Goal: Task Accomplishment & Management: Complete application form

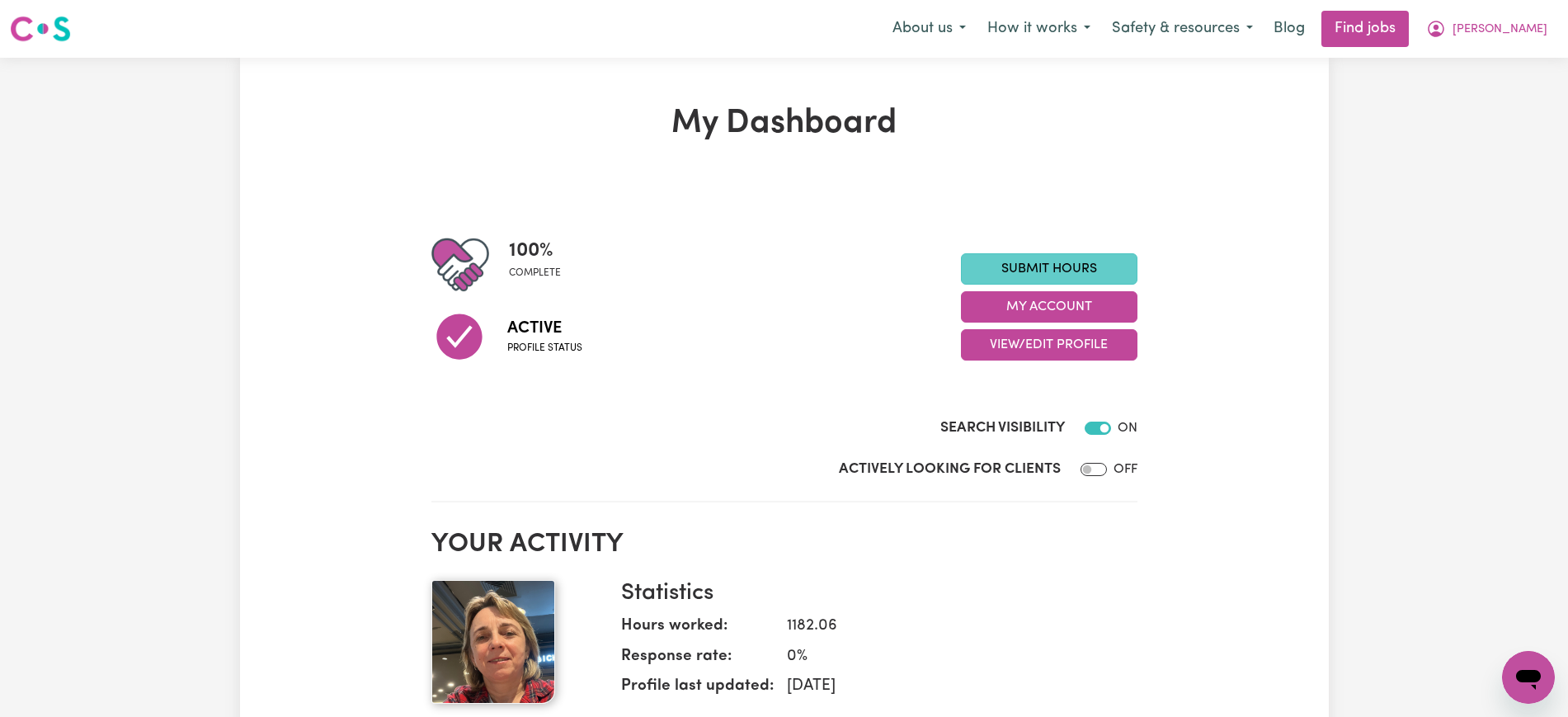
click at [1006, 264] on link "Submit Hours" at bounding box center [1049, 269] width 177 height 31
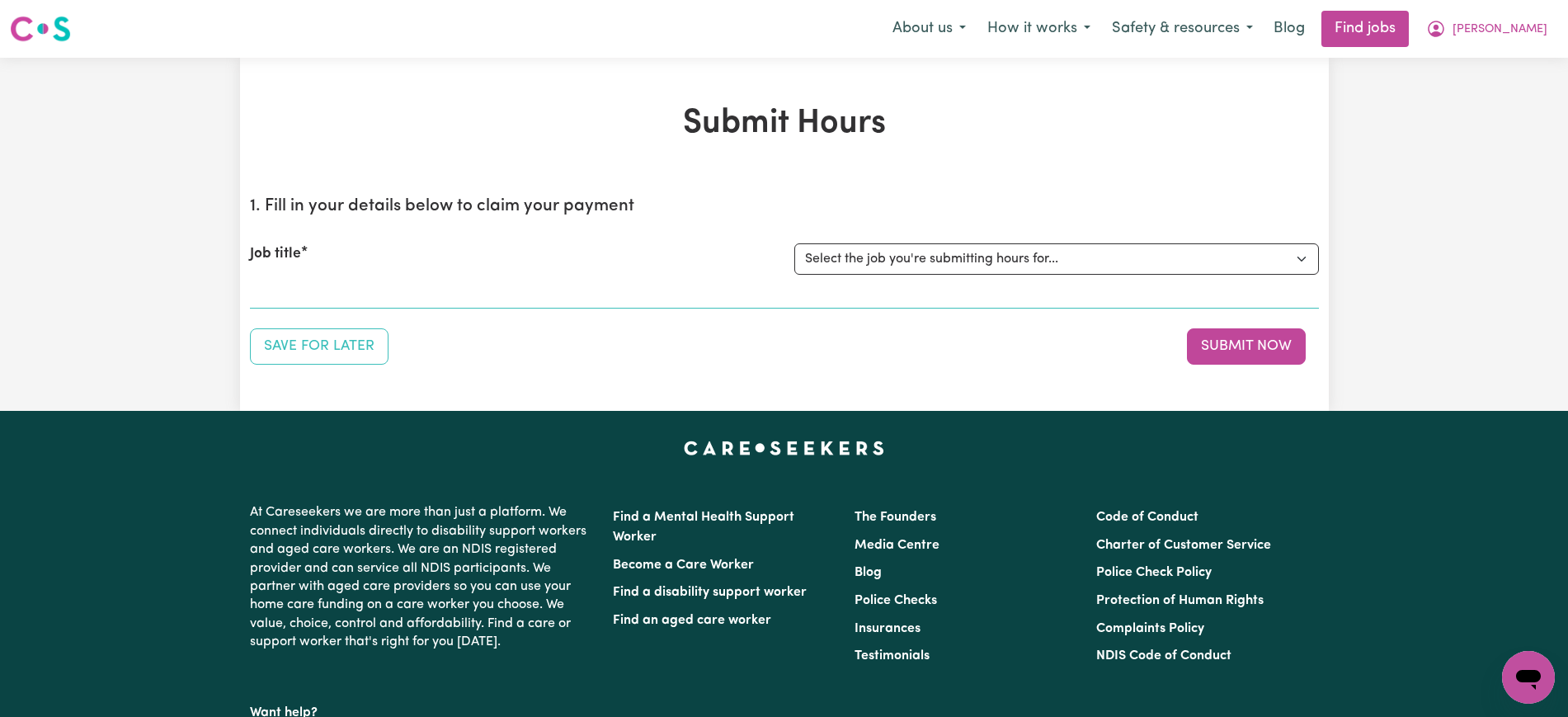
click at [435, 79] on div "Submit Hours 1. Fill in your details below to claim your payment Job title Sele…" at bounding box center [785, 234] width 1089 height 353
click at [931, 262] on select "Select the job you're submitting hours for... [[PERSON_NAME]] [DEMOGRAPHIC_DATA…" at bounding box center [1057, 259] width 525 height 31
select select "13345"
click at [795, 244] on select "Select the job you're submitting hours for... [[PERSON_NAME]] [DEMOGRAPHIC_DATA…" at bounding box center [1057, 259] width 525 height 31
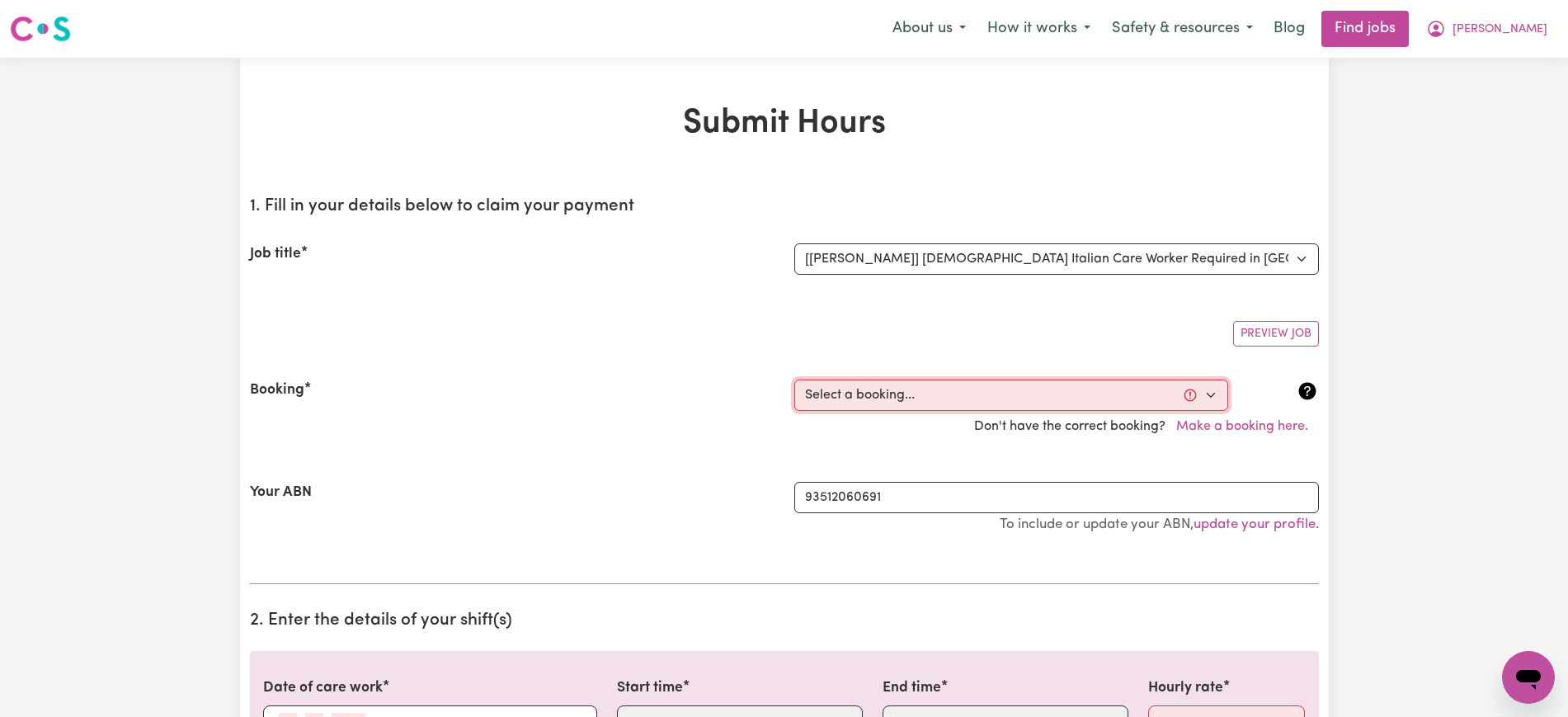
click at [916, 396] on select "Select a booking... [DATE] 01:30pm to 03:30pm (RECURRING) [DATE] 01:30pm to 03:…" at bounding box center [1011, 395] width 434 height 31
click at [300, 310] on div "Preview Job" at bounding box center [785, 326] width 1069 height 39
click at [952, 390] on select "Select a booking... [DATE] 01:30pm to 03:30pm (RECURRING) [DATE] 01:30pm to 03:…" at bounding box center [1011, 395] width 434 height 31
click at [354, 221] on section "1. Fill in your details below to claim your payment Job title Select the job yo…" at bounding box center [785, 383] width 1069 height 401
click at [869, 396] on select "Select a booking... [DATE] 01:30pm to 03:30pm (RECURRING) [DATE] 01:30pm to 03:…" at bounding box center [1011, 395] width 434 height 31
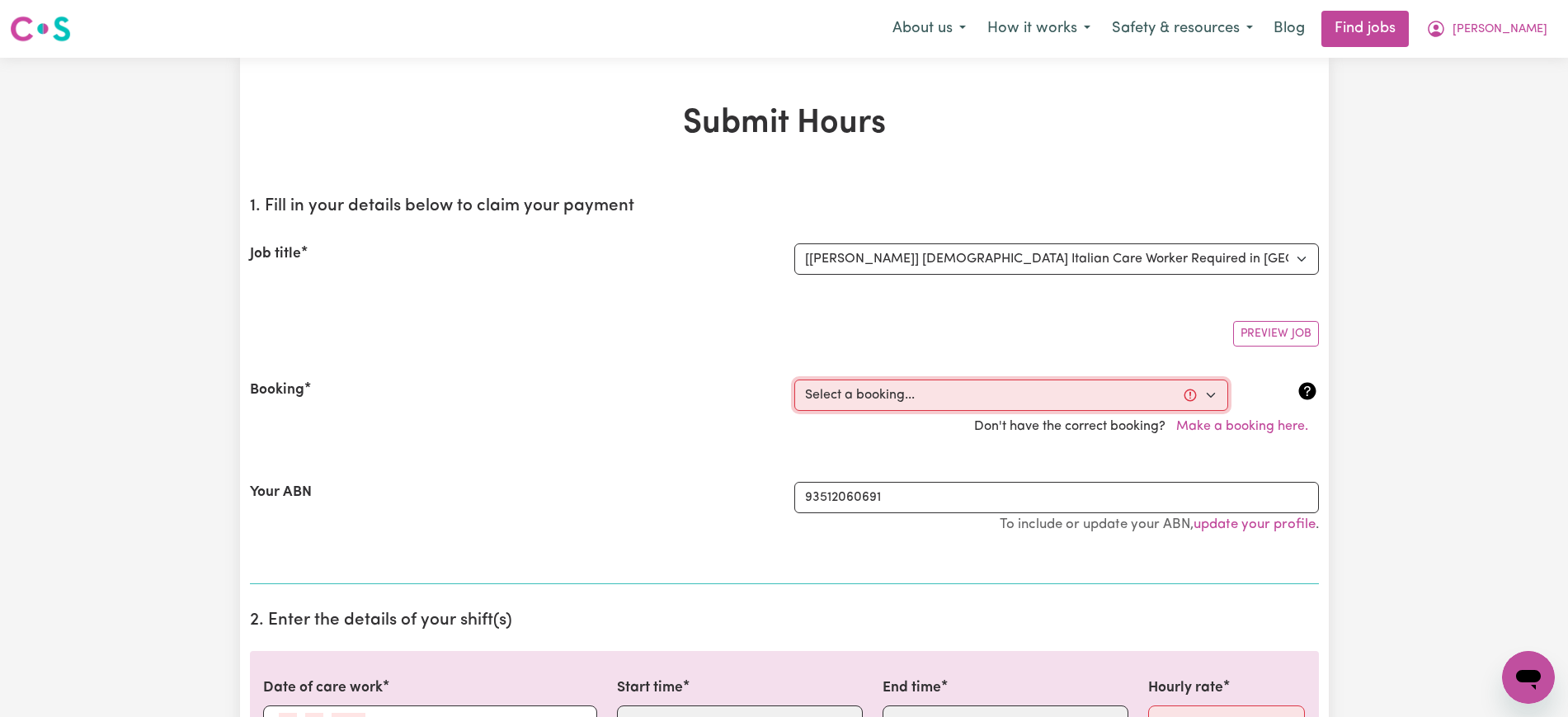
select select "352847"
click at [795, 379] on select "Select a booking... [DATE] 01:30pm to 03:30pm (RECURRING) [DATE] 01:30pm to 03:…" at bounding box center [1011, 395] width 434 height 31
type input "[DATE]"
type input "29"
type input "9"
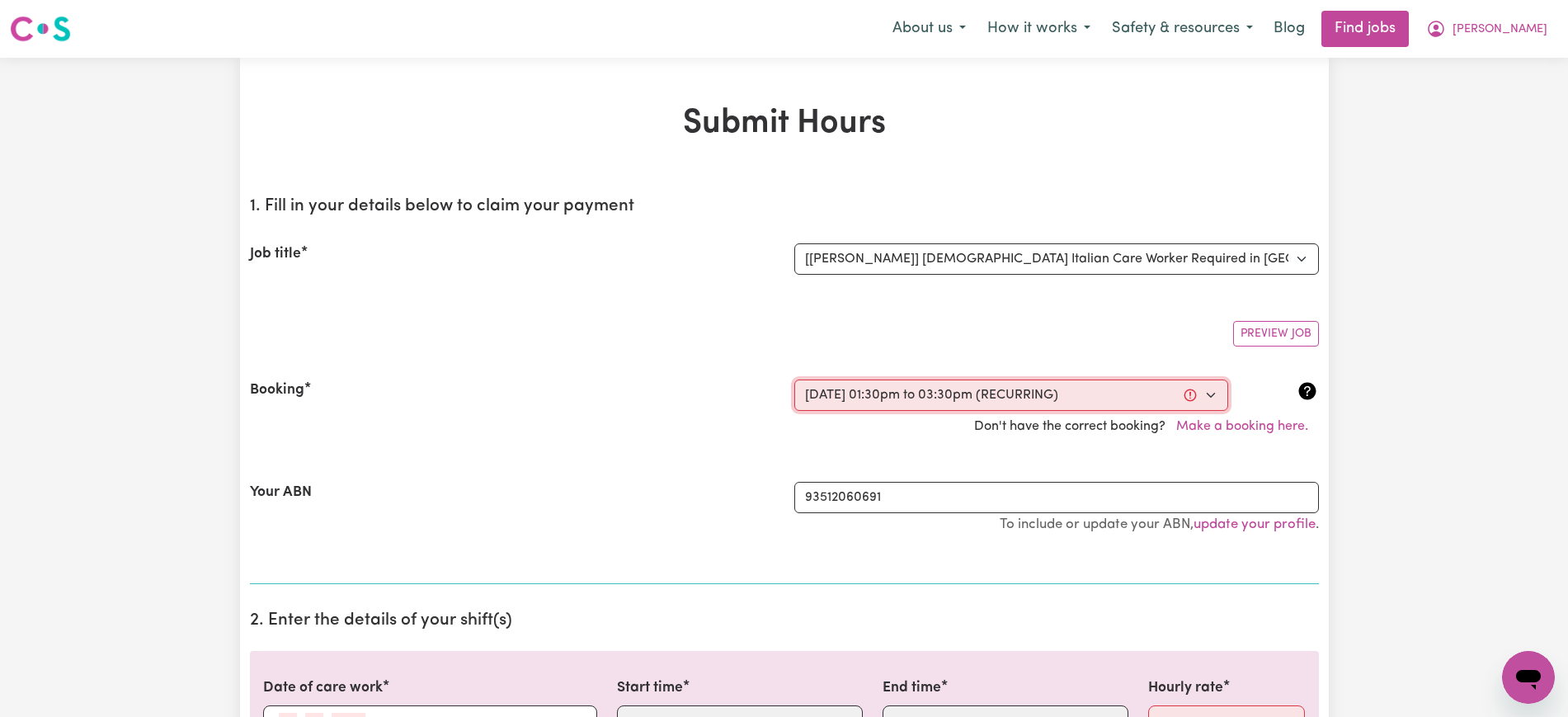
type input "2025"
type input "13:30"
type input "1"
type input "30"
select select "pm"
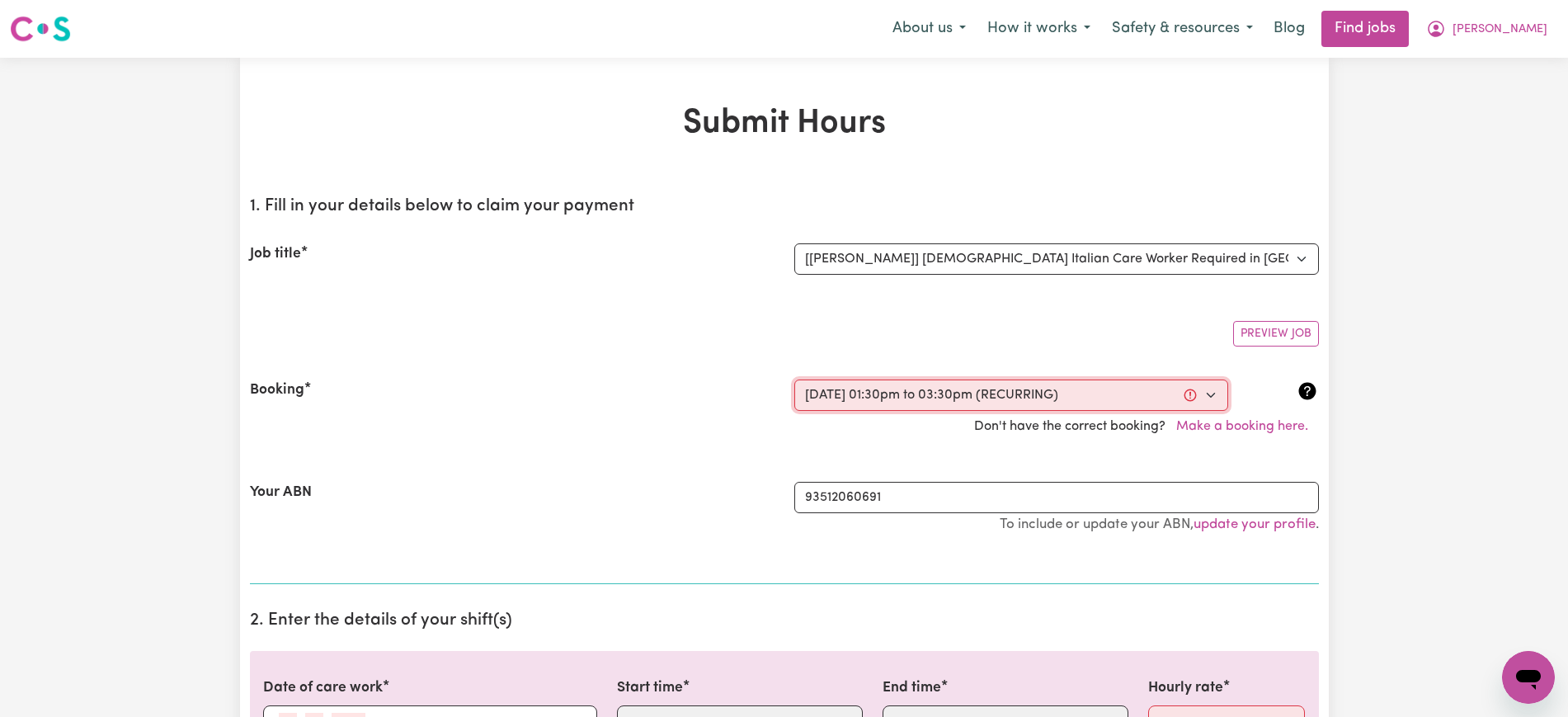
type input "15:30"
type input "3"
type input "30"
select select "pm"
select select "50-Weekday"
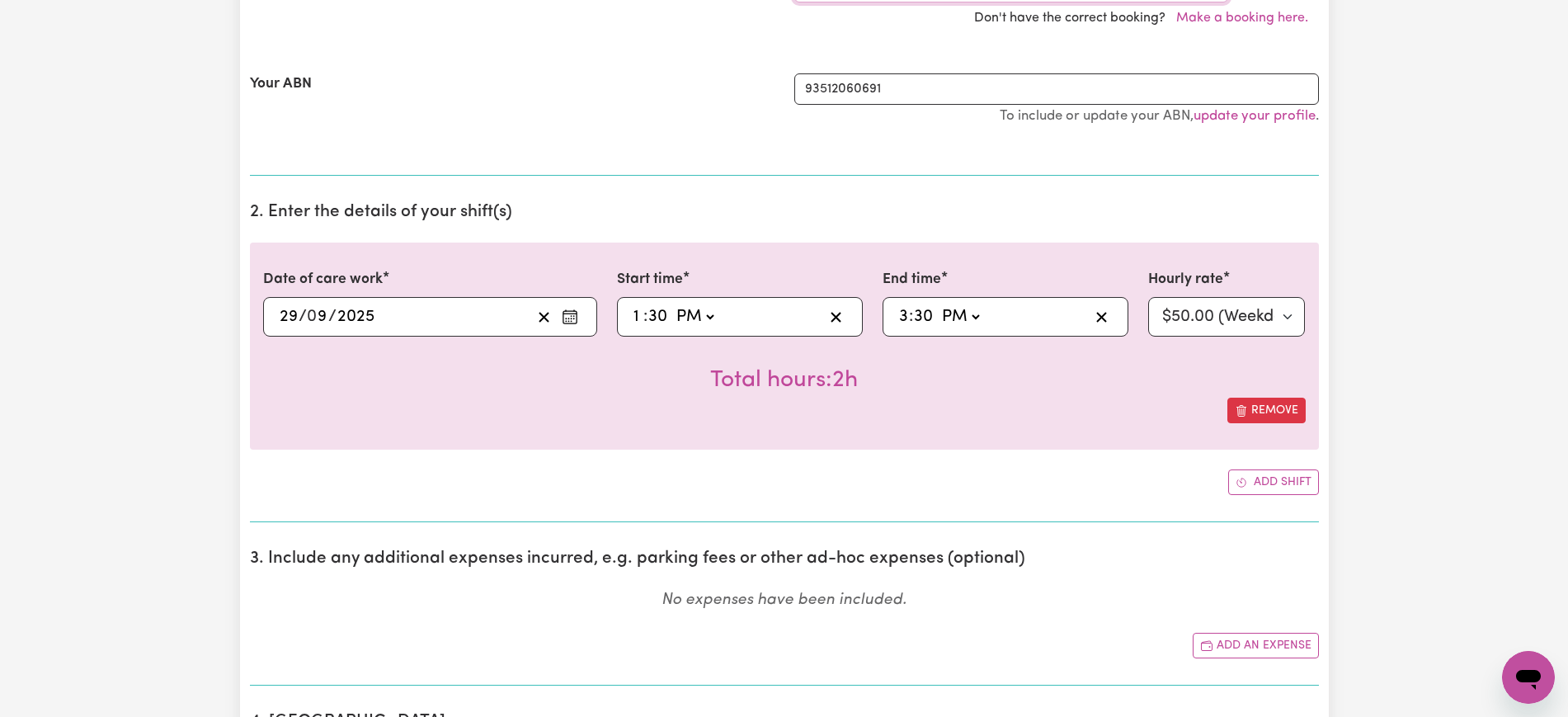
scroll to position [412, 0]
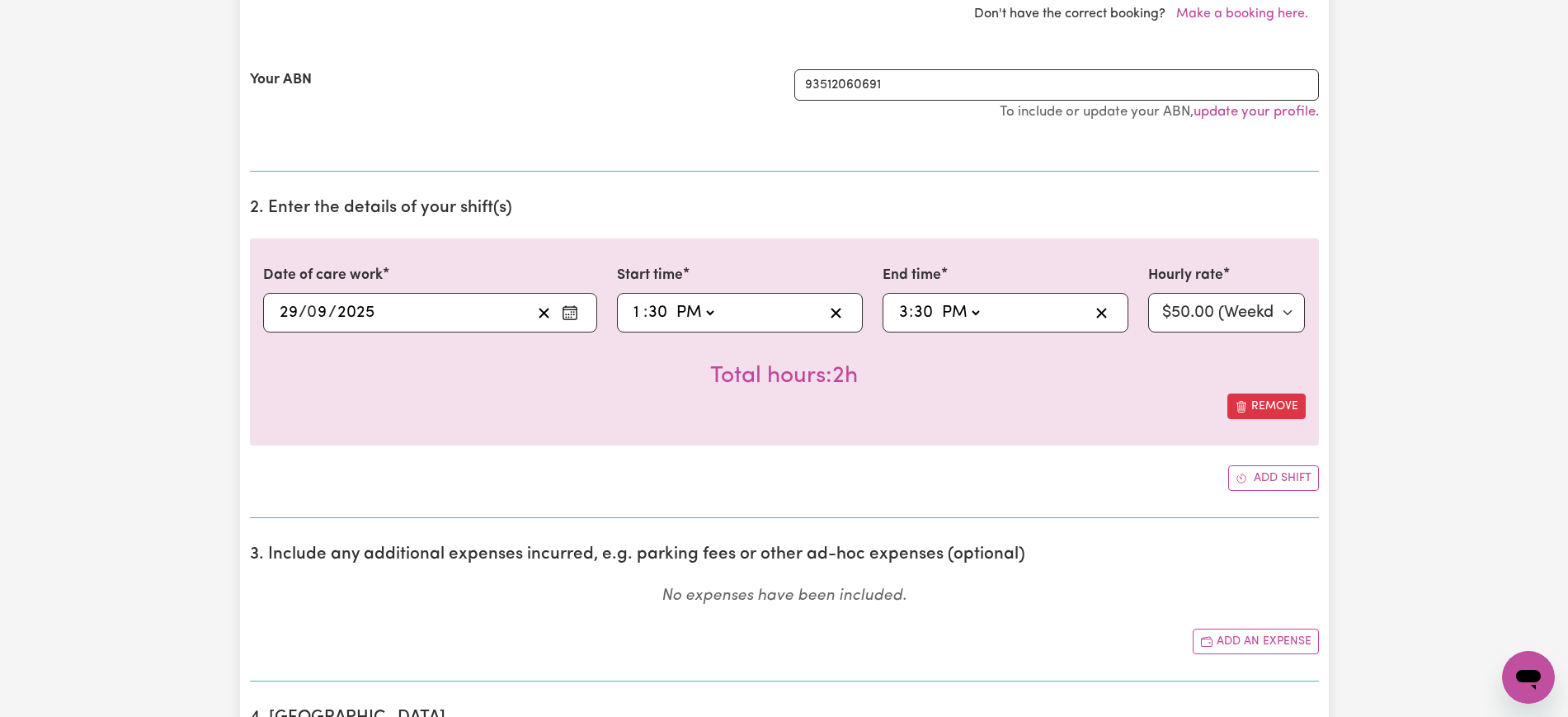
click at [568, 309] on icon "Enter the date of care work" at bounding box center [570, 309] width 13 height 0
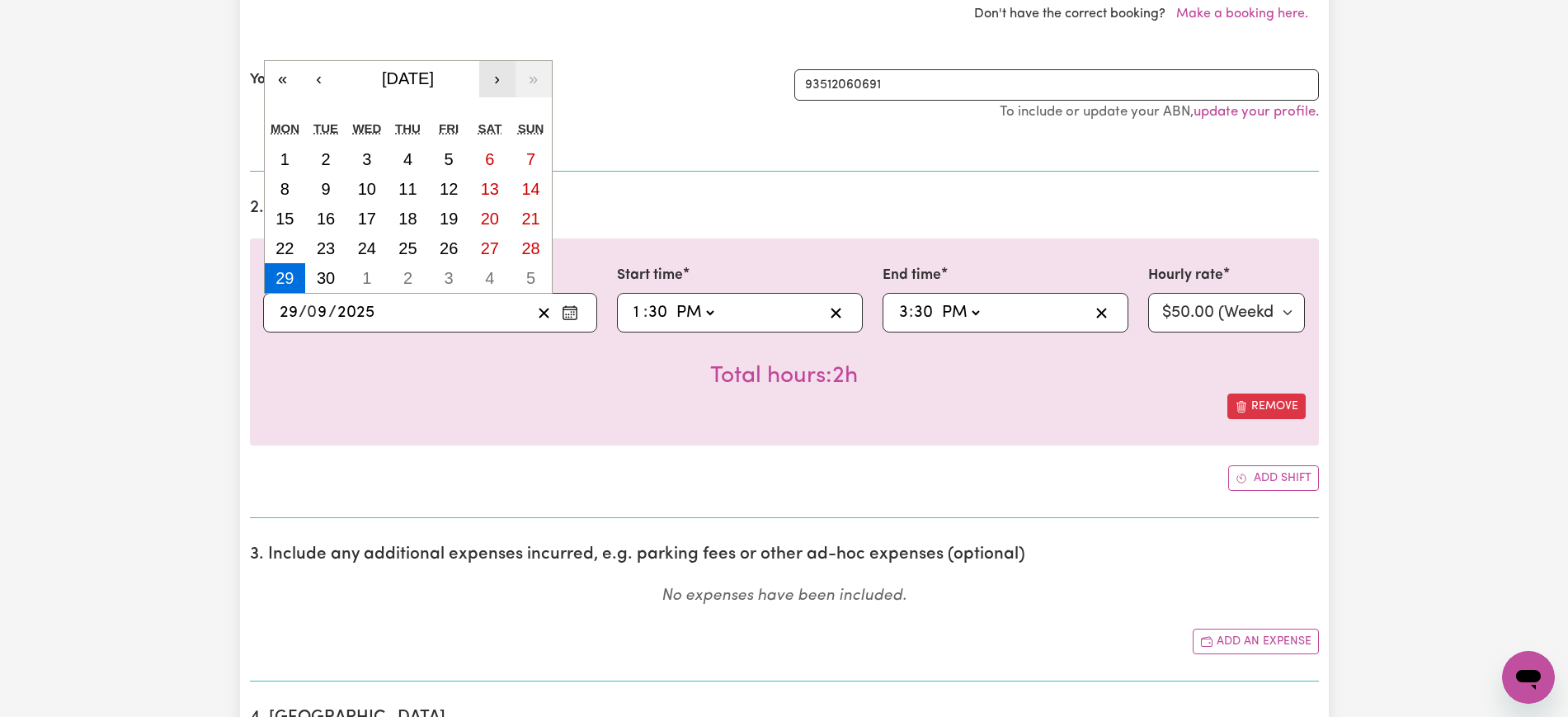
click at [493, 81] on button "›" at bounding box center [497, 79] width 36 height 36
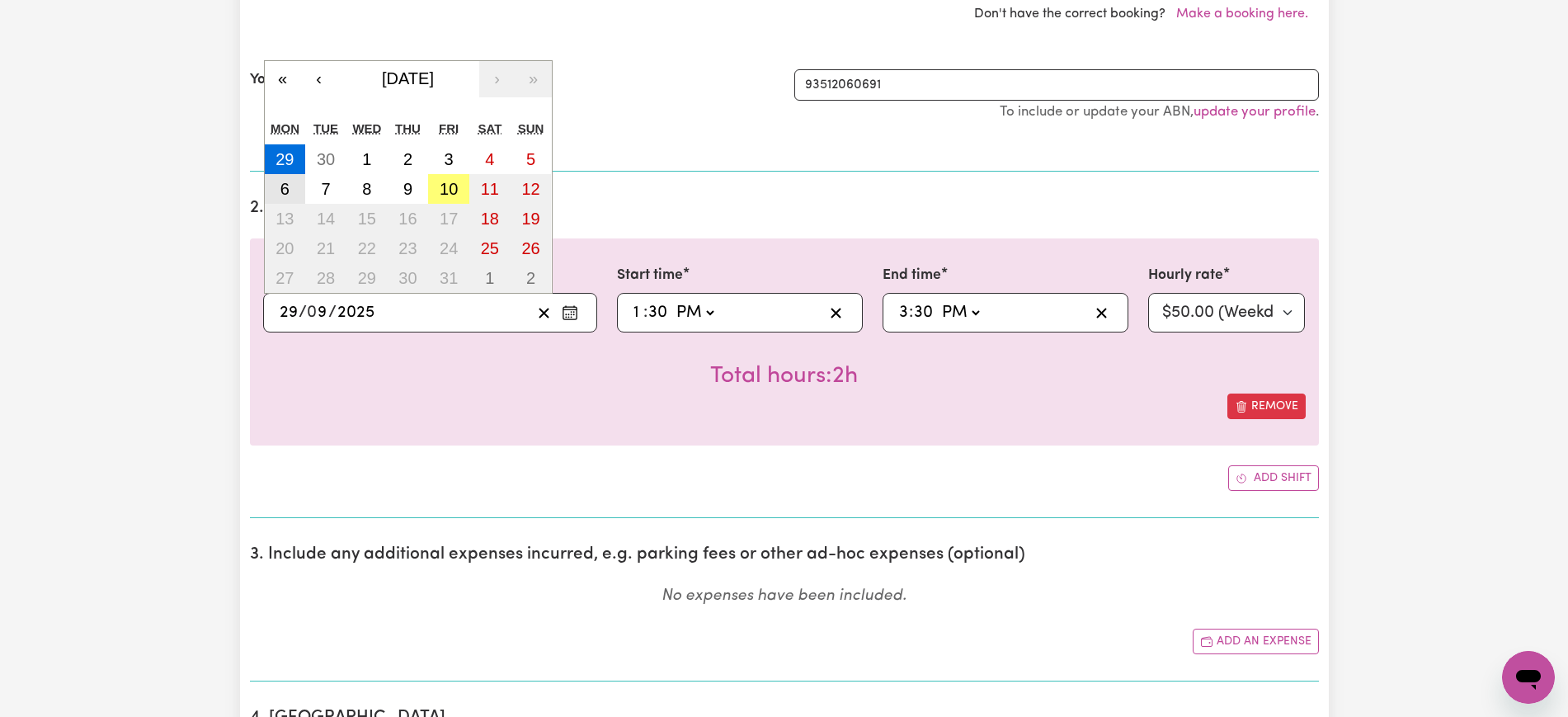
click at [289, 186] on abbr "6" at bounding box center [285, 189] width 9 height 18
type input "[DATE]"
type input "6"
type input "10"
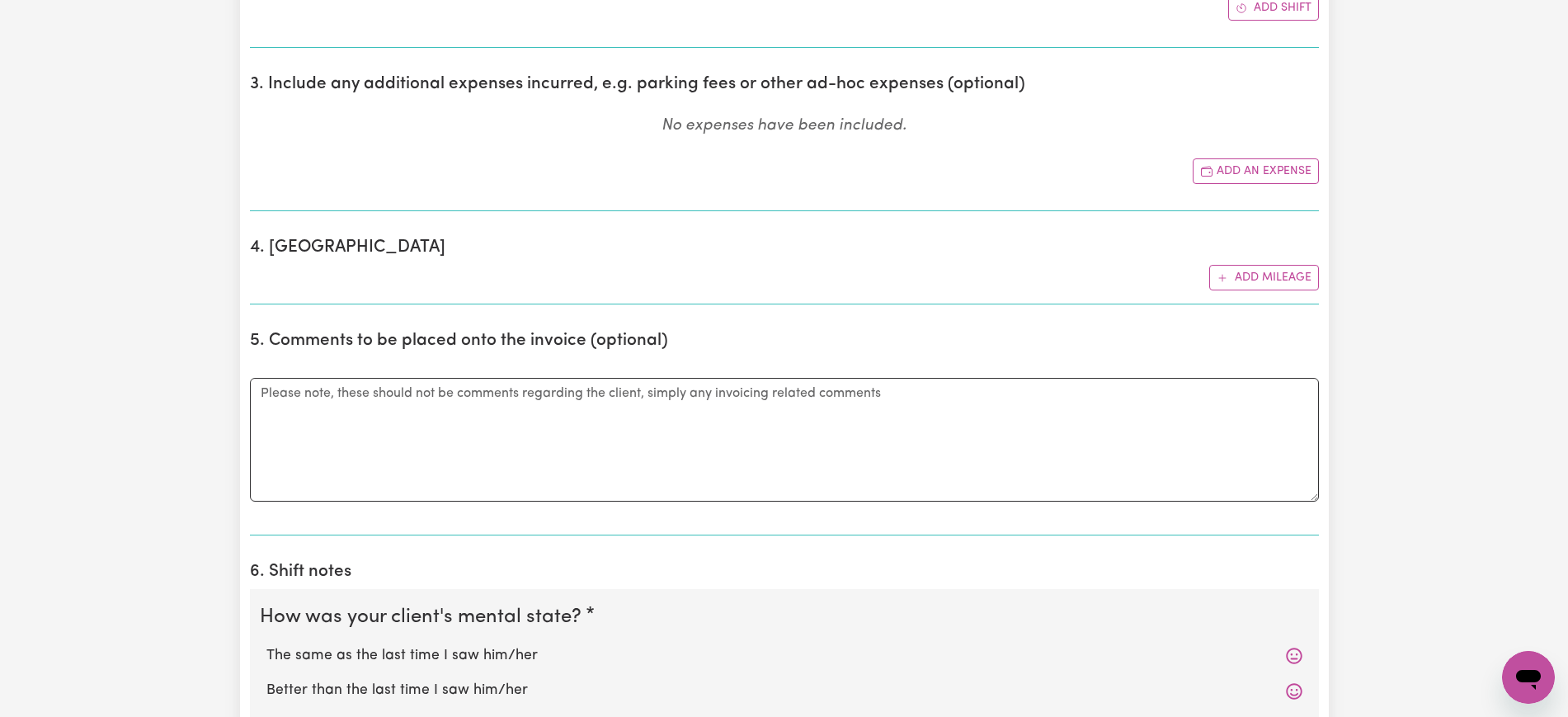
scroll to position [928, 0]
click at [446, 443] on textarea "Comments" at bounding box center [785, 437] width 1069 height 124
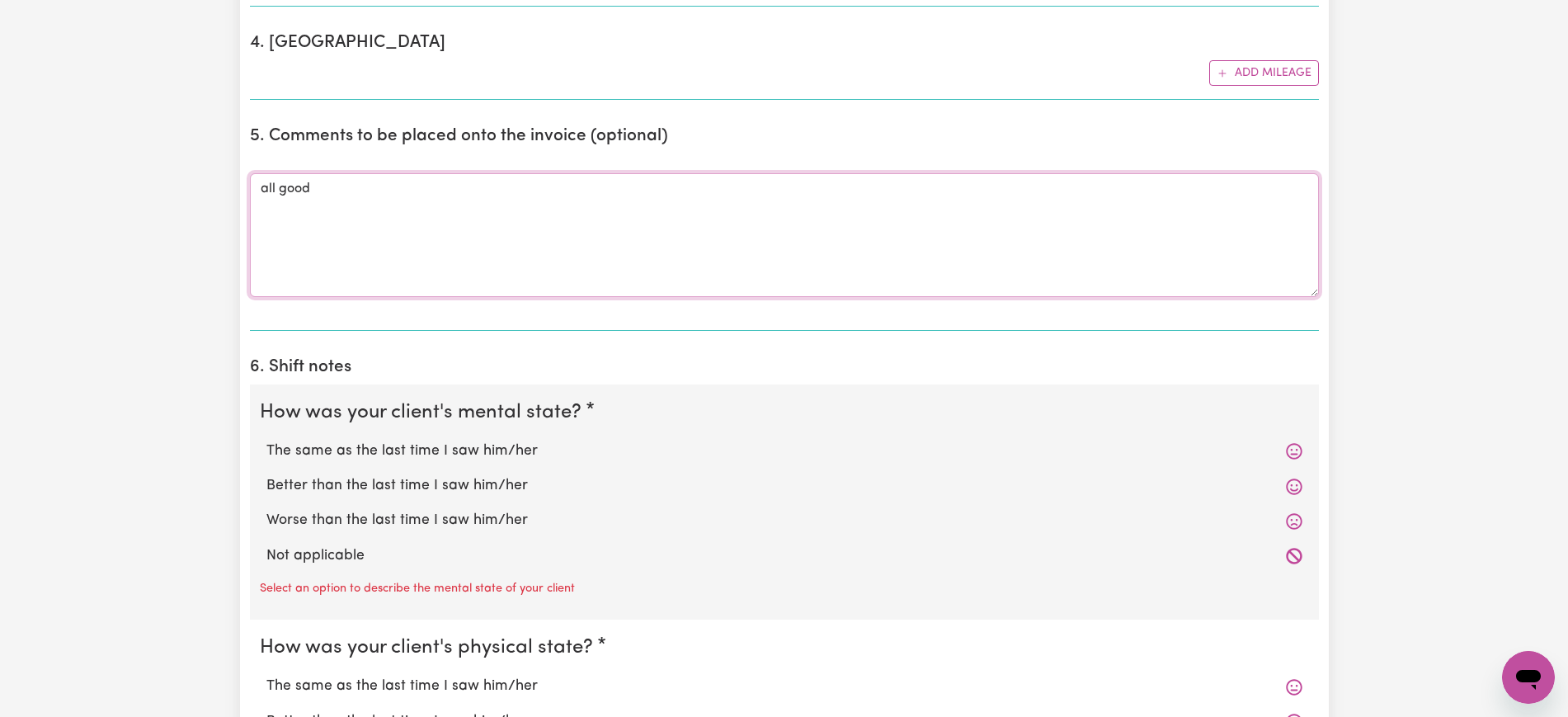
scroll to position [1134, 0]
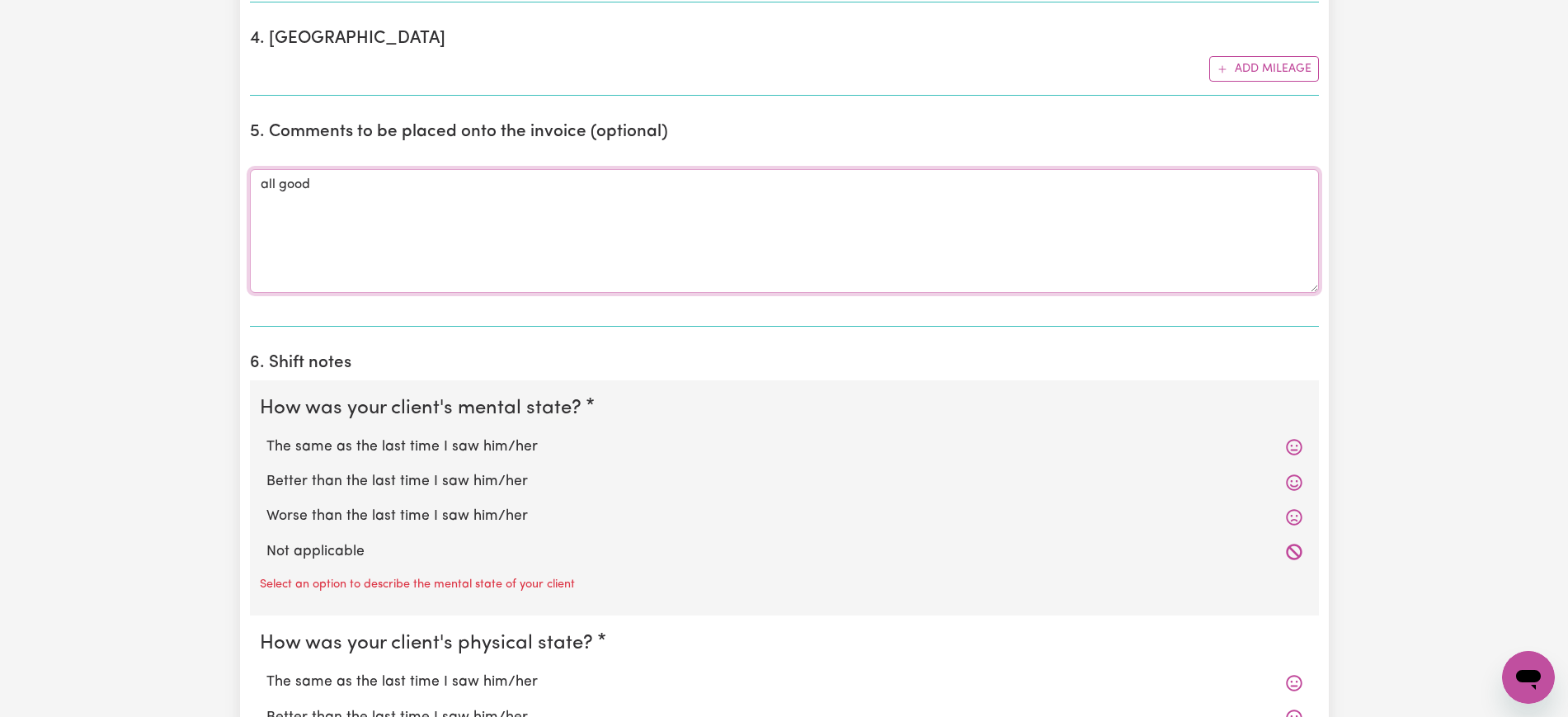
type textarea "all good"
click at [296, 541] on label "Not applicable" at bounding box center [785, 552] width 1036 height 21
click at [267, 540] on input "Not applicable" at bounding box center [266, 540] width 1 height 1
radio input "true"
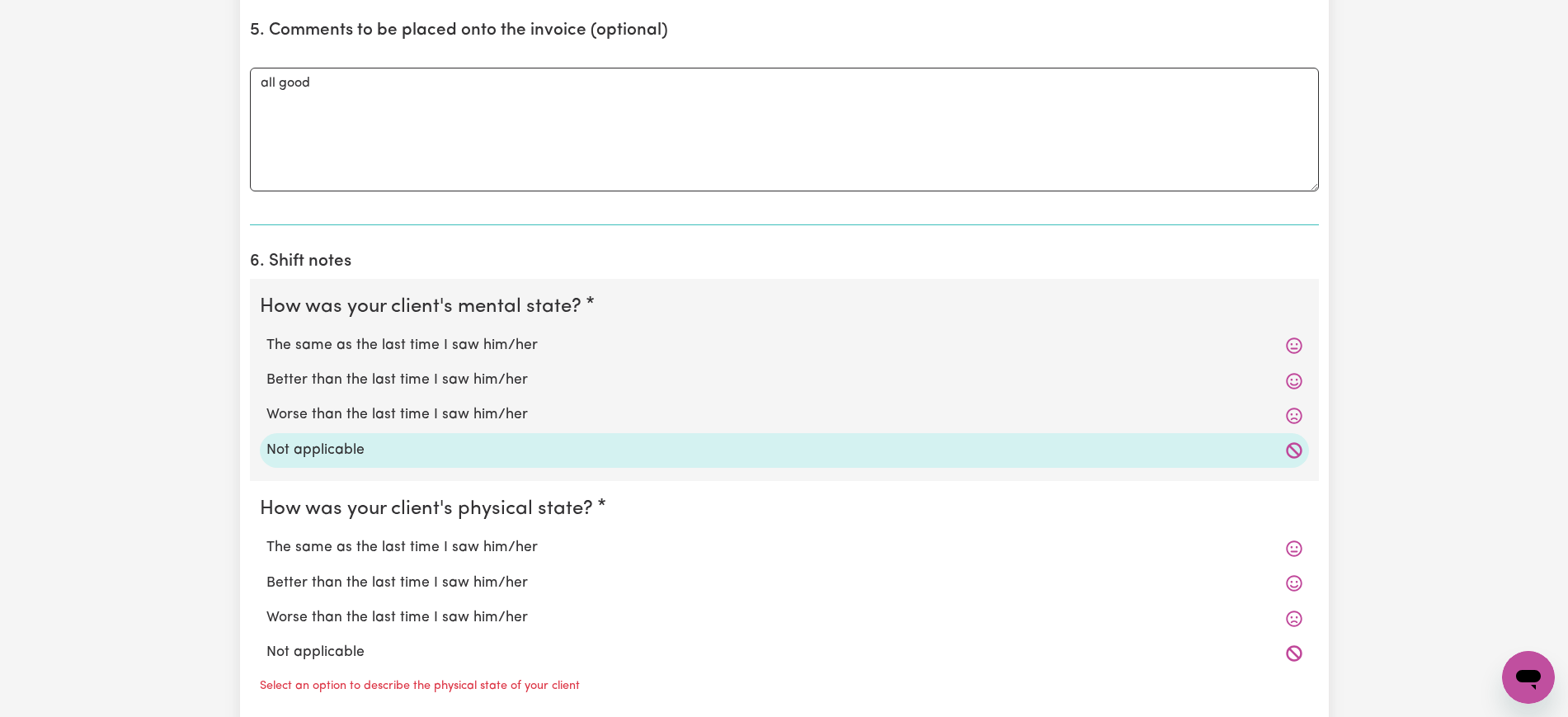
scroll to position [1237, 0]
click at [306, 640] on label "Not applicable" at bounding box center [785, 651] width 1036 height 21
click at [267, 639] on input "Not applicable" at bounding box center [266, 639] width 1 height 1
radio input "true"
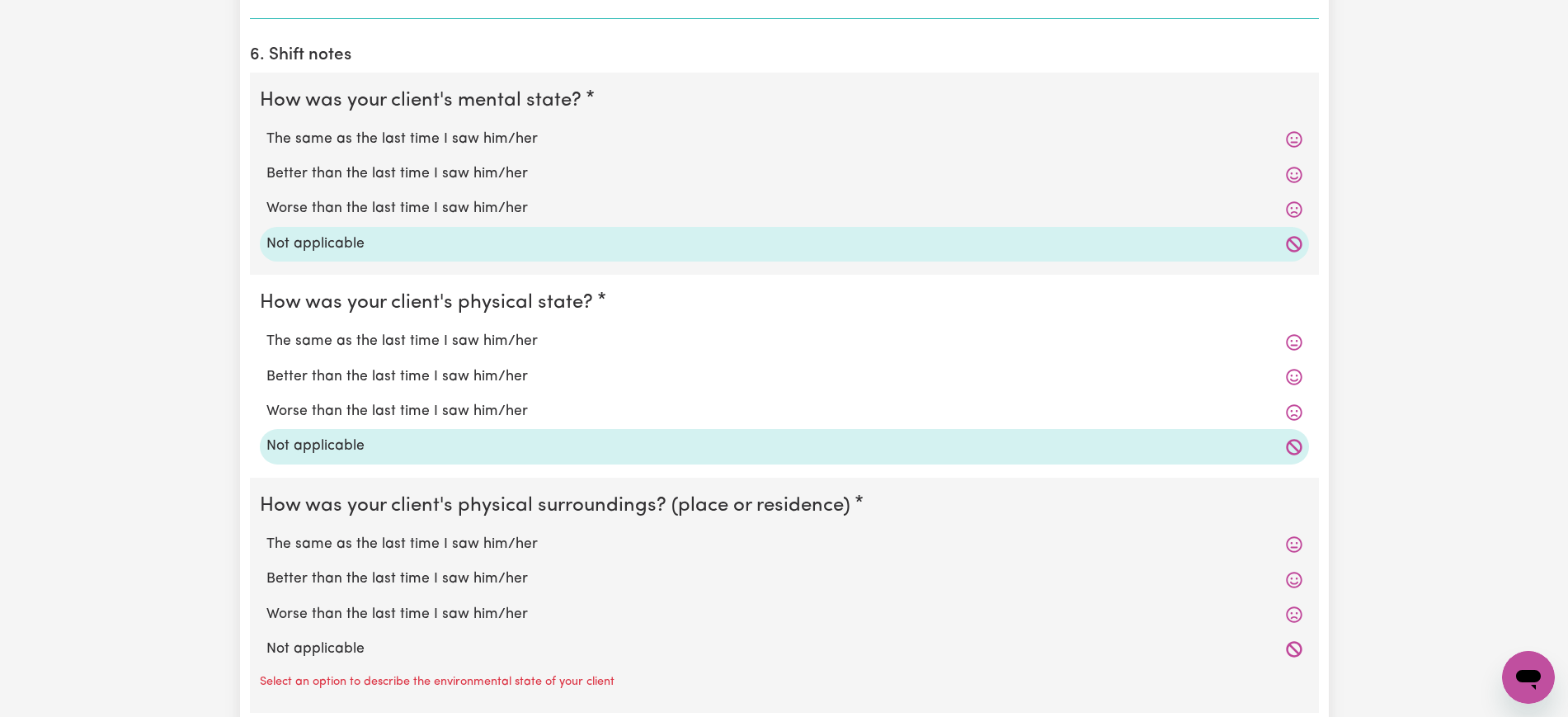
scroll to position [1444, 0]
drag, startPoint x: 332, startPoint y: 626, endPoint x: 344, endPoint y: 558, distance: 69.1
click at [332, 637] on label "Not applicable" at bounding box center [785, 648] width 1036 height 21
click at [267, 636] on input "Not applicable" at bounding box center [266, 636] width 1 height 1
radio input "true"
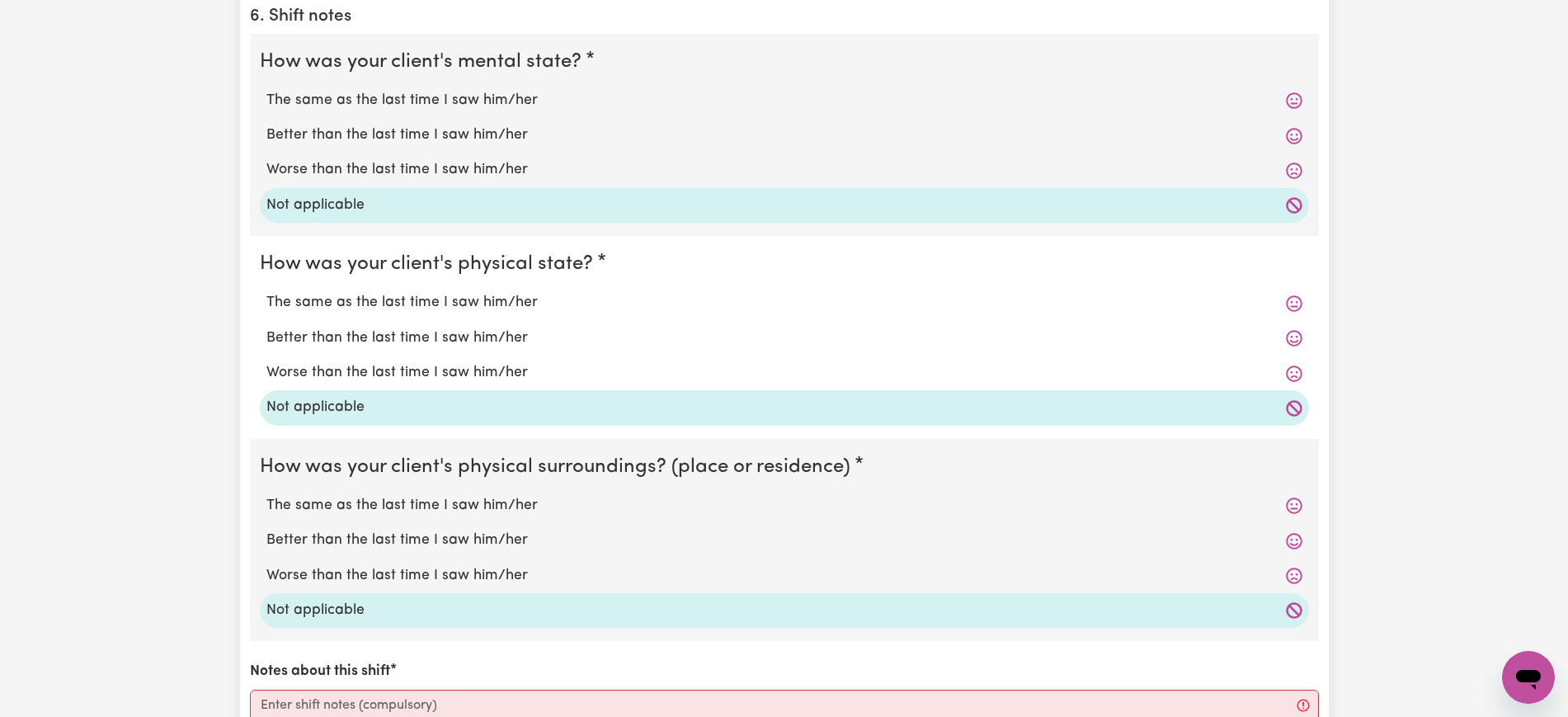
scroll to position [1546, 0]
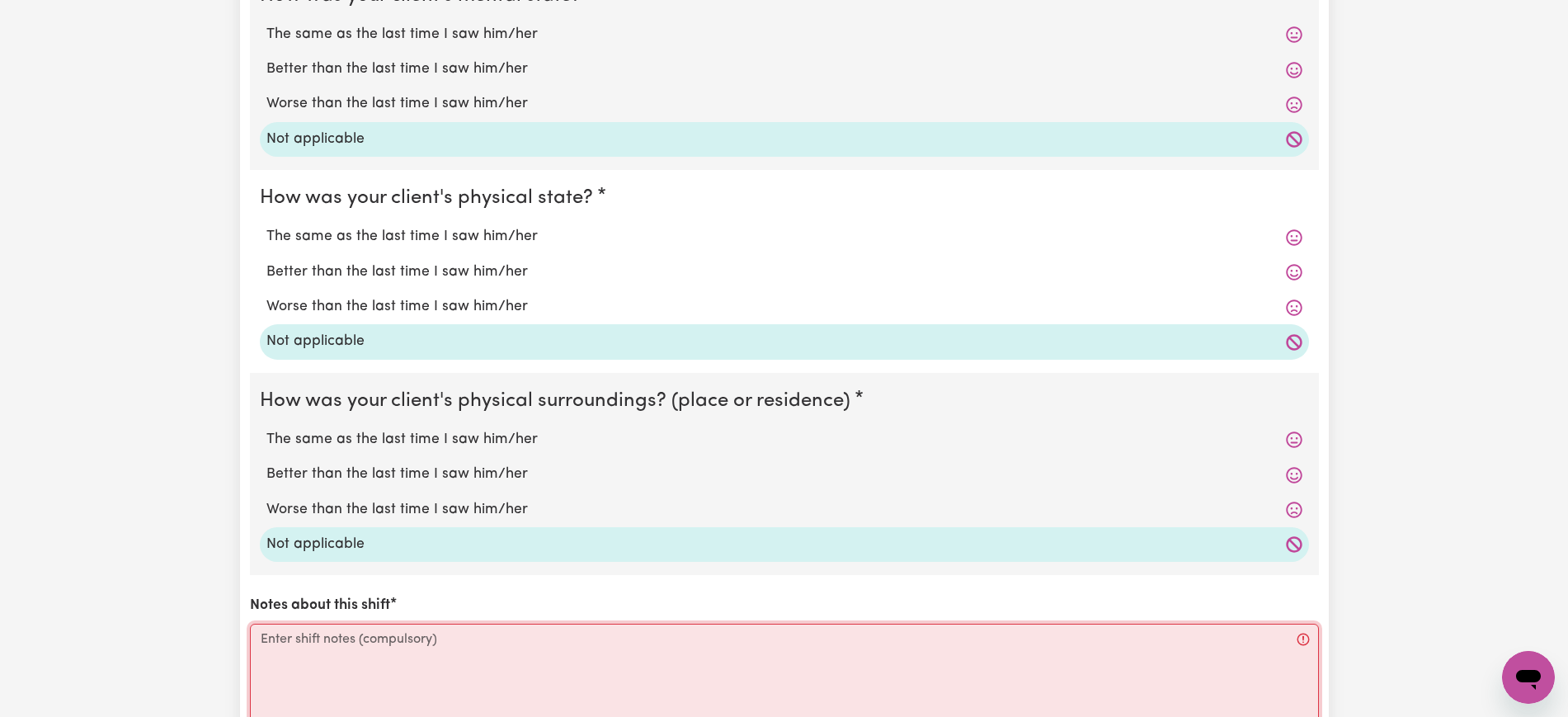
click at [360, 653] on textarea "Notes about this shift" at bounding box center [785, 686] width 1069 height 124
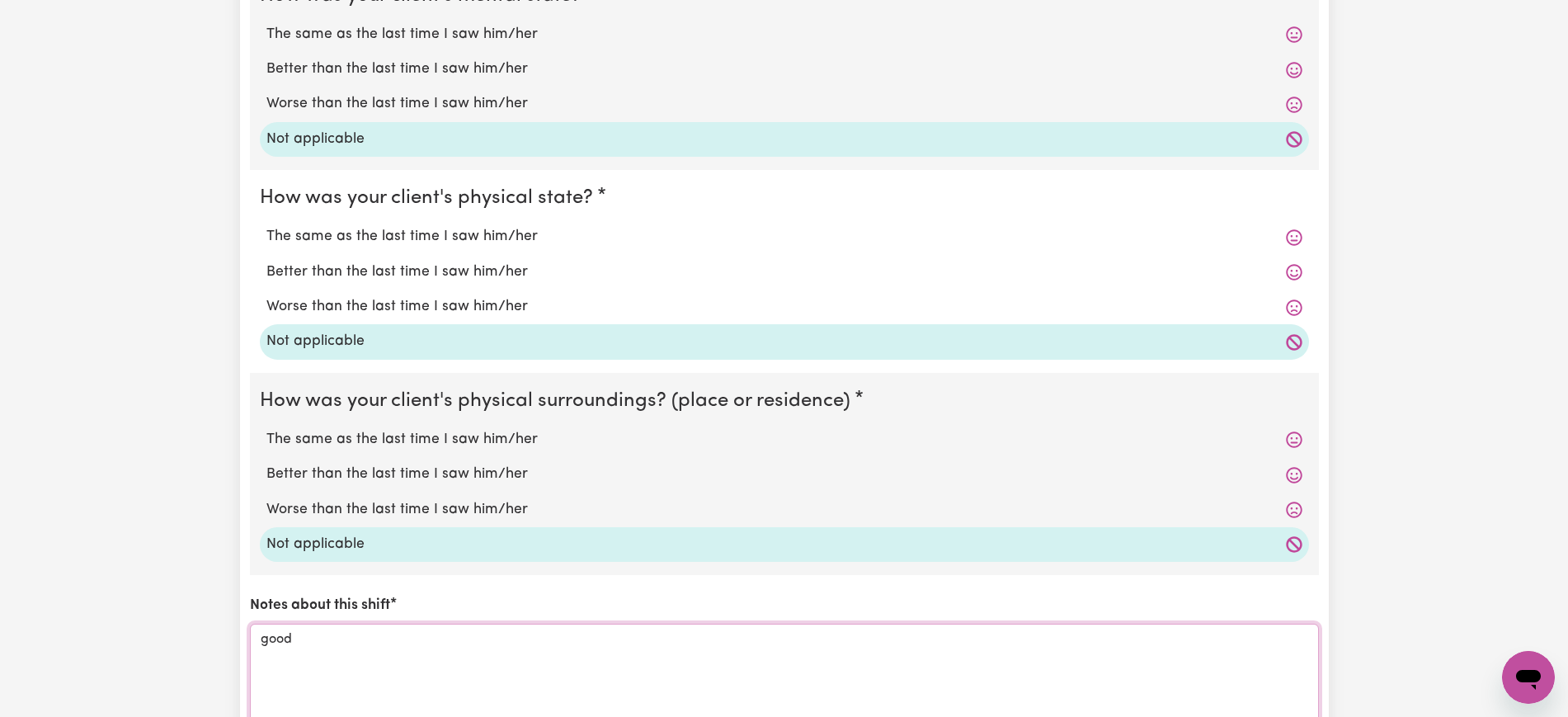
scroll to position [1962, 0]
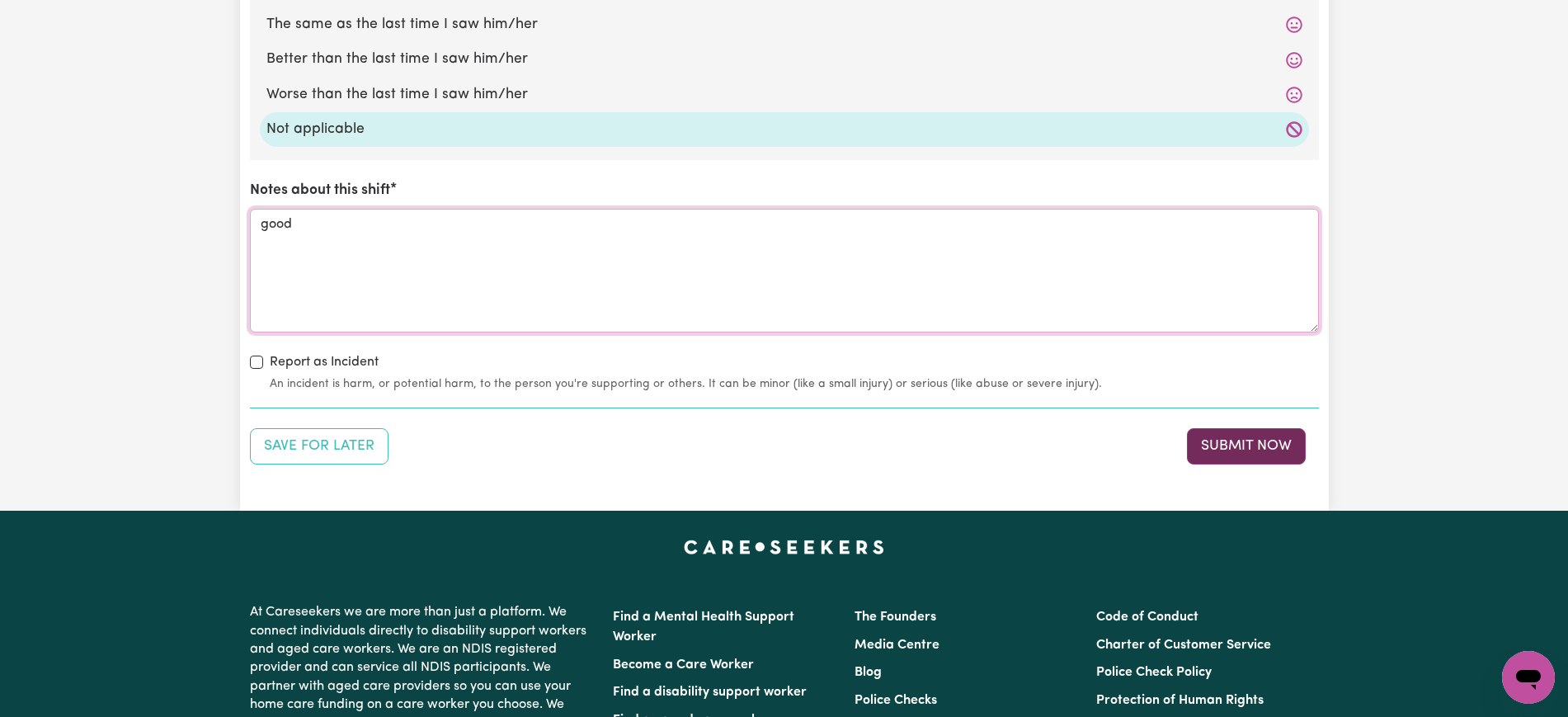
type textarea "good"
click at [1262, 428] on button "Submit Now" at bounding box center [1247, 446] width 119 height 36
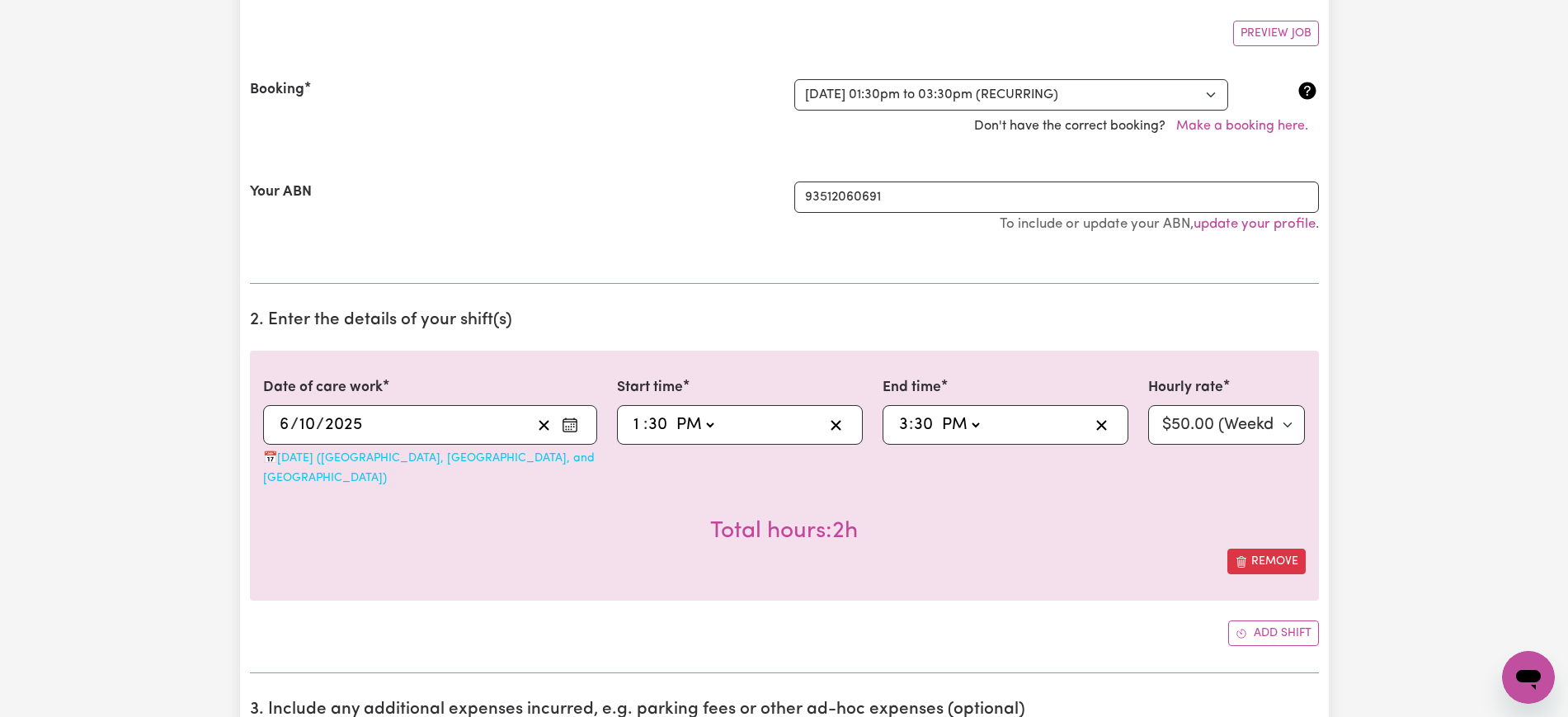
scroll to position [300, 0]
click at [950, 100] on select "Select a booking... [DATE] 01:30pm to 03:30pm (RECURRING) [DATE] 01:30pm to 03:…" at bounding box center [1011, 96] width 434 height 31
select select "351373"
click at [795, 80] on select "Select a booking... [DATE] 01:30pm to 03:30pm (RECURRING) [DATE] 01:30pm to 03:…" at bounding box center [1011, 96] width 434 height 31
select select "pm"
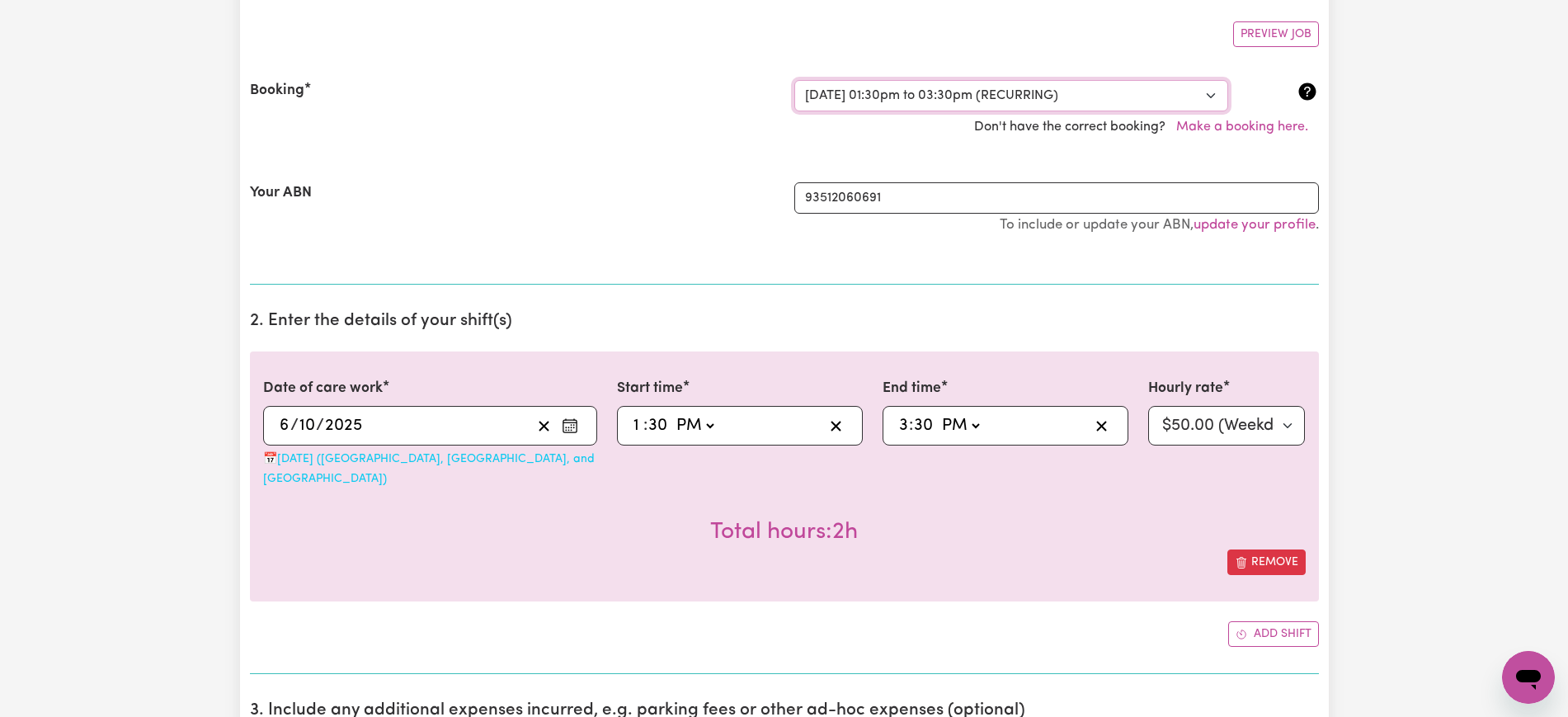
select select "pm"
select select "50-Weekday"
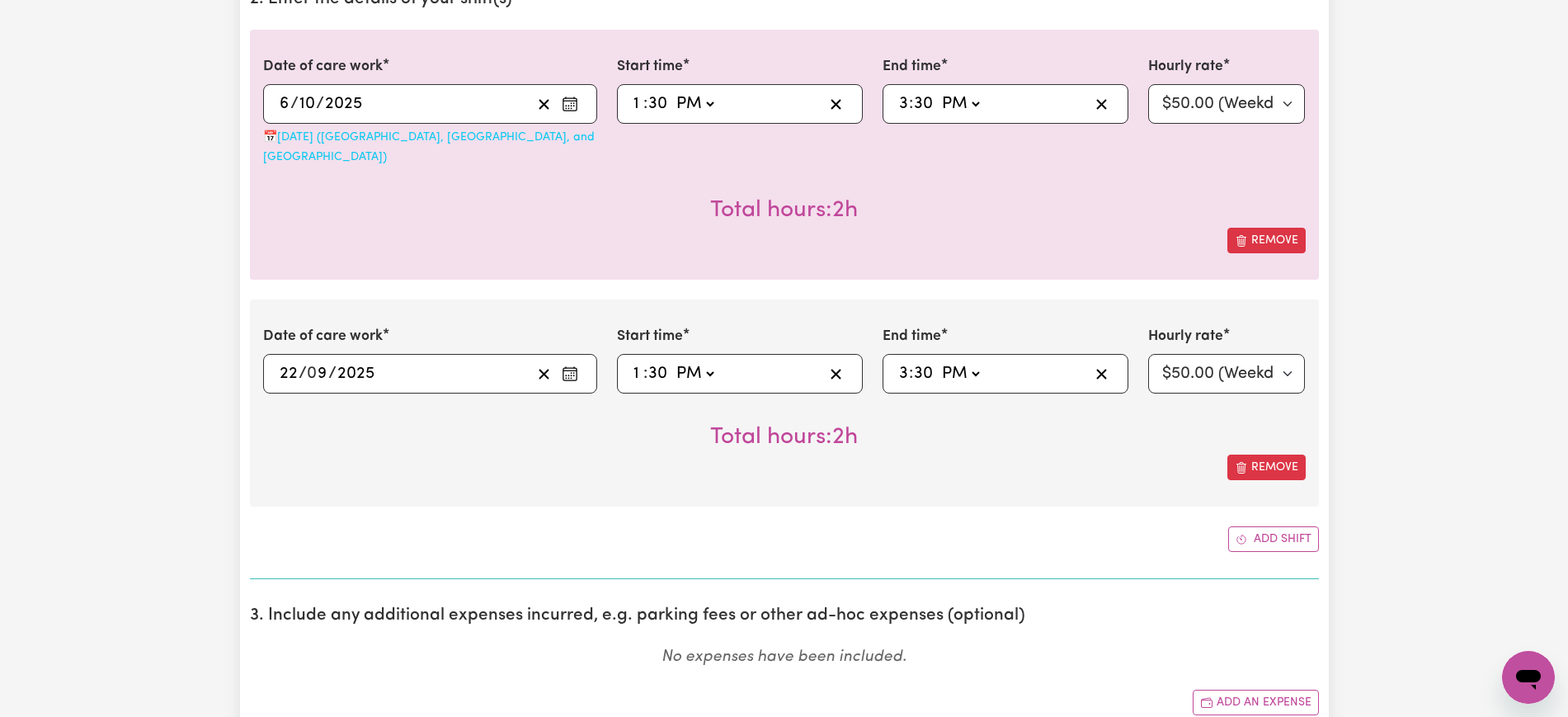
scroll to position [629, 0]
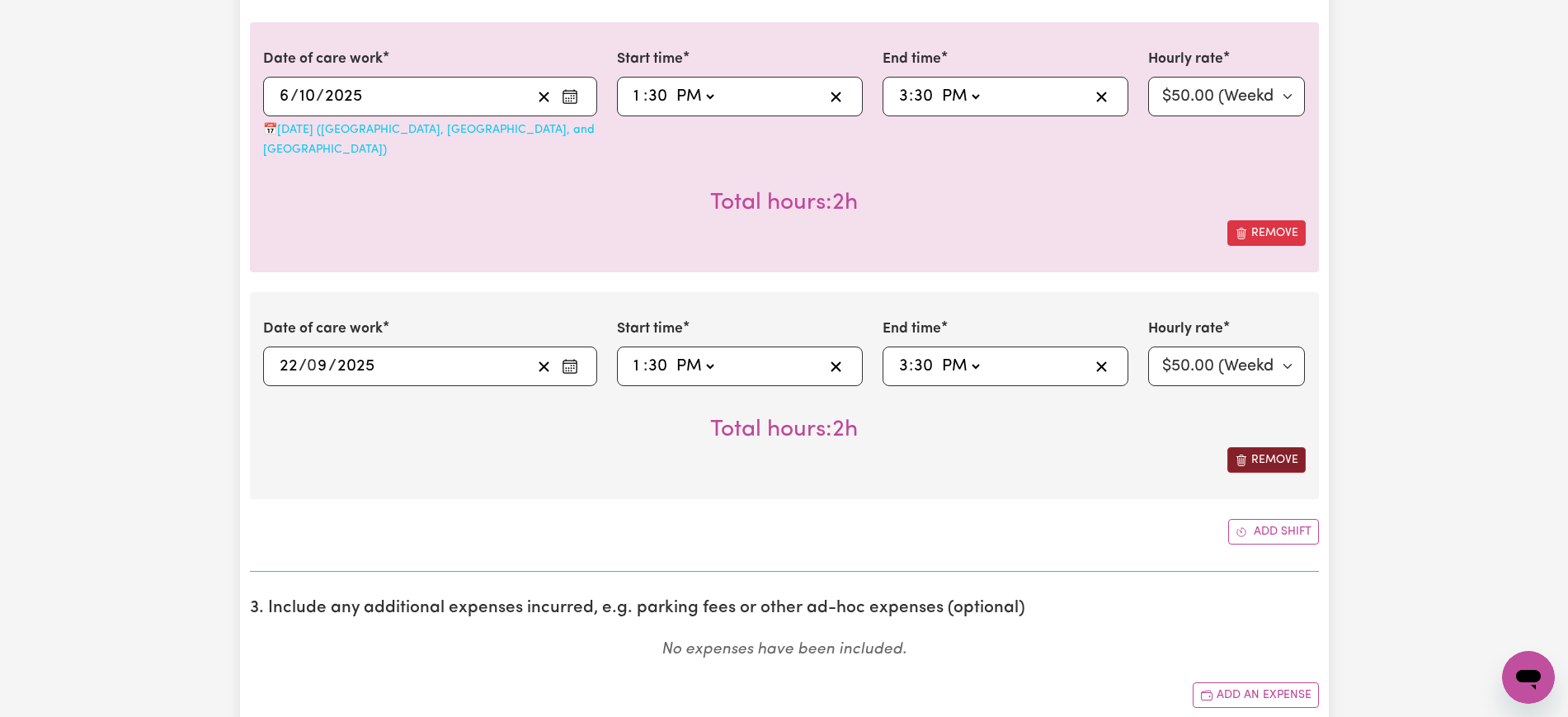
click at [1267, 447] on button "Remove" at bounding box center [1266, 459] width 78 height 26
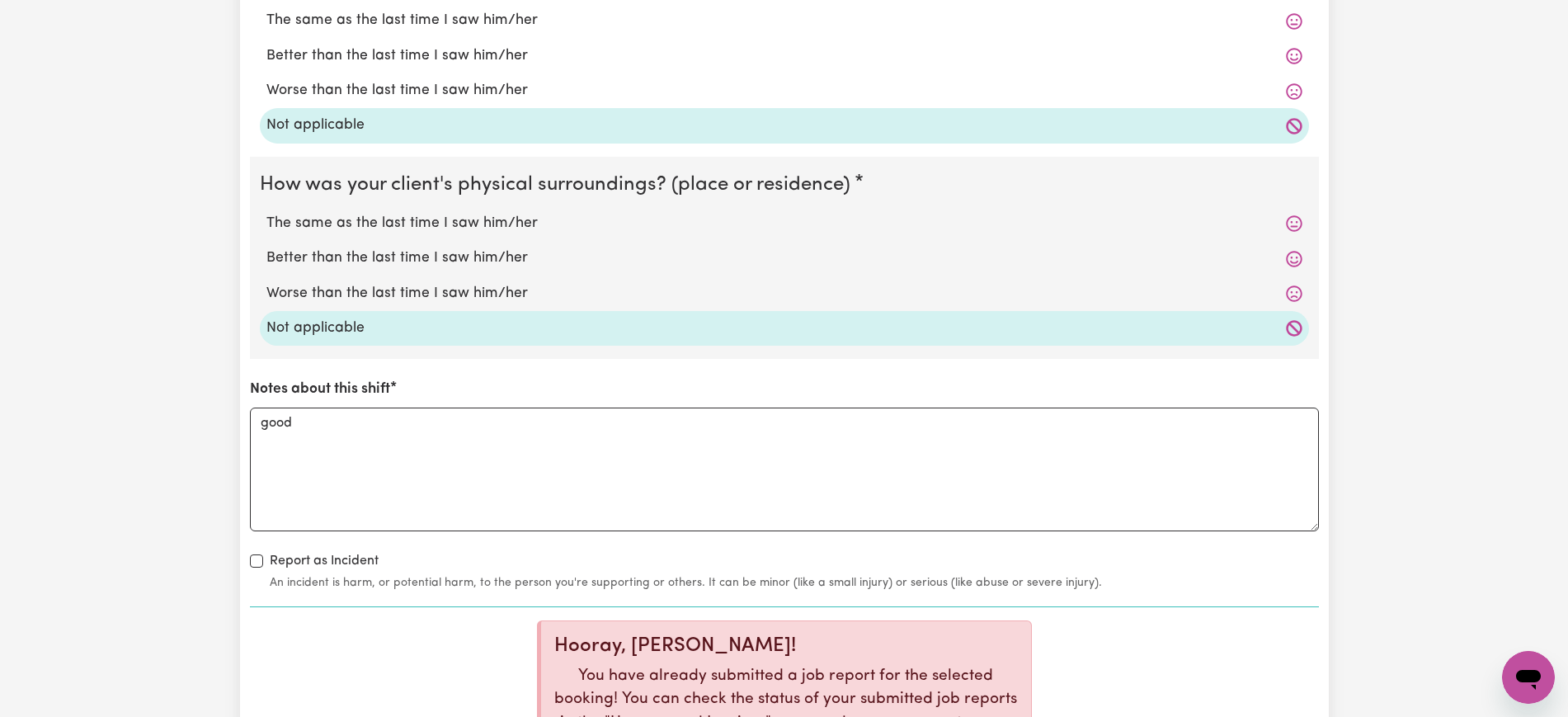
scroll to position [1929, 0]
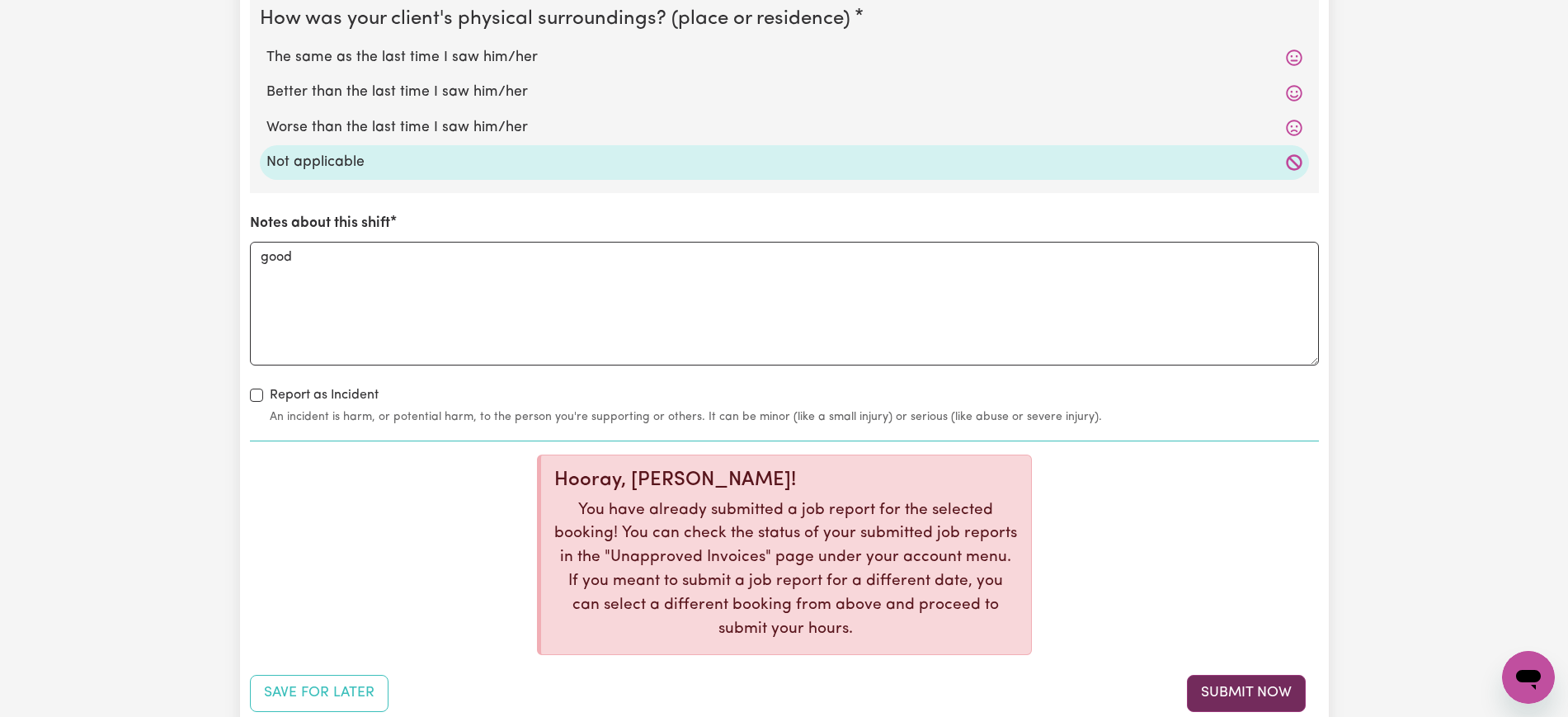
click at [1223, 675] on button "Submit Now" at bounding box center [1247, 693] width 119 height 36
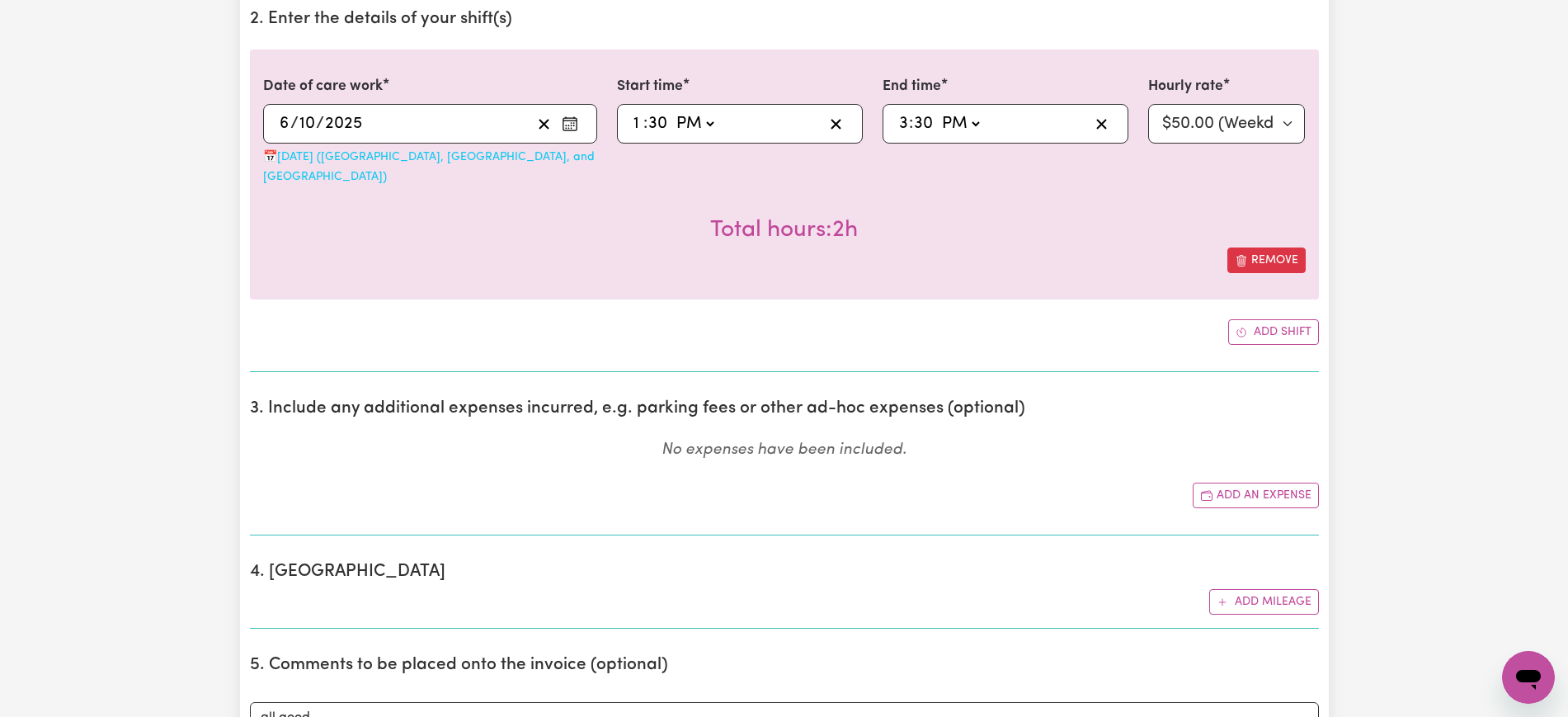
scroll to position [599, 0]
click at [414, 221] on div "Total hours: 2h" at bounding box center [785, 220] width 1043 height 61
click at [1235, 111] on select "Select rate... $50.00 (Weekday) $60.00 ([DATE]) $98.00 (Public Holiday)" at bounding box center [1227, 126] width 158 height 40
select select "98-PublicHoliday"
click at [1148, 107] on select "Select rate... $50.00 (Weekday) $60.00 ([DATE]) $98.00 (Public Holiday)" at bounding box center [1227, 126] width 158 height 40
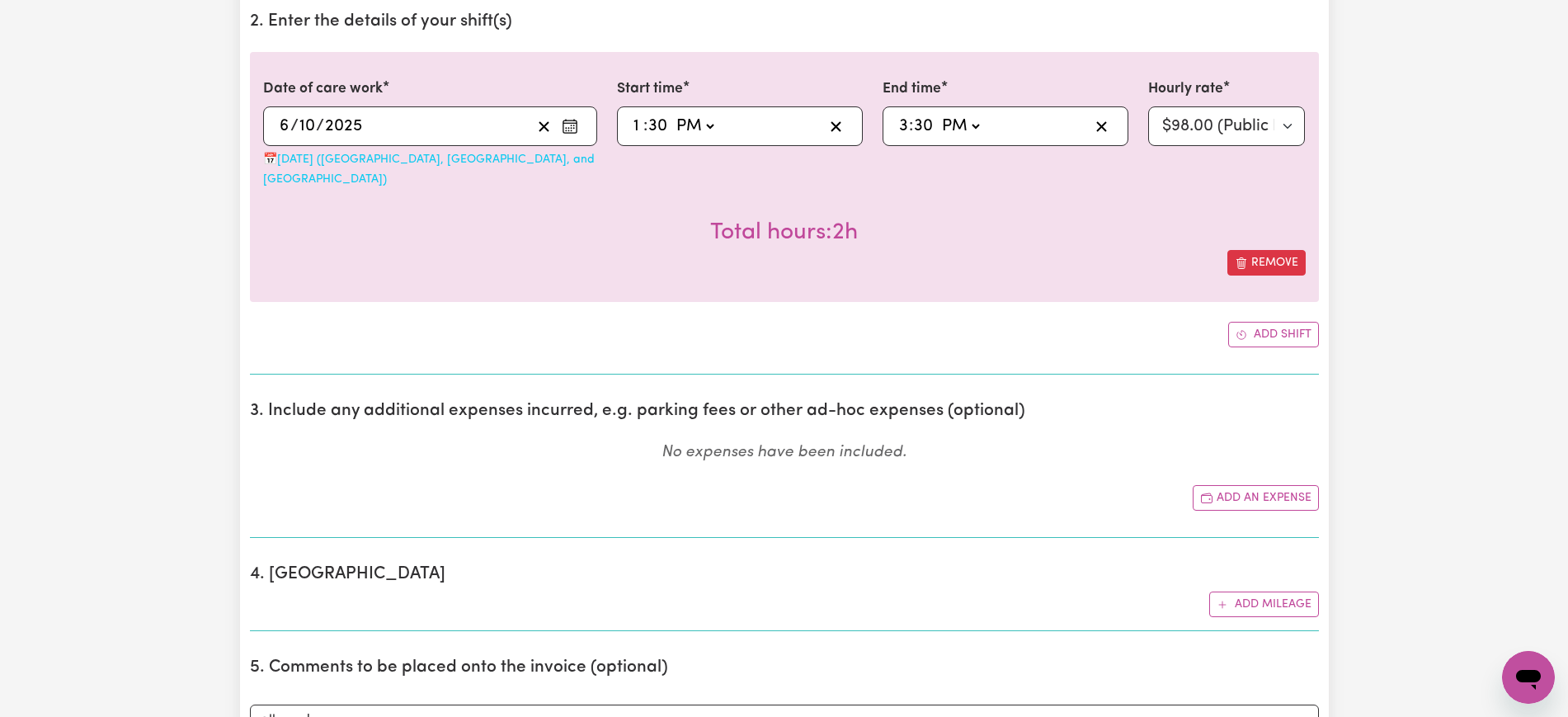
click at [346, 254] on div "Remove" at bounding box center [785, 263] width 1043 height 26
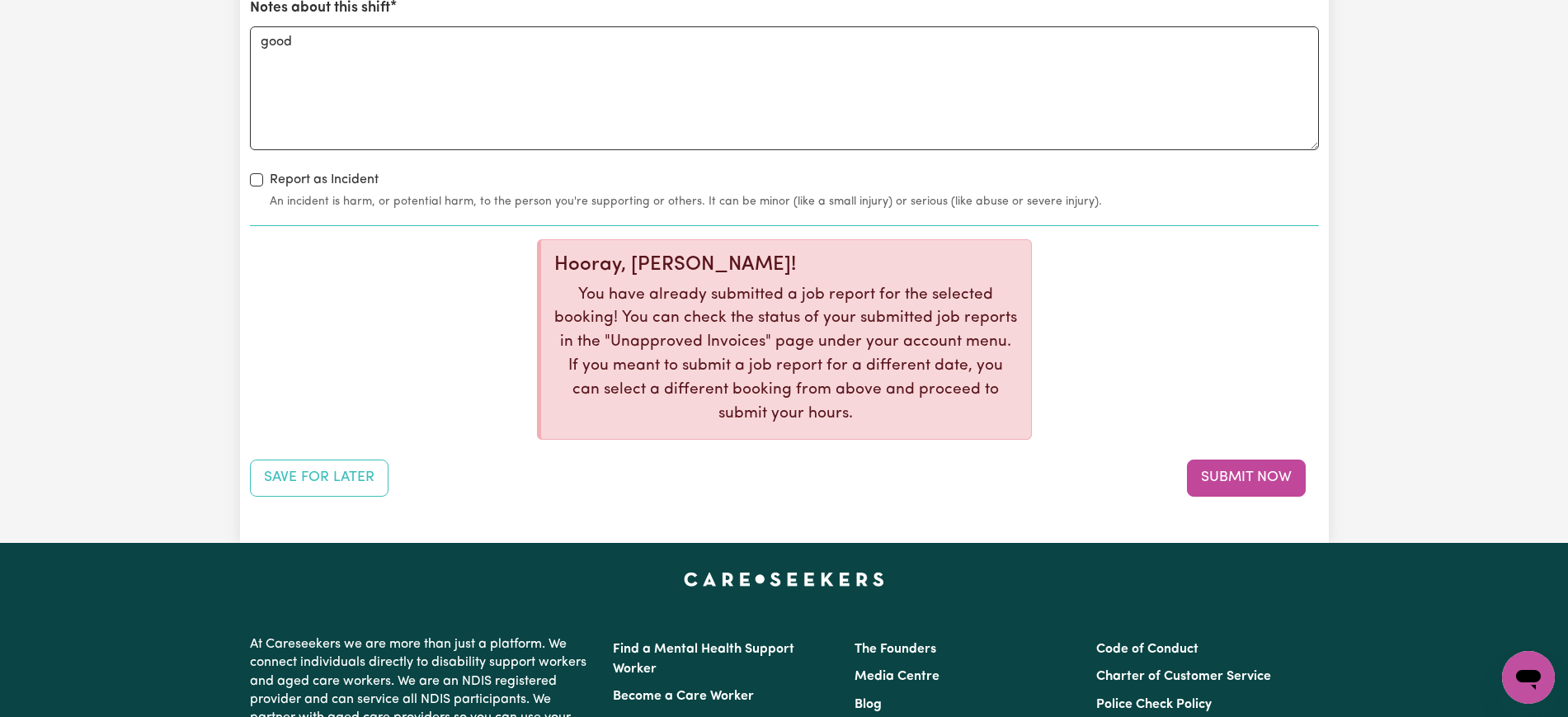
scroll to position [2146, 0]
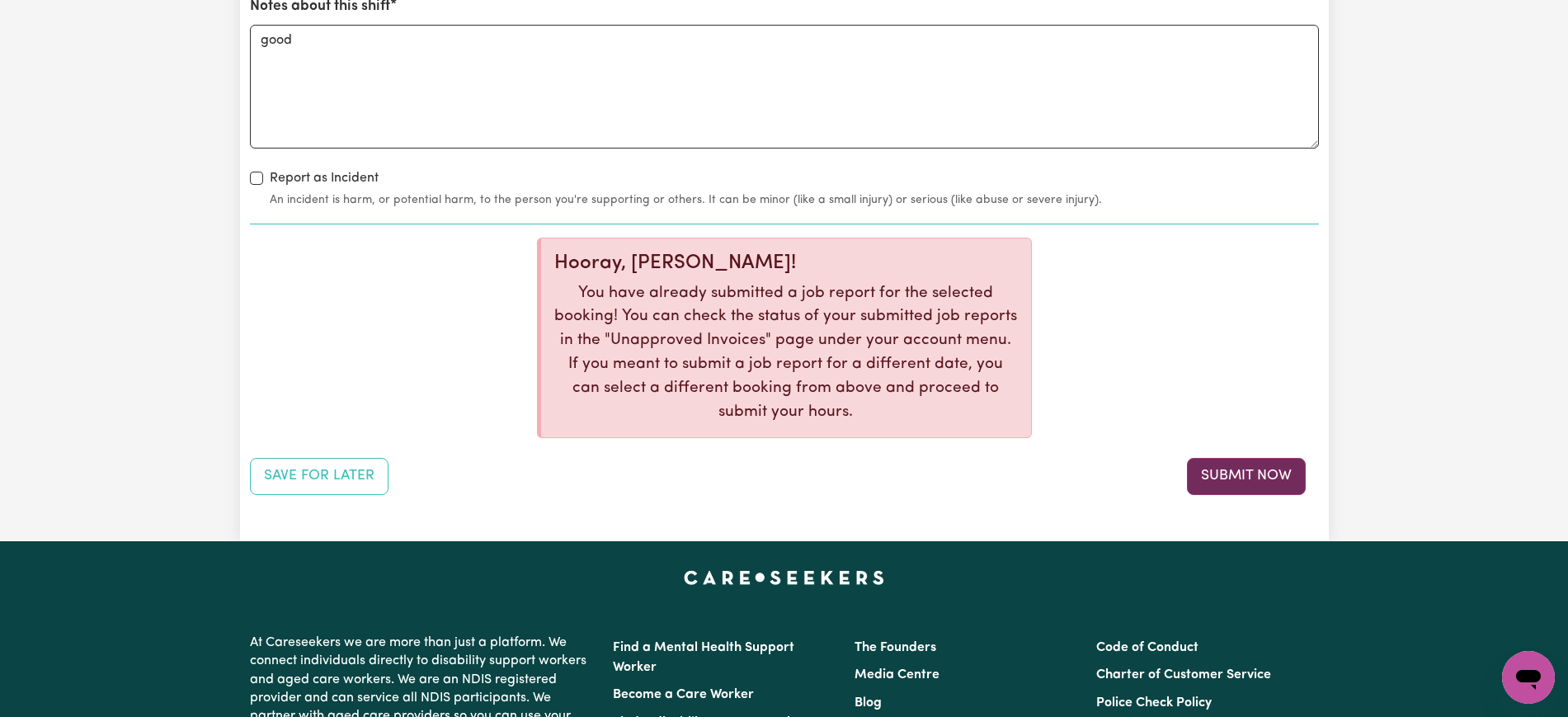
click at [1224, 458] on button "Submit Now" at bounding box center [1247, 476] width 119 height 36
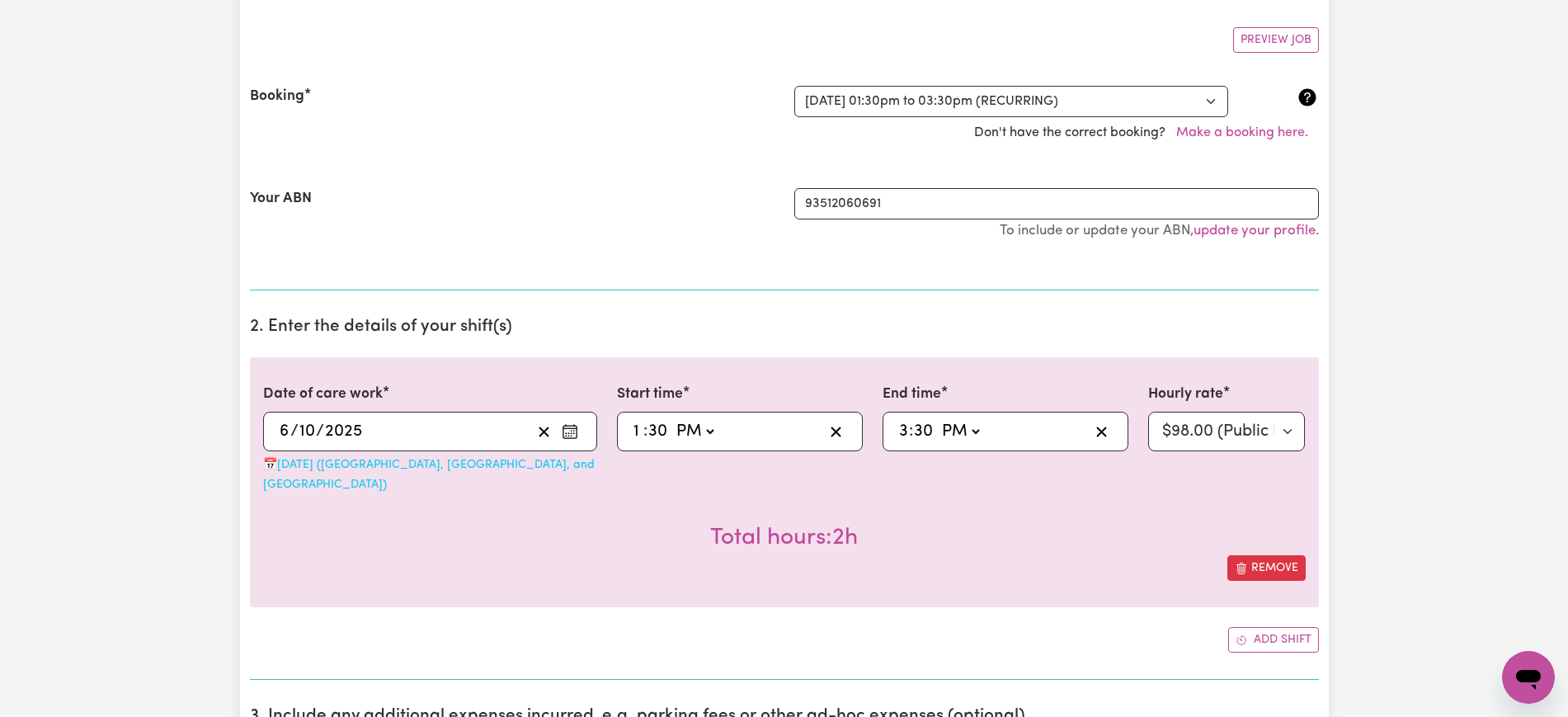
scroll to position [0, 0]
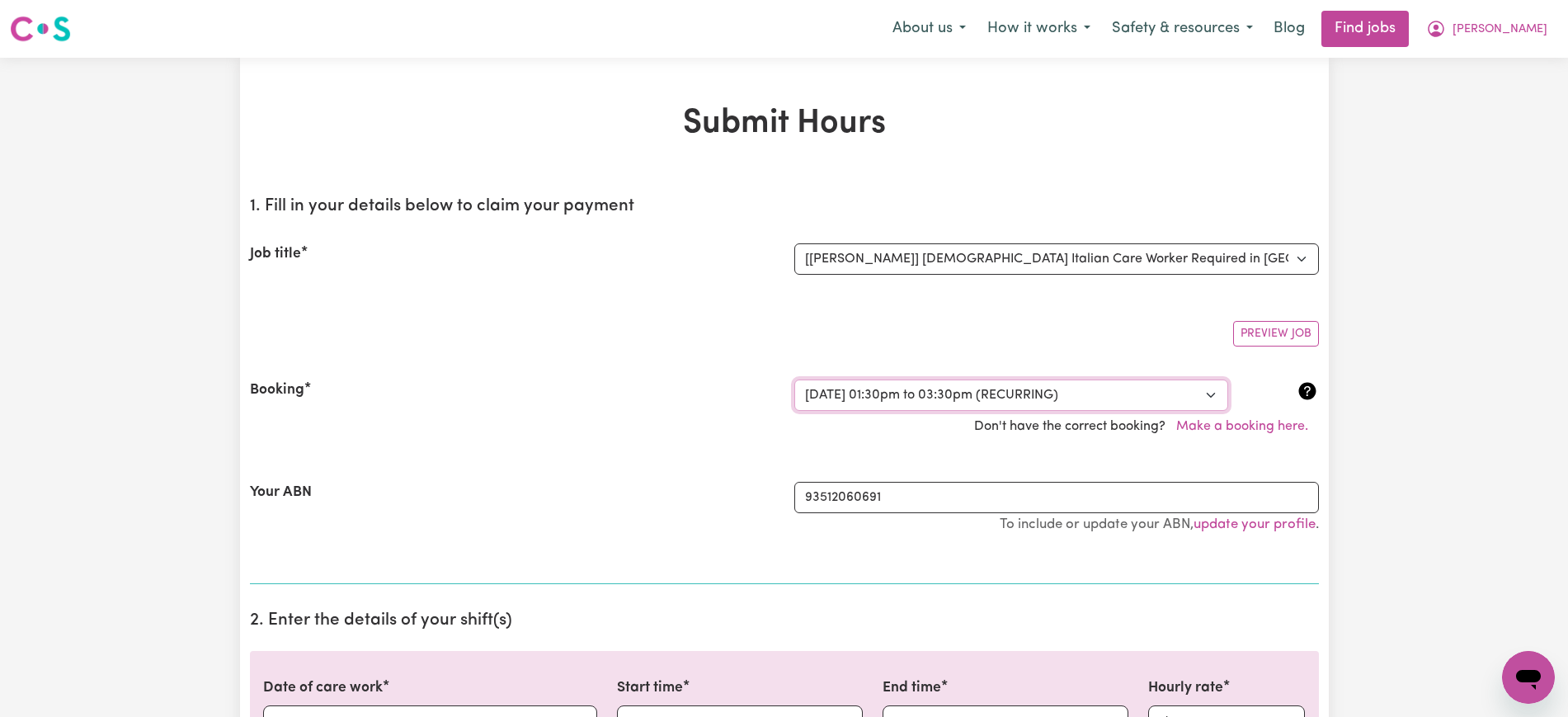
click at [997, 385] on select "Select a booking... [DATE] 01:30pm to 03:30pm (RECURRING) [DATE] 01:30pm to 03:…" at bounding box center [1011, 395] width 434 height 31
click at [915, 392] on select "Select a booking... [DATE] 01:30pm to 03:30pm (RECURRING) [DATE] 01:30pm to 03:…" at bounding box center [1011, 395] width 434 height 31
select select "348976"
click at [795, 379] on select "Select a booking... [DATE] 01:30pm to 03:30pm (RECURRING) [DATE] 01:30pm to 03:…" at bounding box center [1011, 395] width 434 height 31
select select "pm"
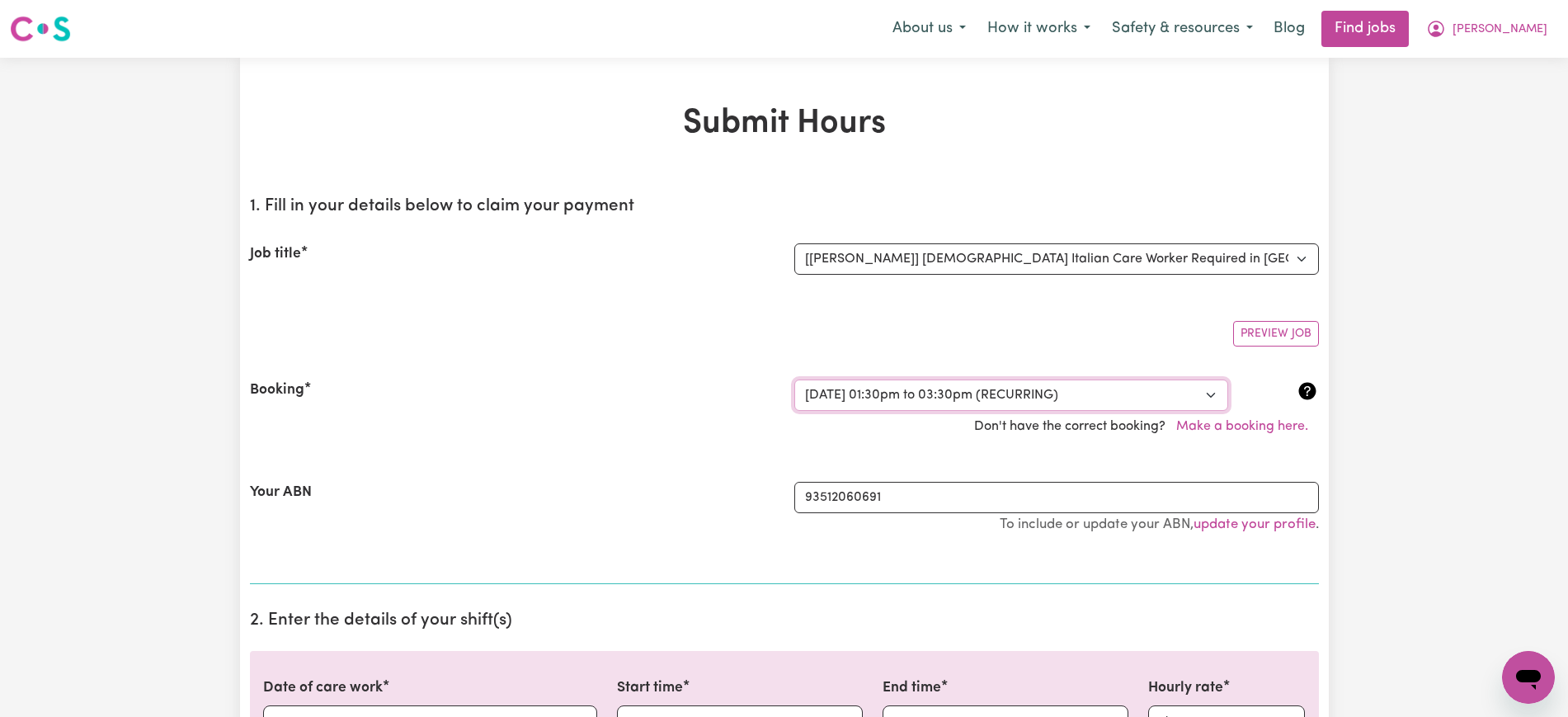
select select "pm"
select select "50-Weekday"
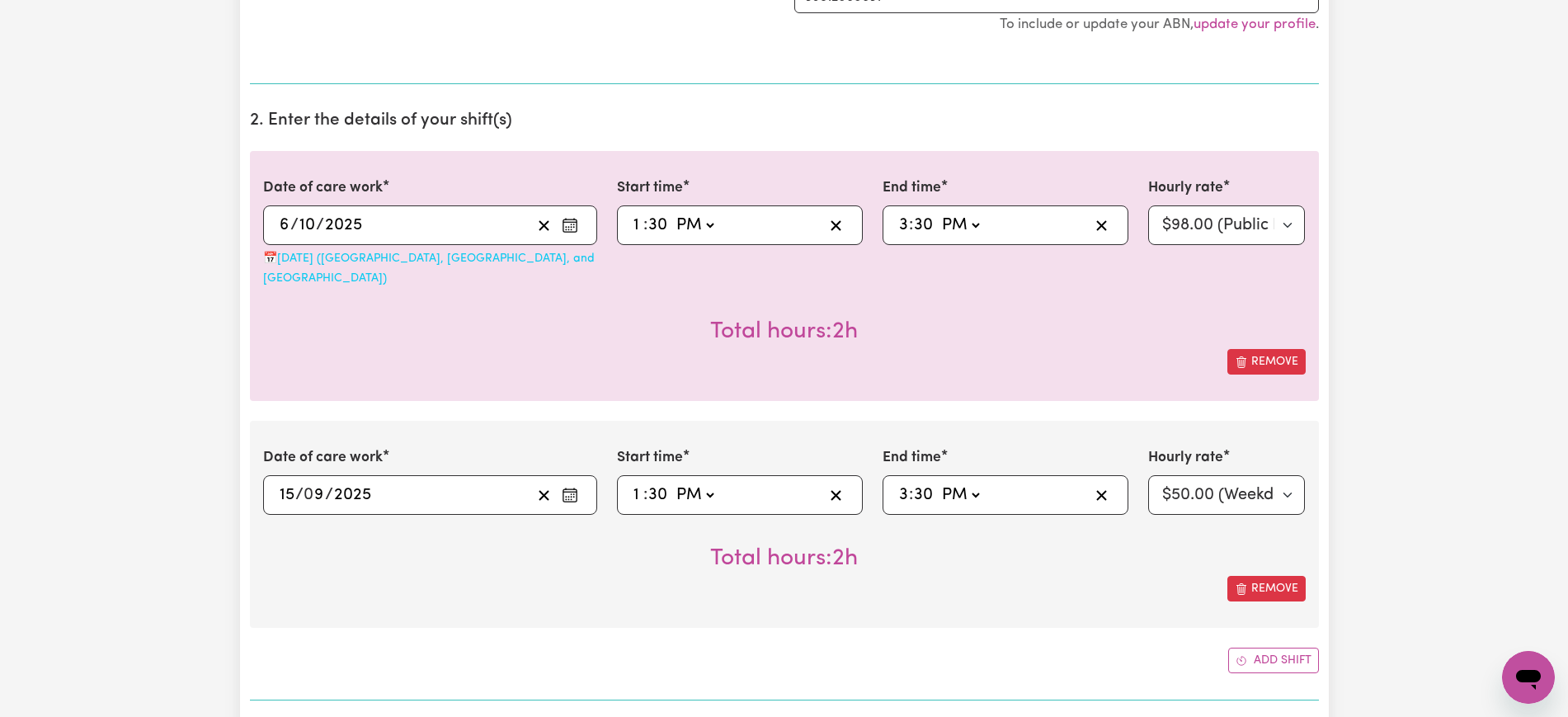
scroll to position [515, 0]
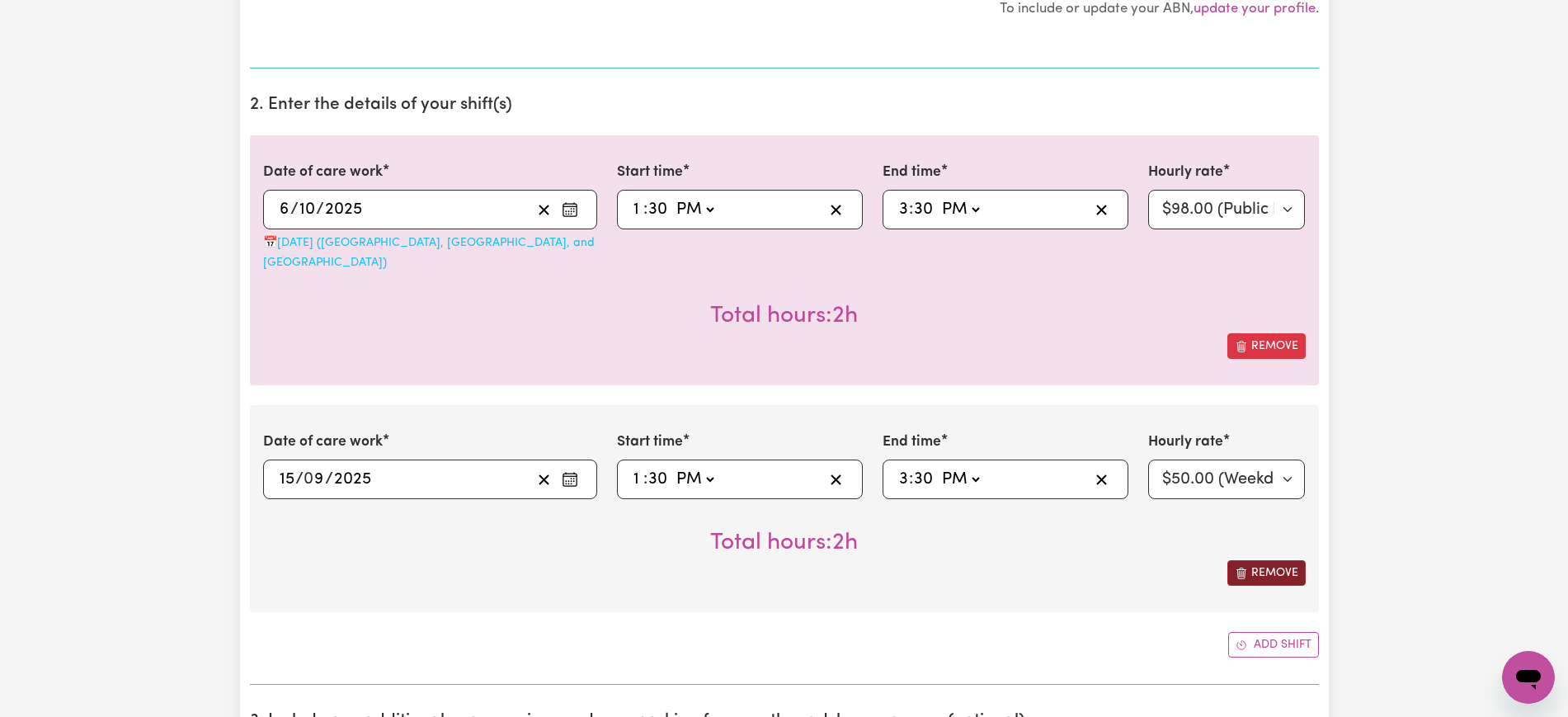
click at [1265, 560] on button "Remove" at bounding box center [1266, 572] width 78 height 26
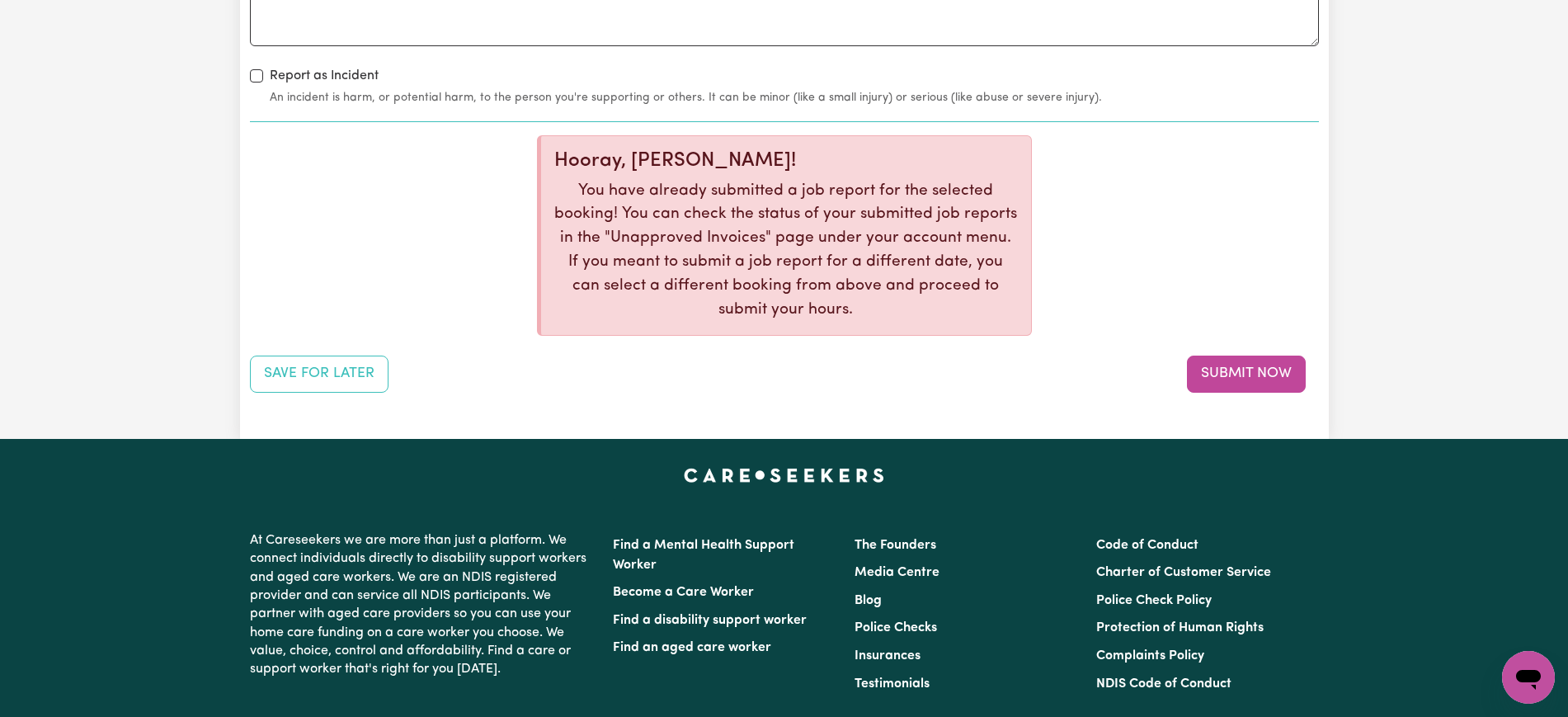
scroll to position [2268, 0]
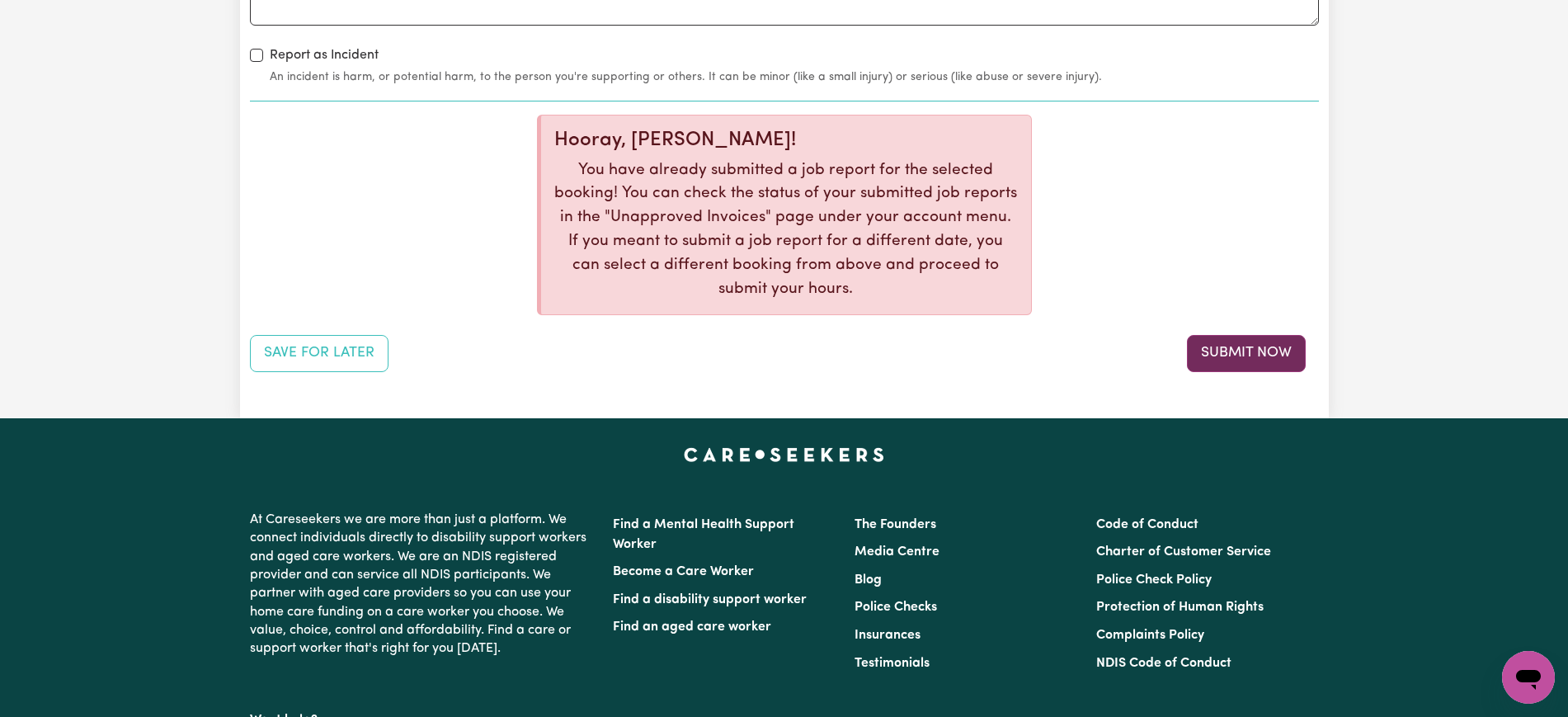
click at [1247, 335] on button "Submit Now" at bounding box center [1247, 353] width 119 height 36
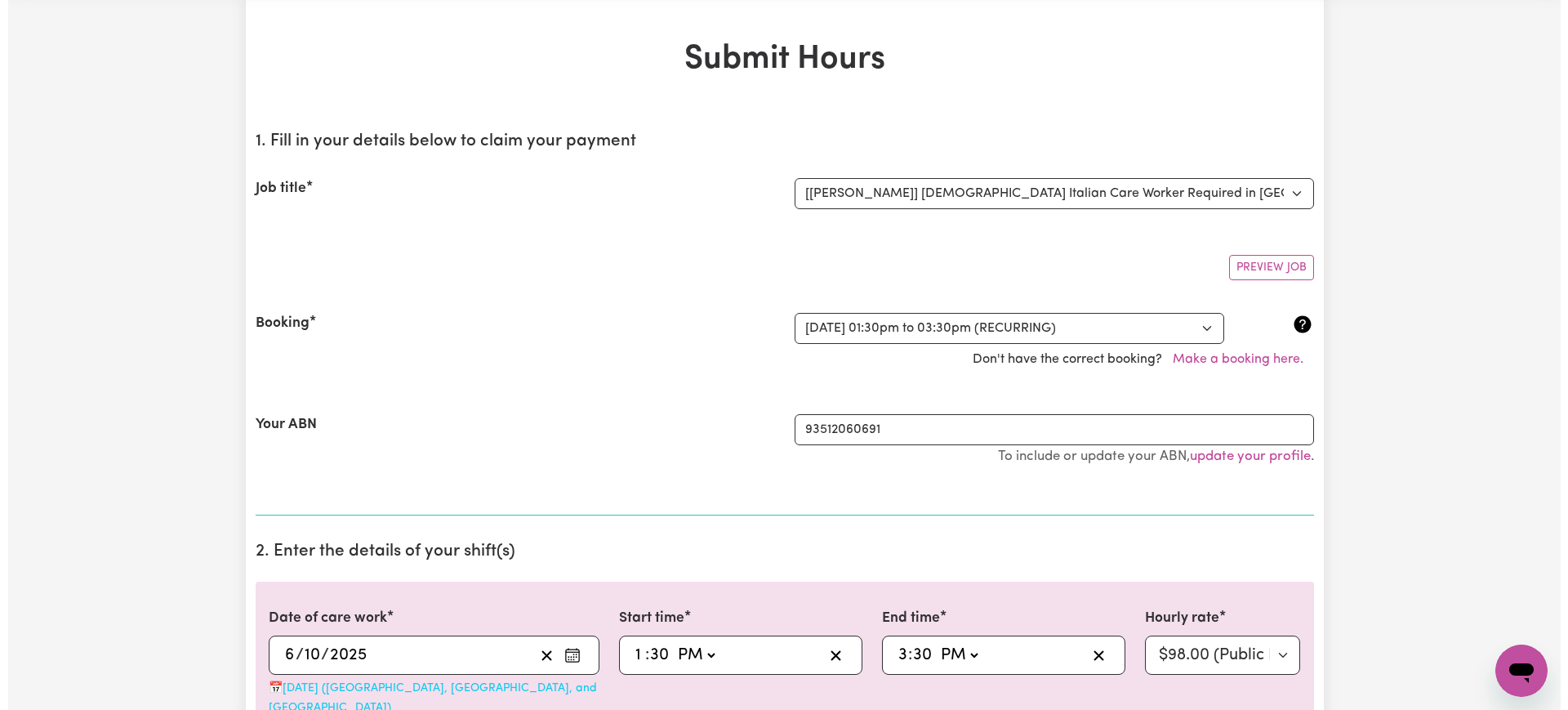
scroll to position [0, 0]
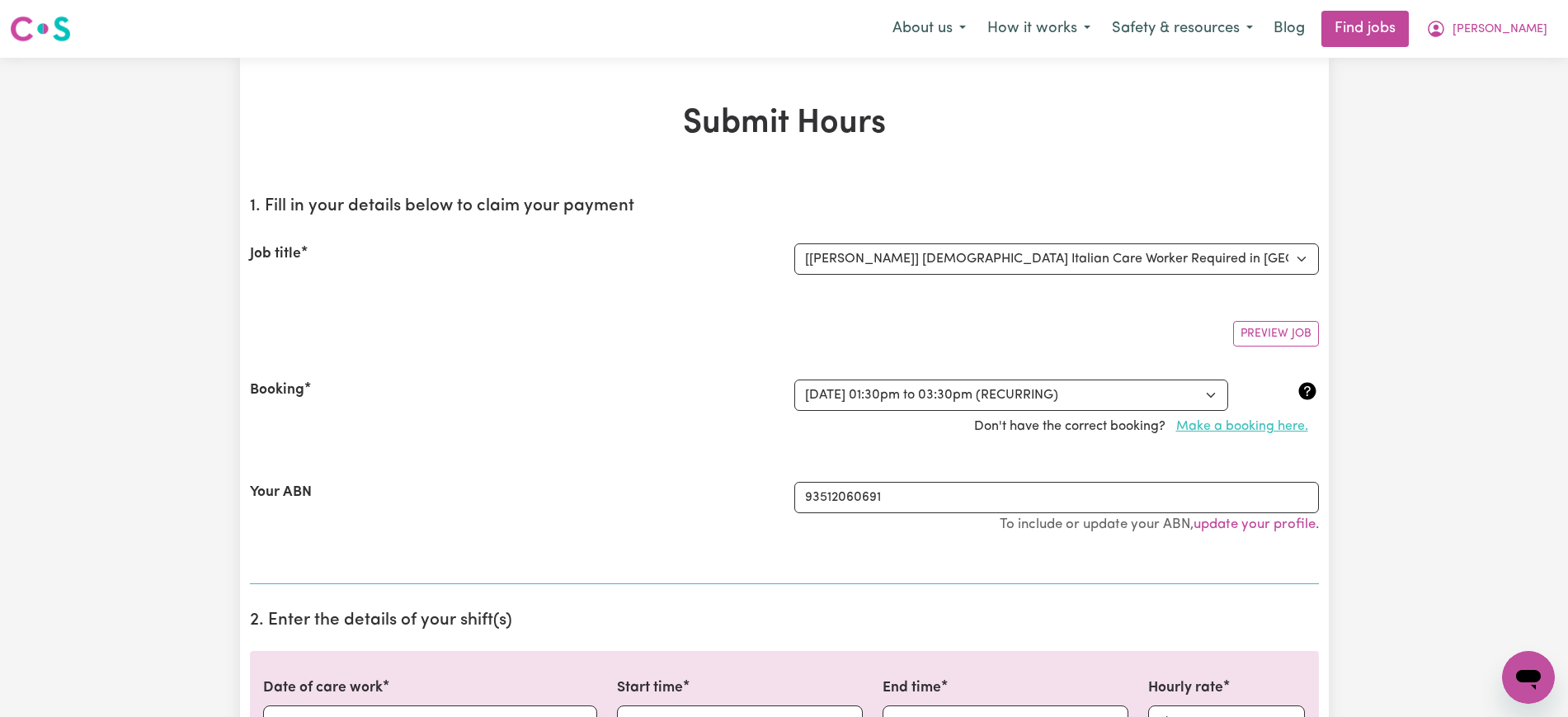
click at [1268, 419] on button "Make a booking here." at bounding box center [1243, 426] width 154 height 31
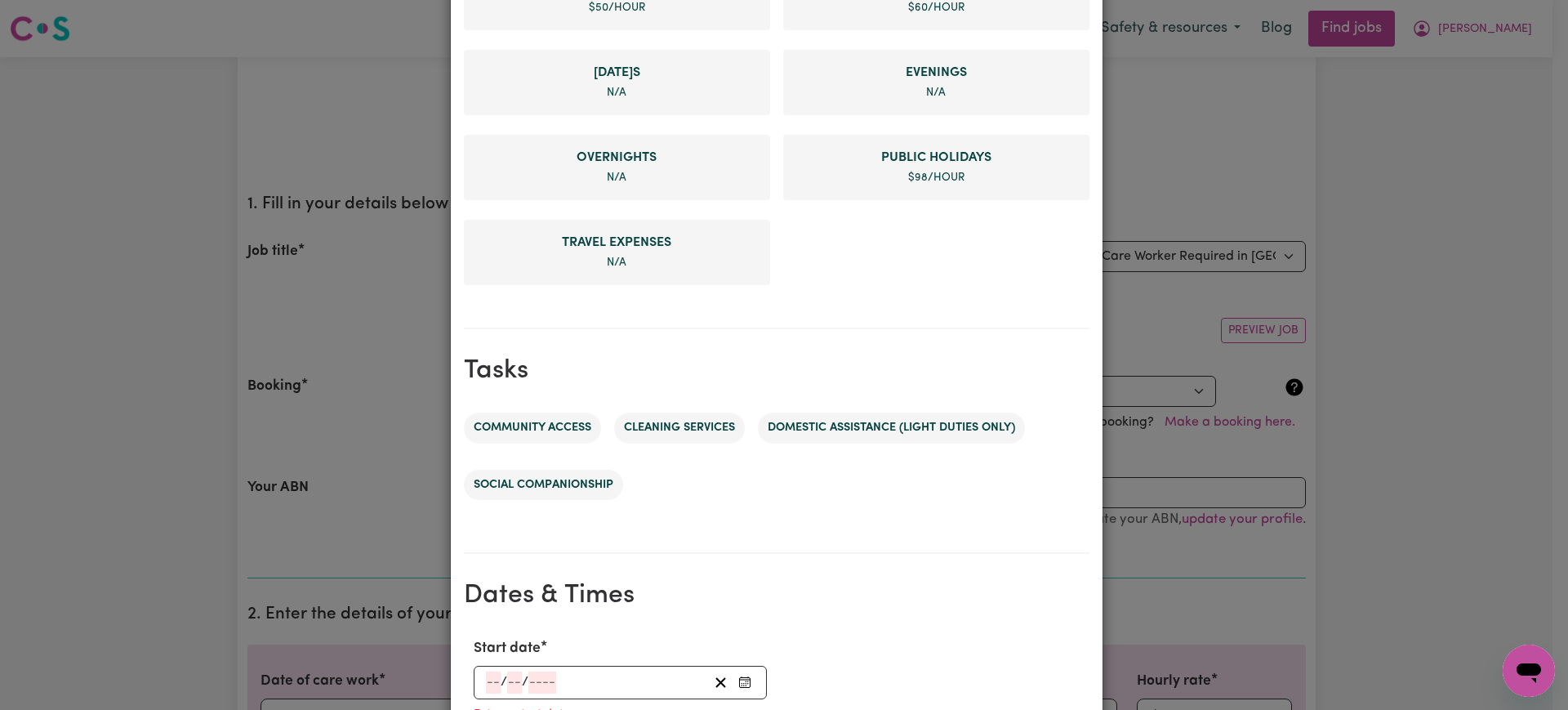
scroll to position [876, 0]
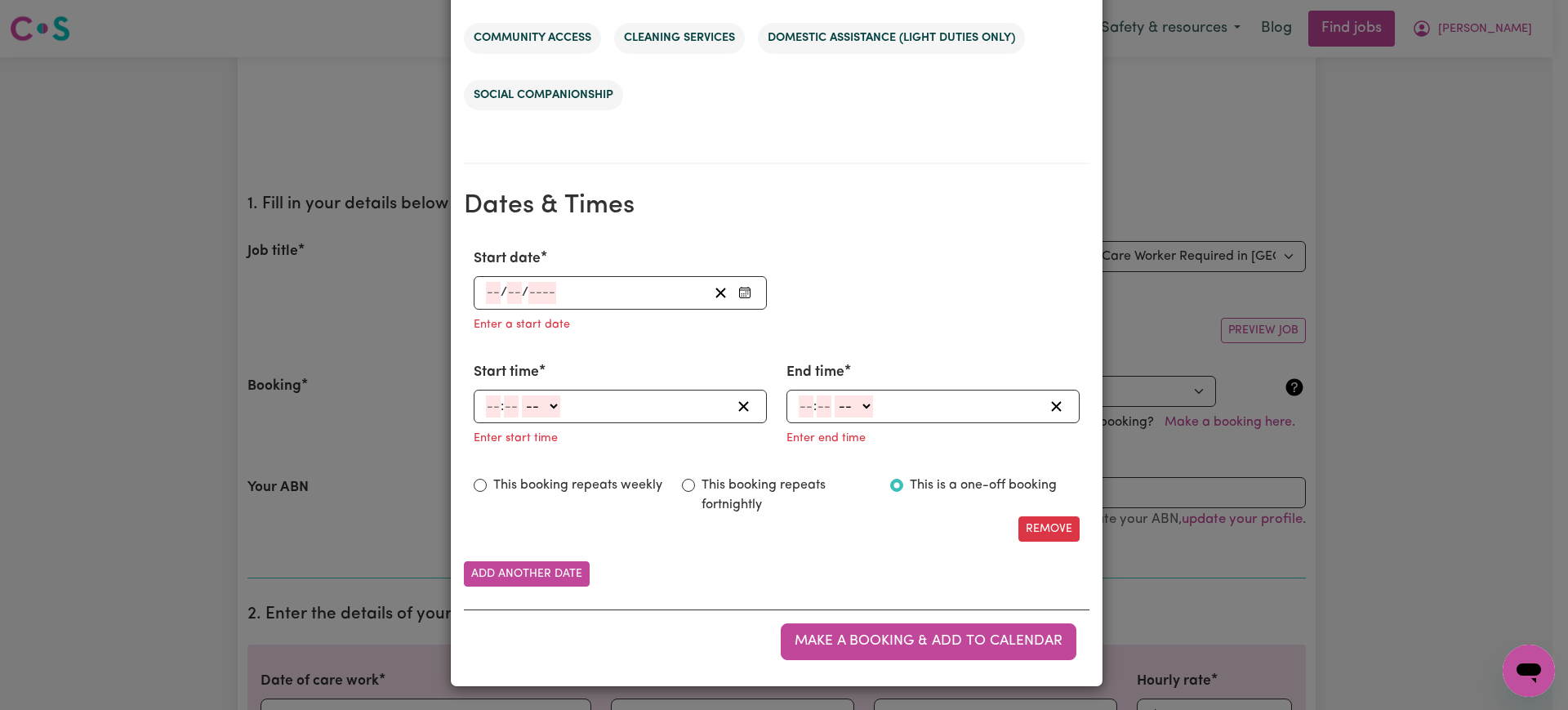
click at [744, 295] on button "Enter Start date" at bounding box center [745, 293] width 23 height 22
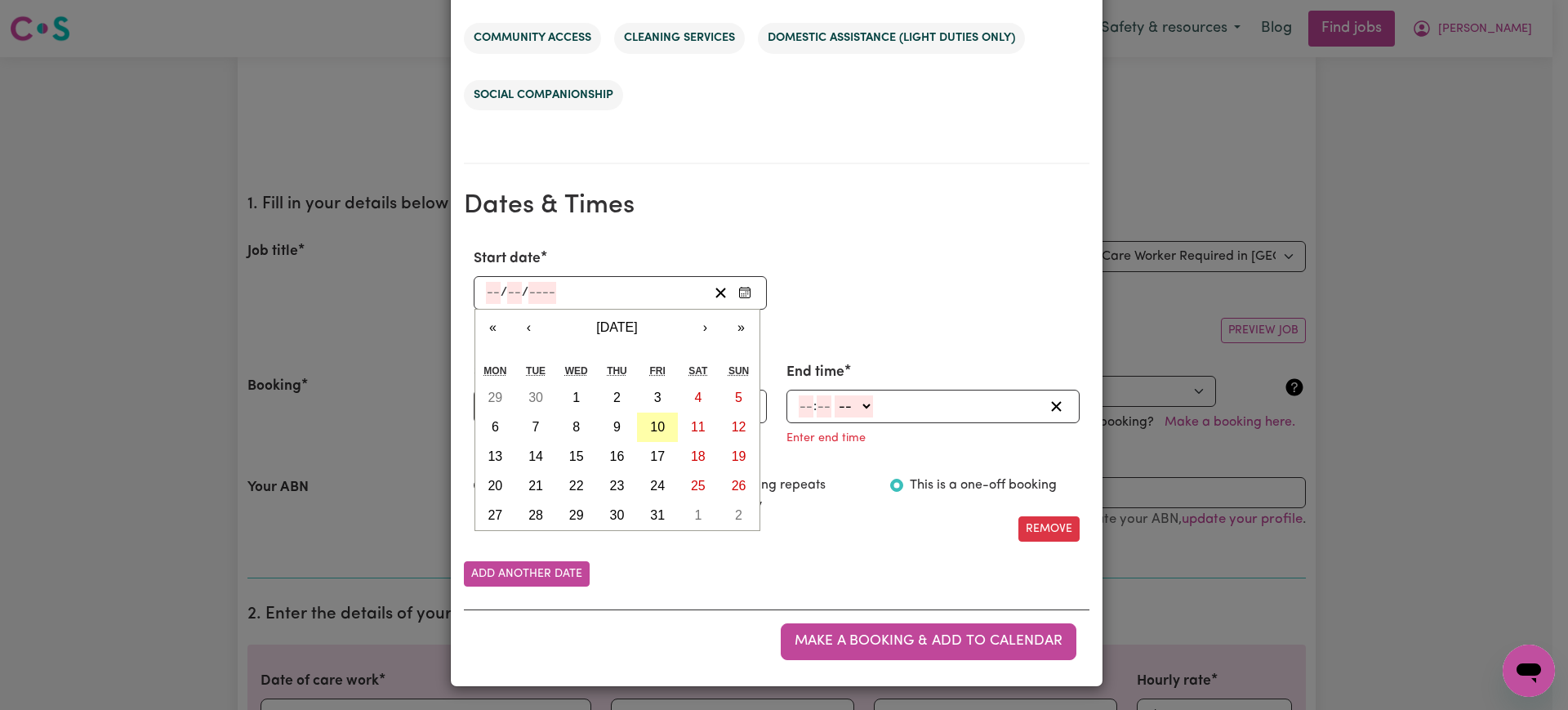
click at [659, 420] on button "10" at bounding box center [658, 427] width 41 height 29
type input "[DATE]"
type input "10"
type input "2025"
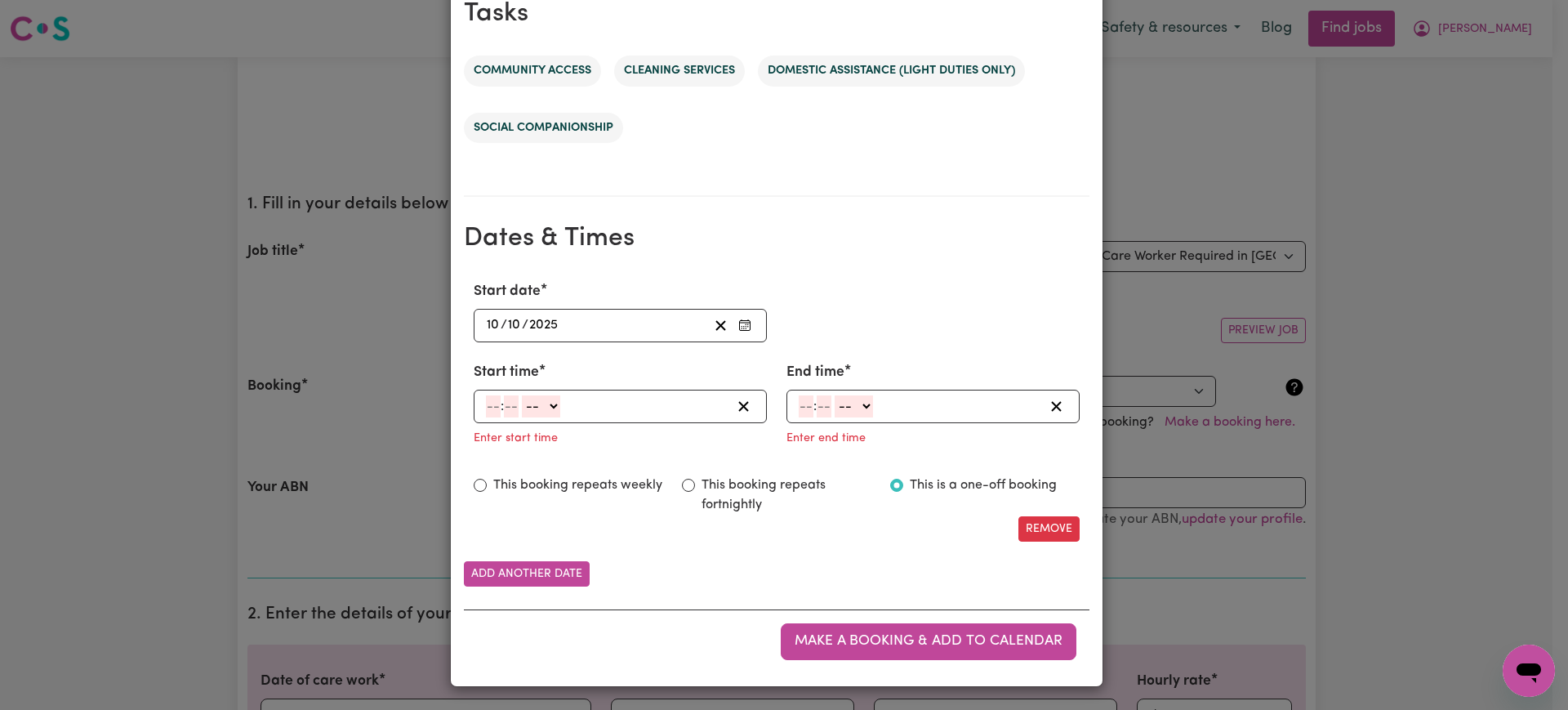
scroll to position [843, 0]
click at [486, 404] on input "number" at bounding box center [493, 406] width 15 height 22
type input "1"
type input "30"
select select "pm"
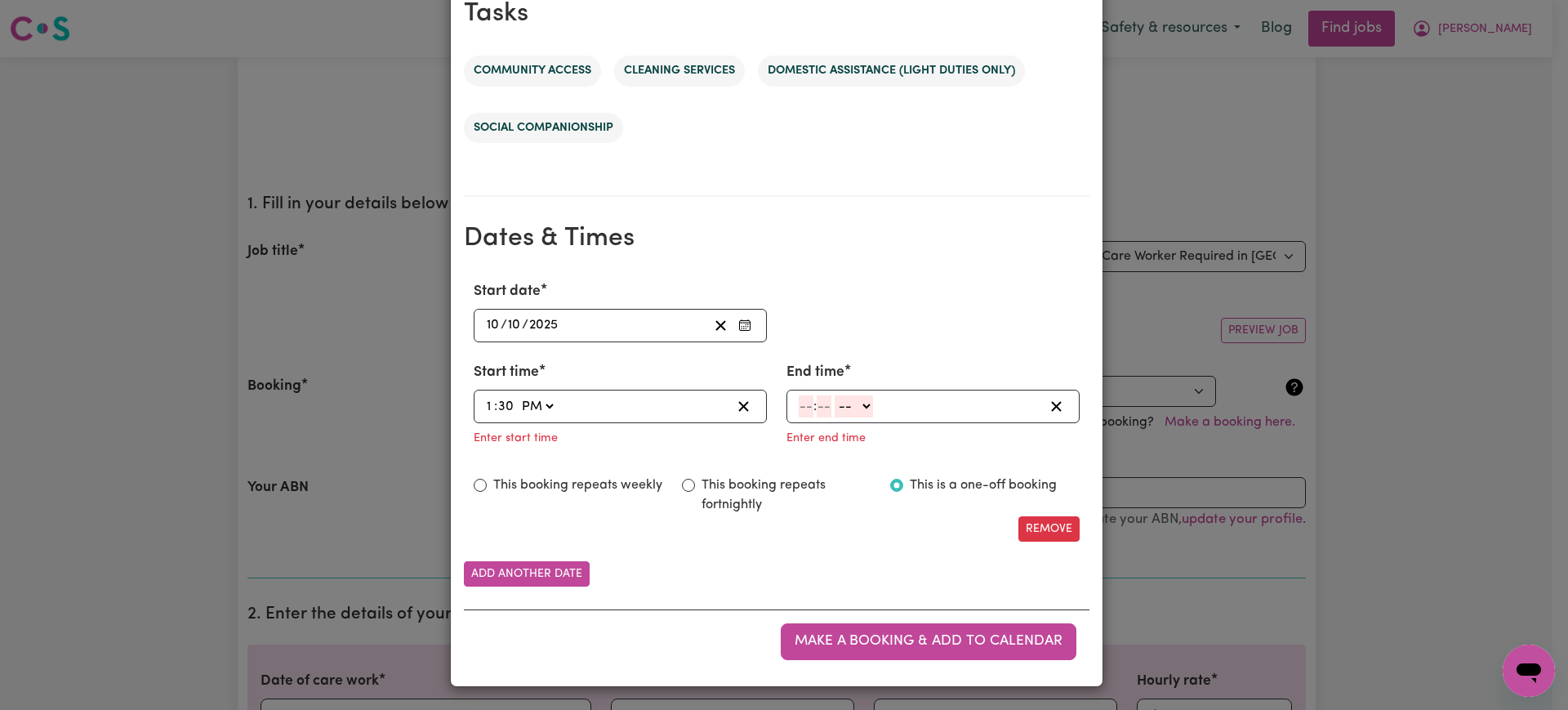
type input "13:30"
click at [799, 407] on input "number" at bounding box center [806, 406] width 15 height 22
type input "3"
type input "30"
select select "pm"
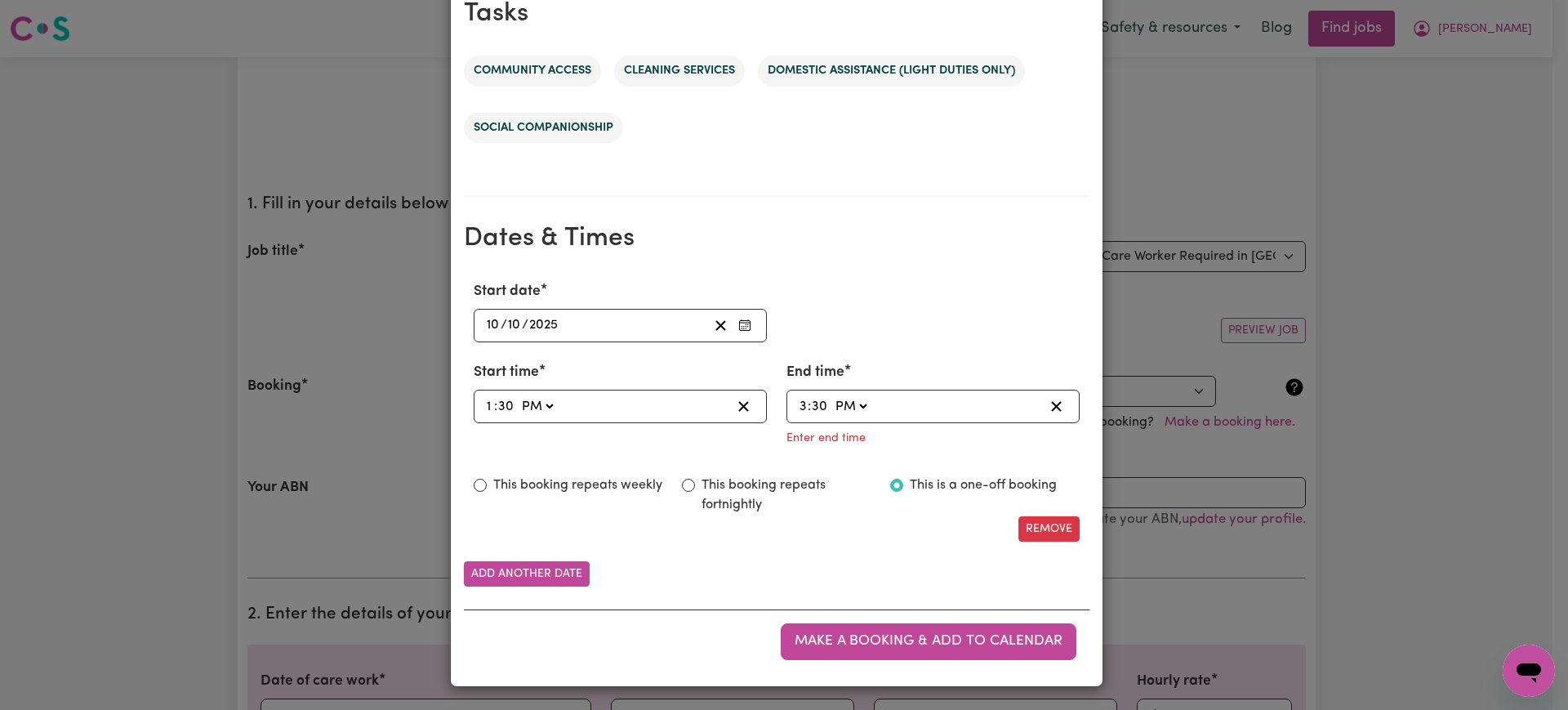
type input "15:30"
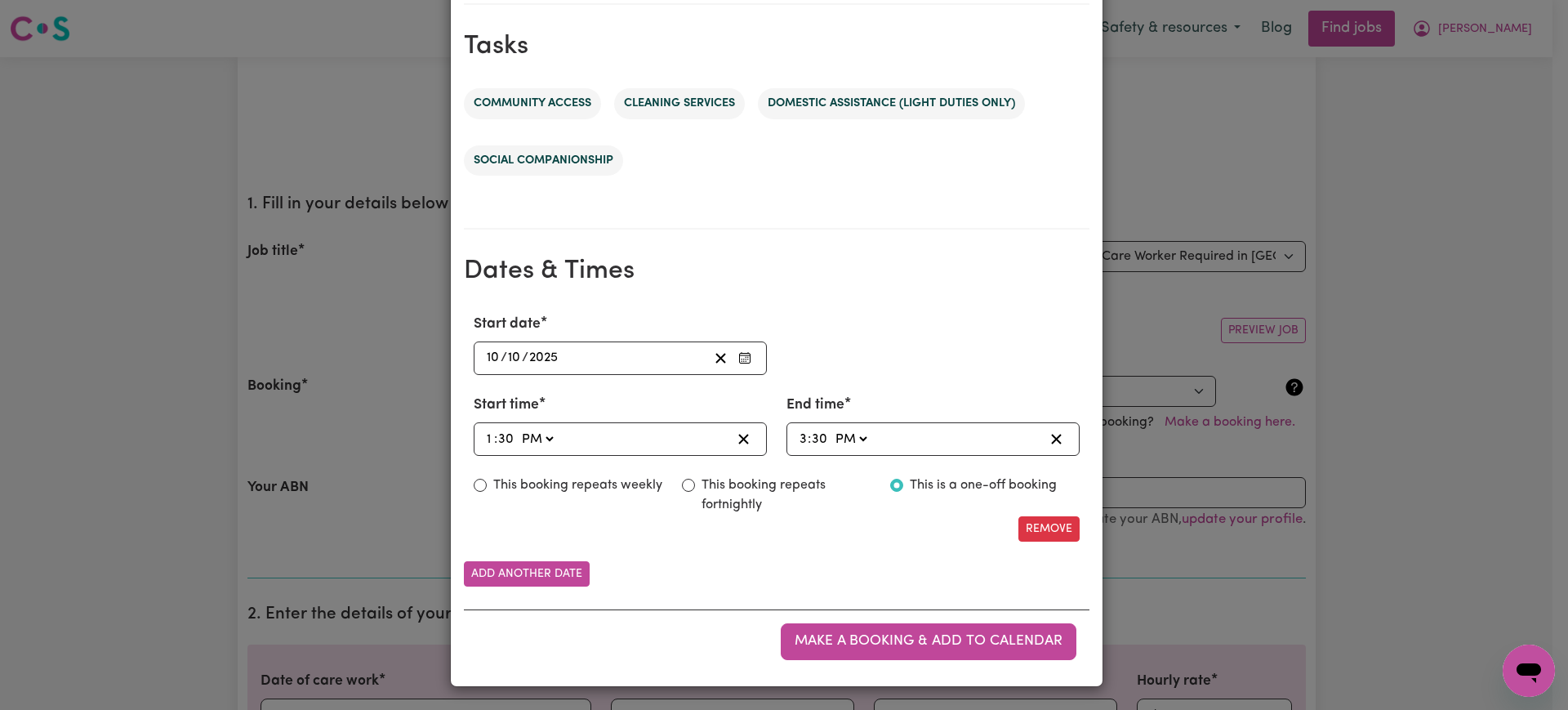
click at [627, 622] on div "Make a booking & add to calendar" at bounding box center [776, 640] width 626 height 63
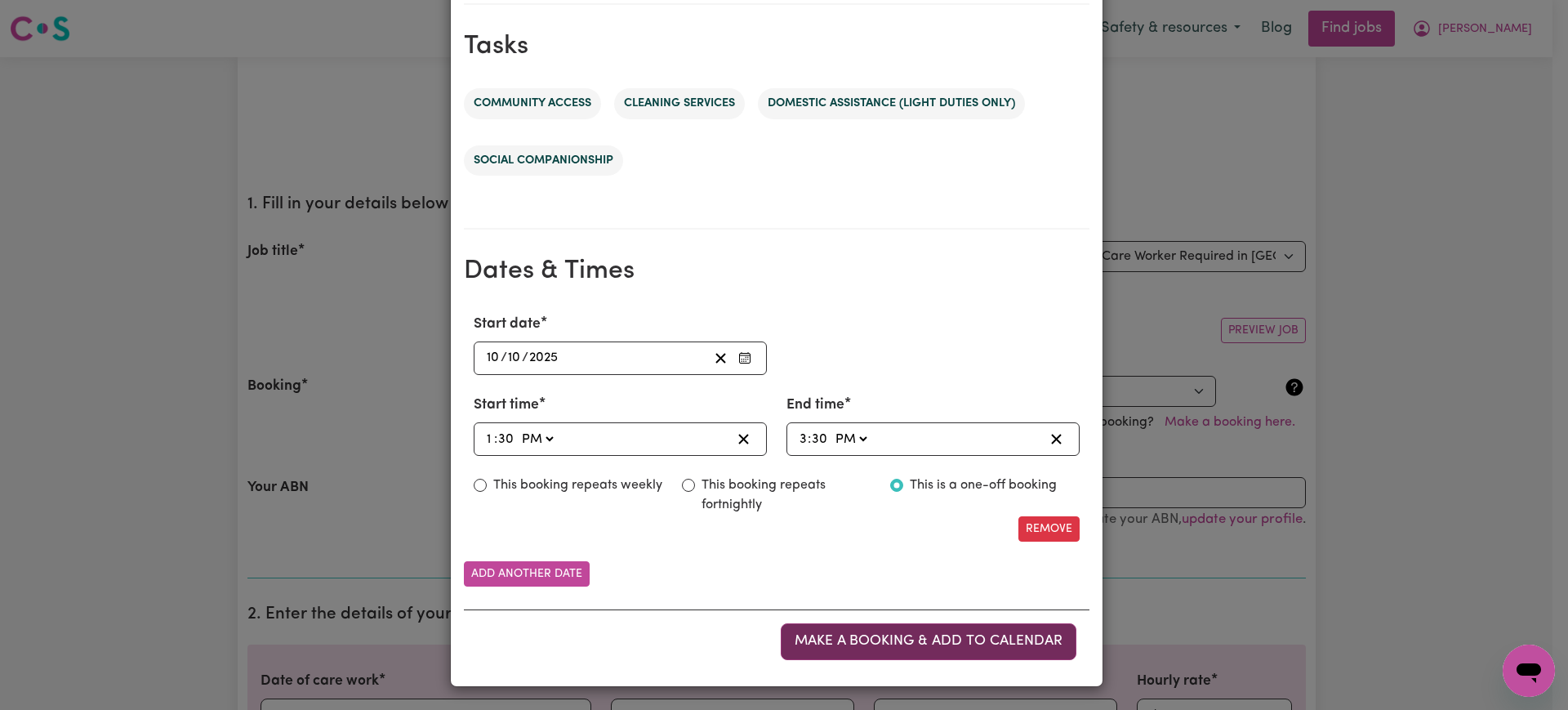
click at [823, 648] on span "Make a booking & add to calendar" at bounding box center [929, 640] width 268 height 14
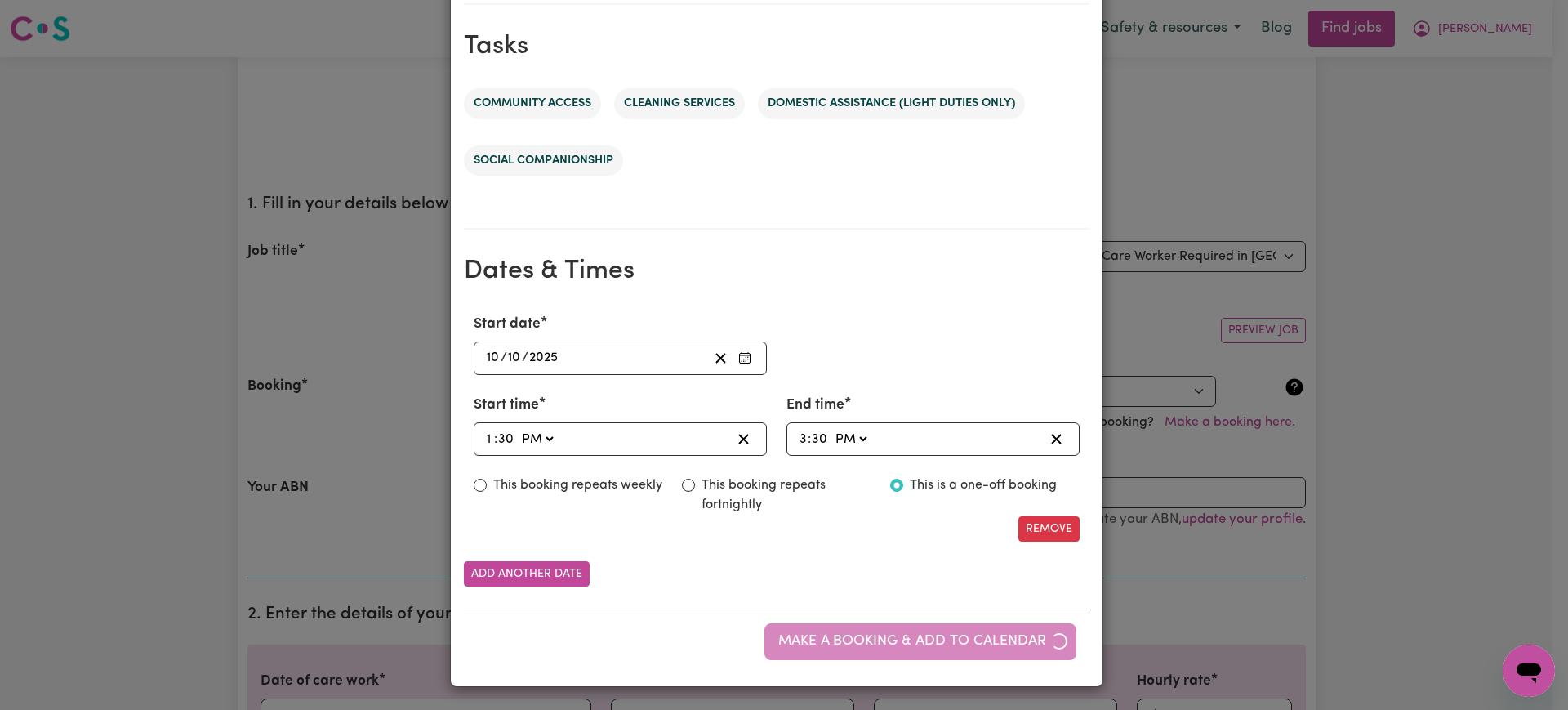
scroll to position [0, 0]
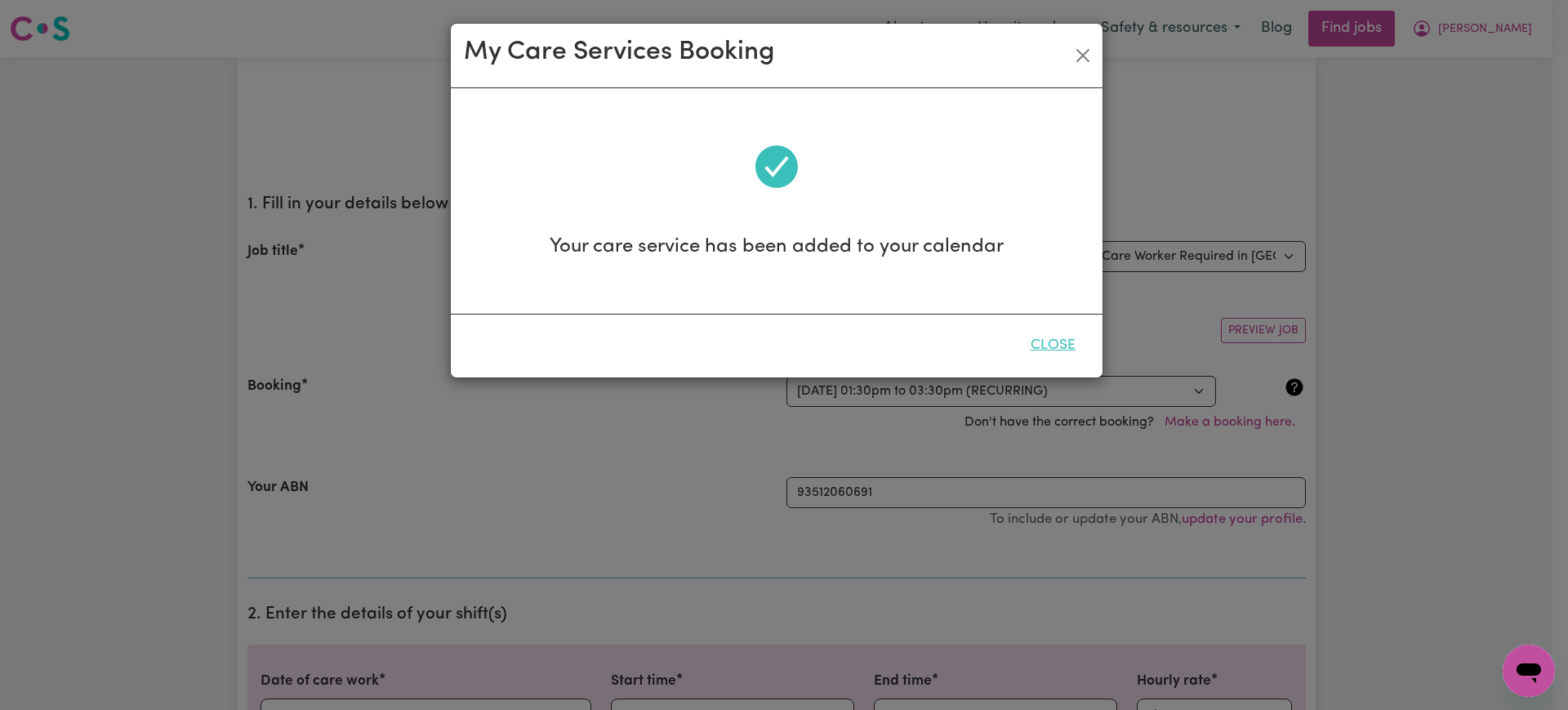
click at [1043, 339] on button "Close" at bounding box center [1053, 345] width 73 height 36
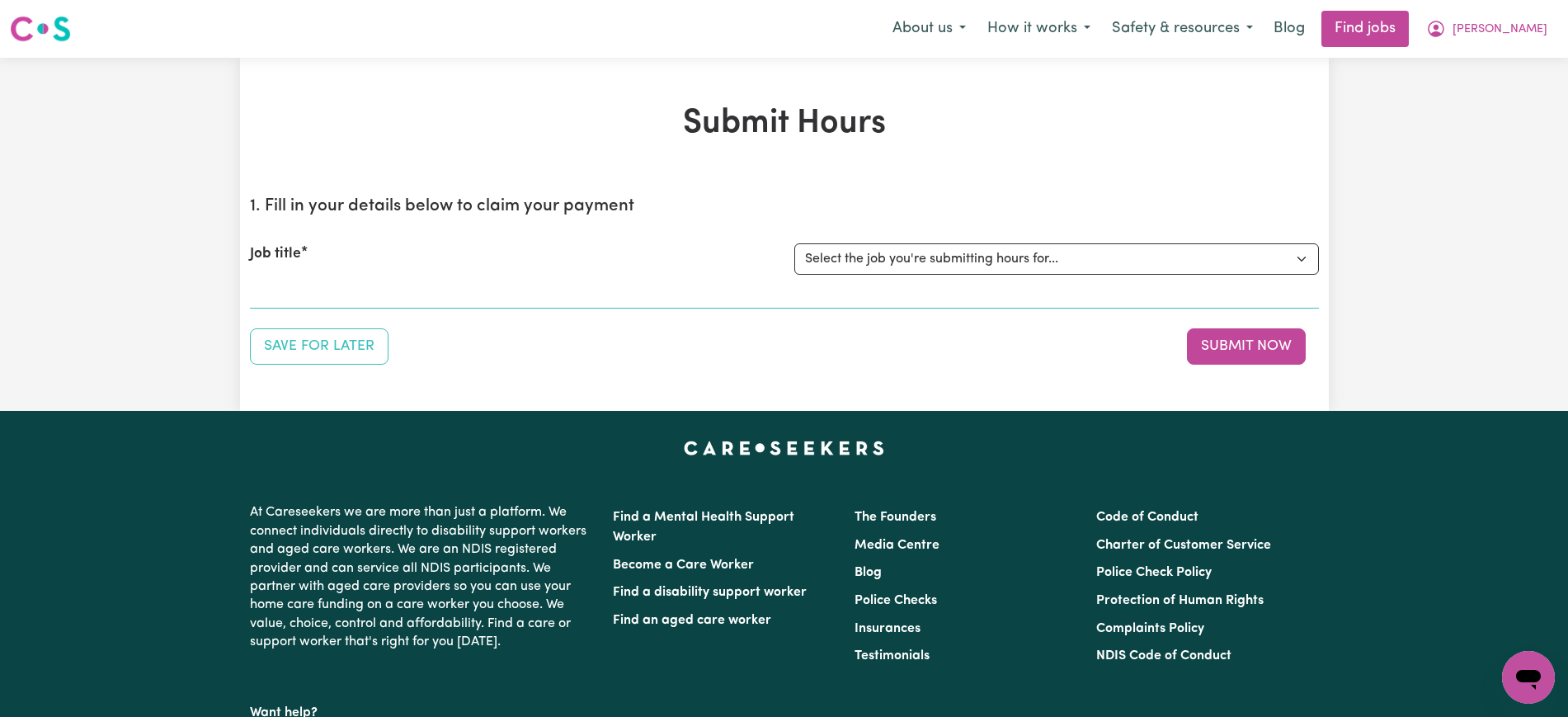
click at [902, 241] on div "Job title Select the job you're submitting hours for... [Nicolina Abignano] Fem…" at bounding box center [785, 259] width 1069 height 71
click at [900, 249] on select "Select the job you're submitting hours for... [[PERSON_NAME]] [DEMOGRAPHIC_DATA…" at bounding box center [1057, 259] width 525 height 31
drag, startPoint x: 330, startPoint y: 119, endPoint x: 339, endPoint y: 120, distance: 9.1
click at [330, 120] on h1 "Submit Hours" at bounding box center [785, 124] width 1069 height 40
click at [988, 253] on select "Select the job you're submitting hours for... [[PERSON_NAME]] [DEMOGRAPHIC_DATA…" at bounding box center [1057, 259] width 525 height 31
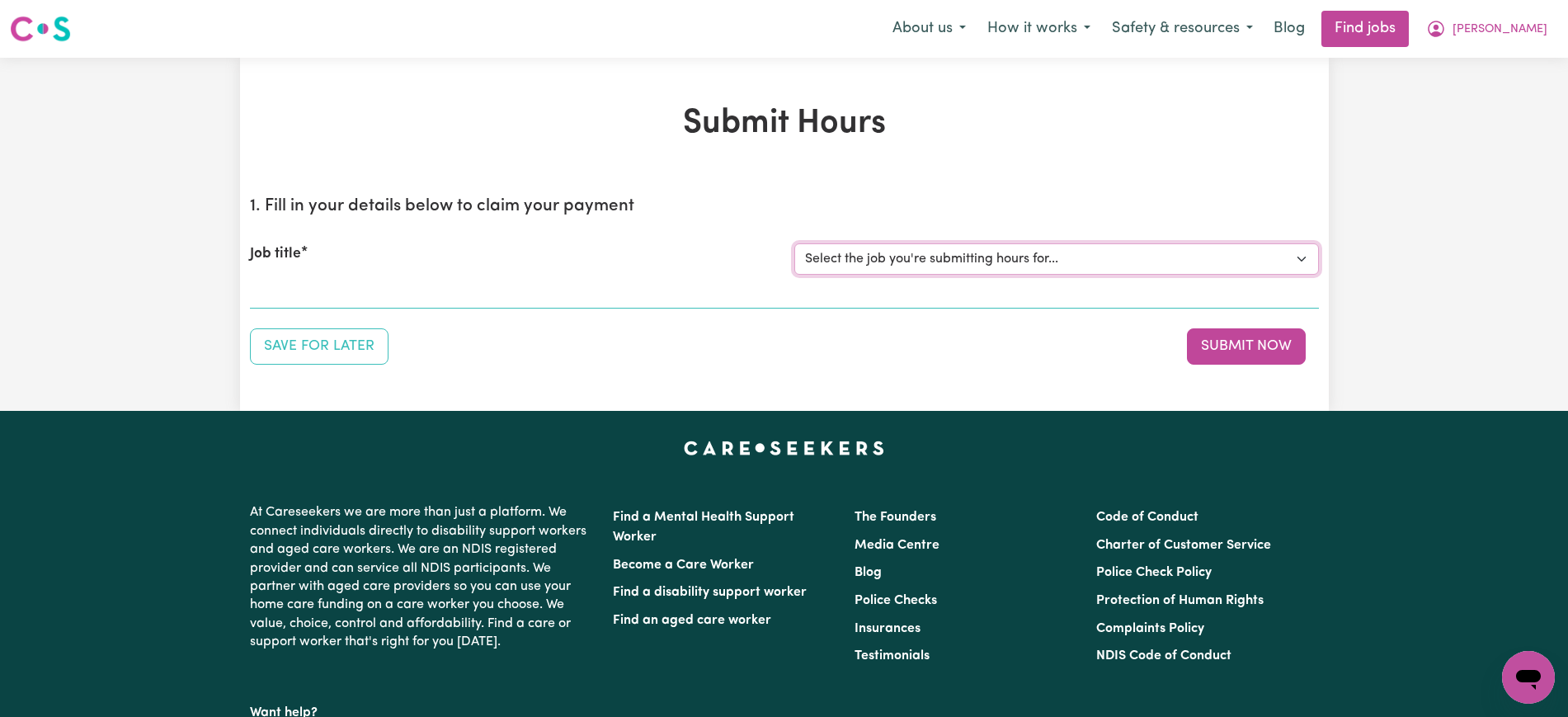
select select "13345"
click at [795, 244] on select "Select the job you're submitting hours for... [[PERSON_NAME]] [DEMOGRAPHIC_DATA…" at bounding box center [1057, 259] width 525 height 31
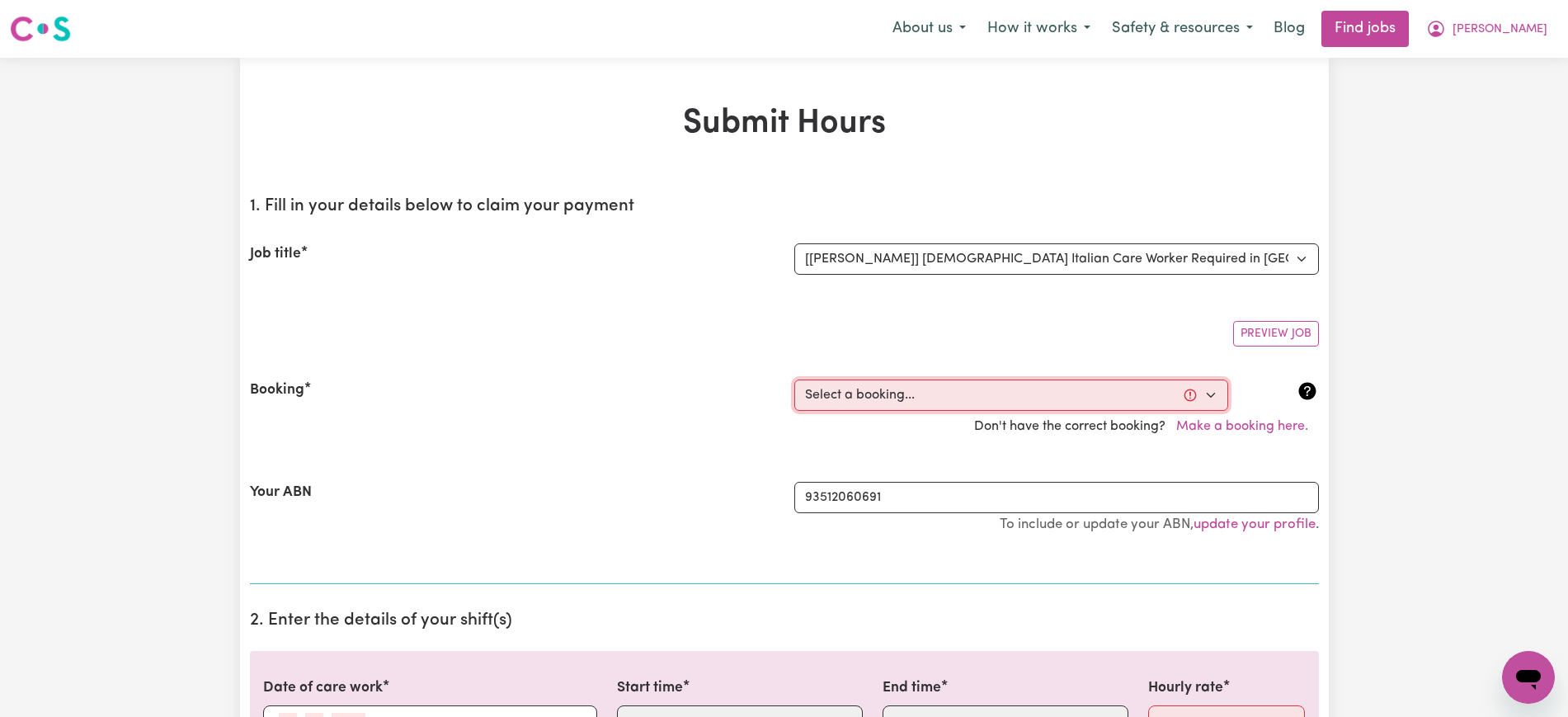
click at [858, 389] on select "Select a booking... Mon, September 15, 2025 - 01:30pm to 03:30pm (RECURRING) Mo…" at bounding box center [1011, 395] width 434 height 31
select select "369332"
click at [795, 379] on select "Select a booking... Mon, September 15, 2025 - 01:30pm to 03:30pm (RECURRING) Mo…" at bounding box center [1011, 395] width 434 height 31
type input "[DATE]"
type input "10"
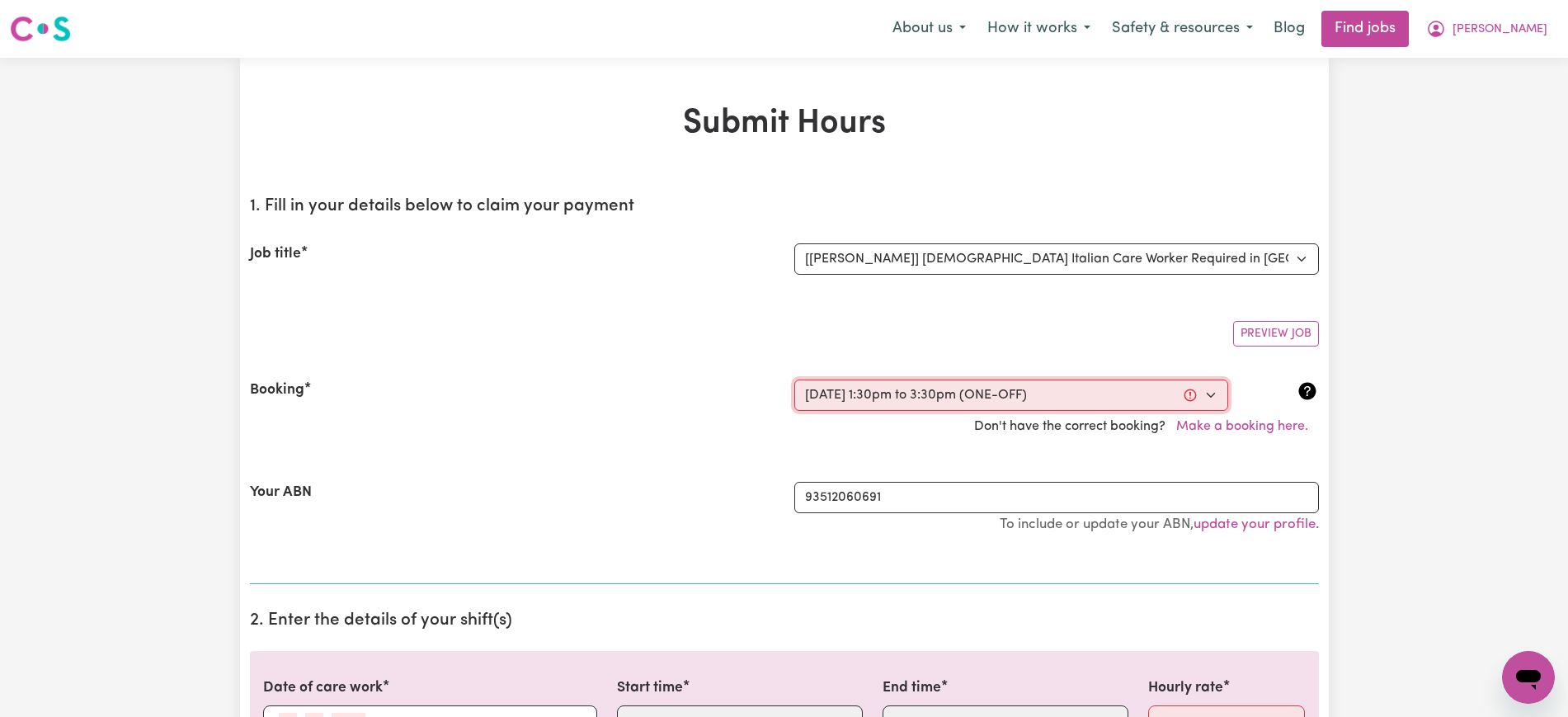
type input "10"
type input "2025"
type input "13:30"
type input "1"
type input "30"
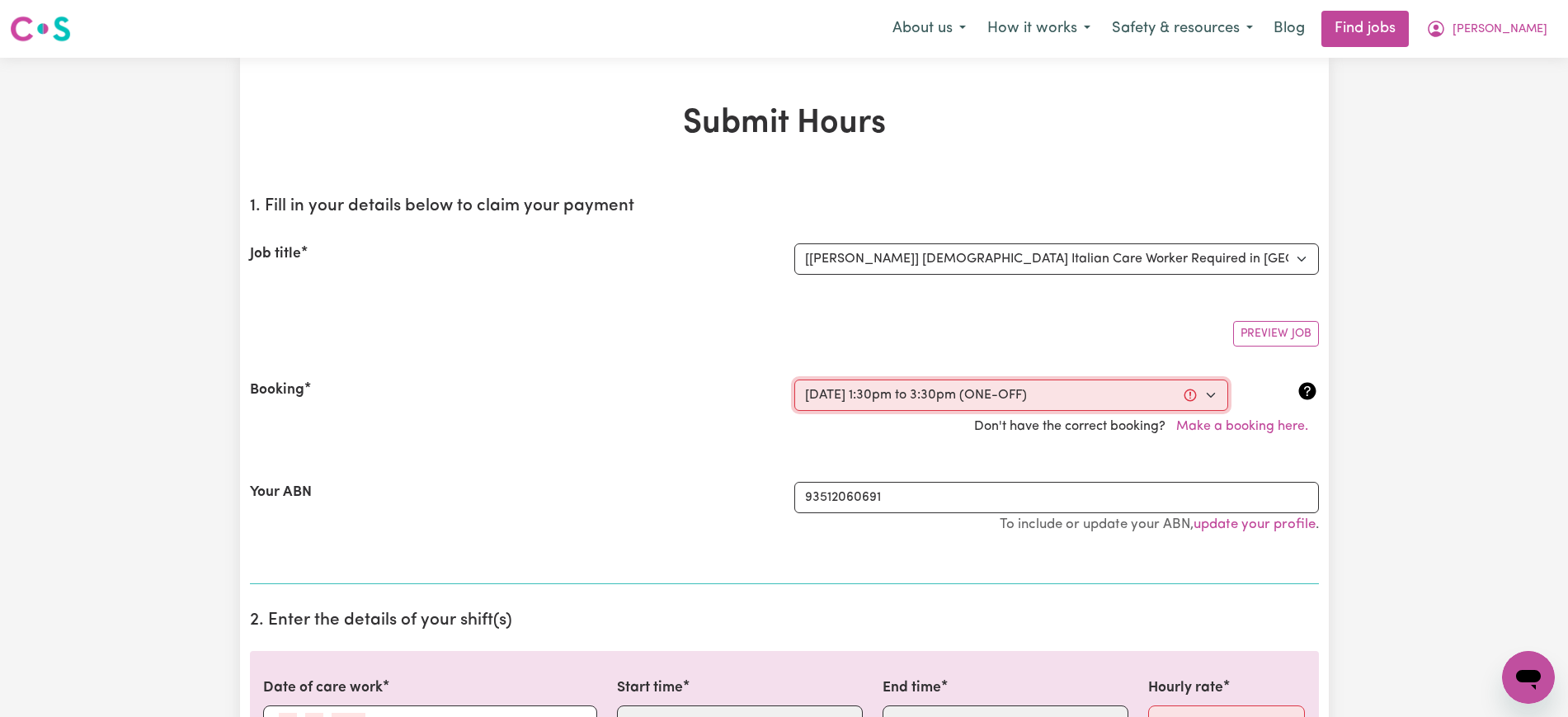
select select "pm"
type input "15:30"
type input "3"
type input "30"
select select "pm"
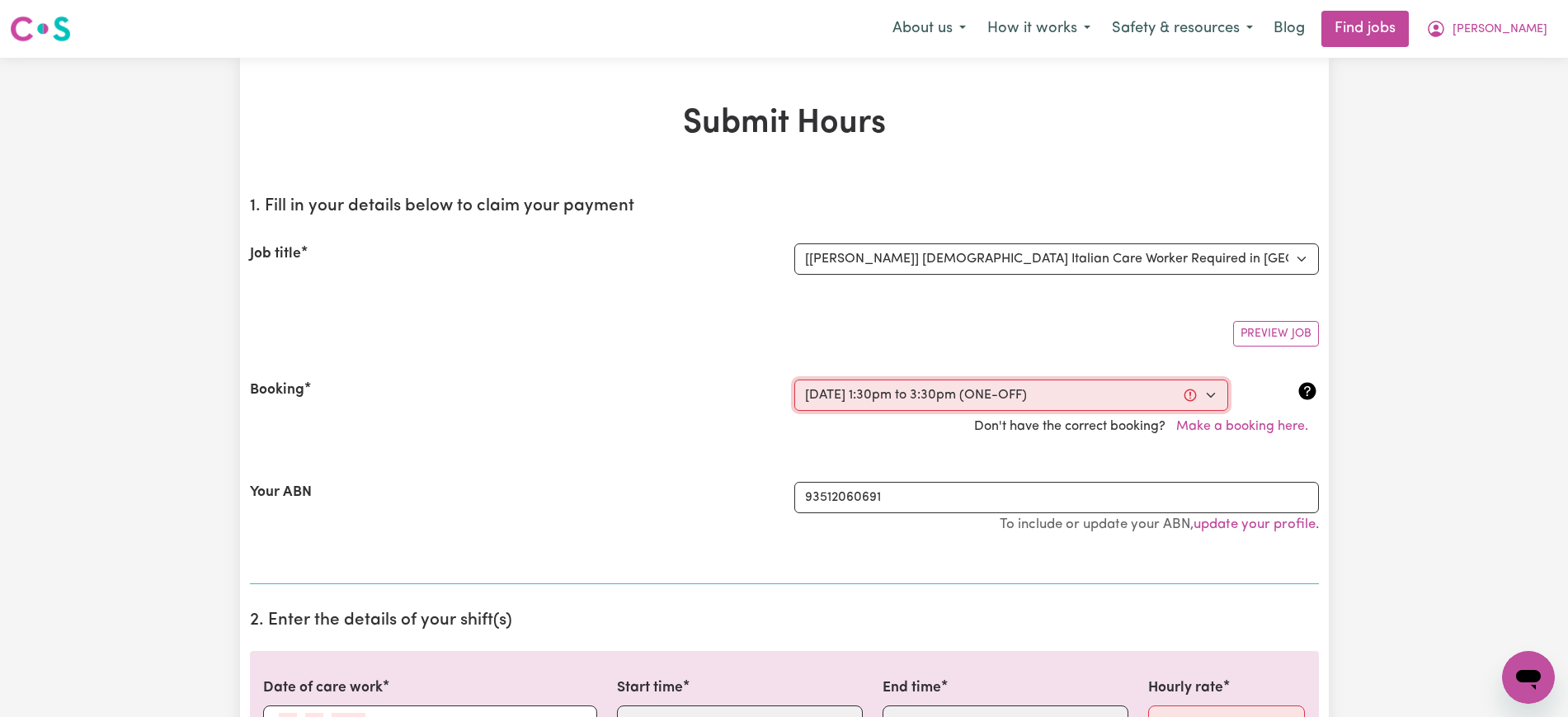
select select "50-Weekday"
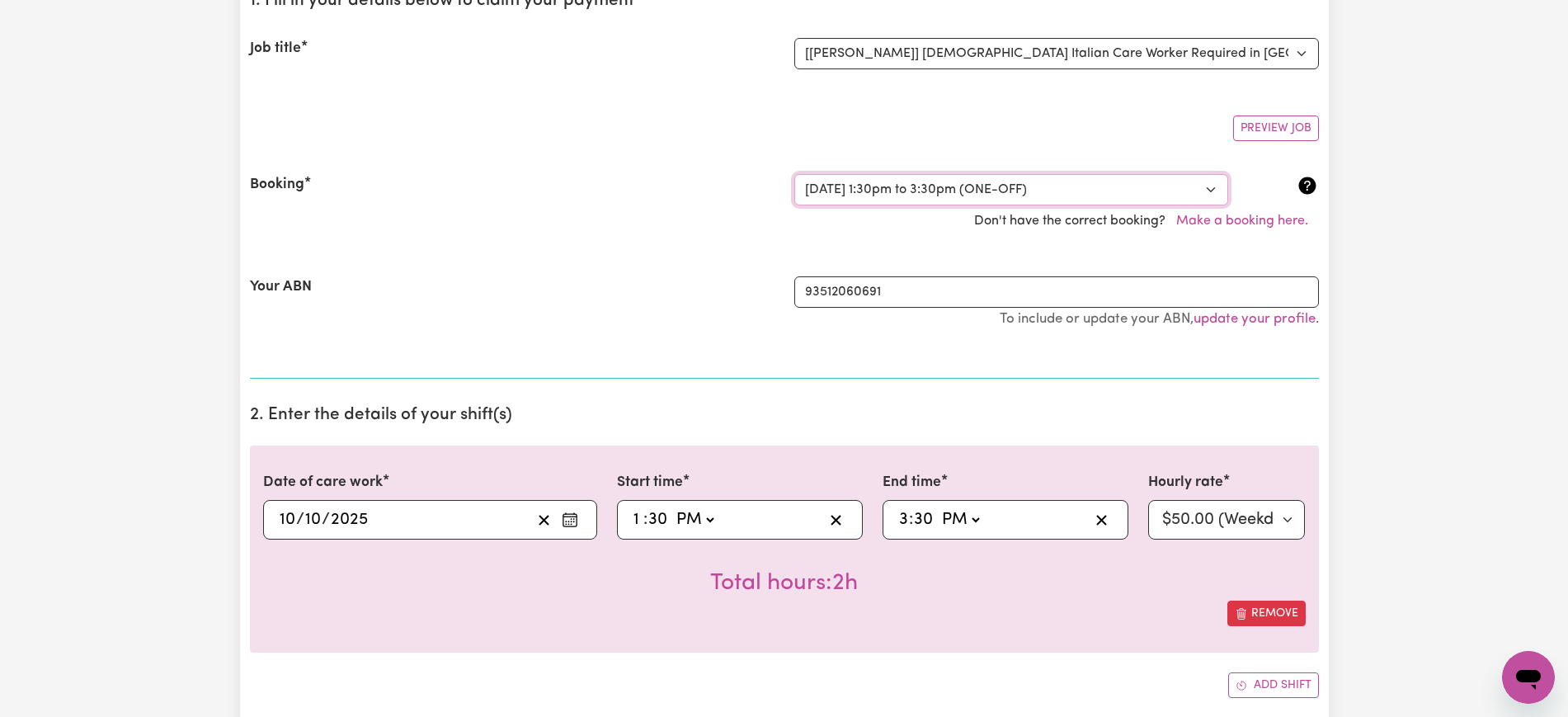
scroll to position [207, 0]
click at [573, 520] on circle "Enter the date of care work" at bounding box center [574, 520] width 2 height 2
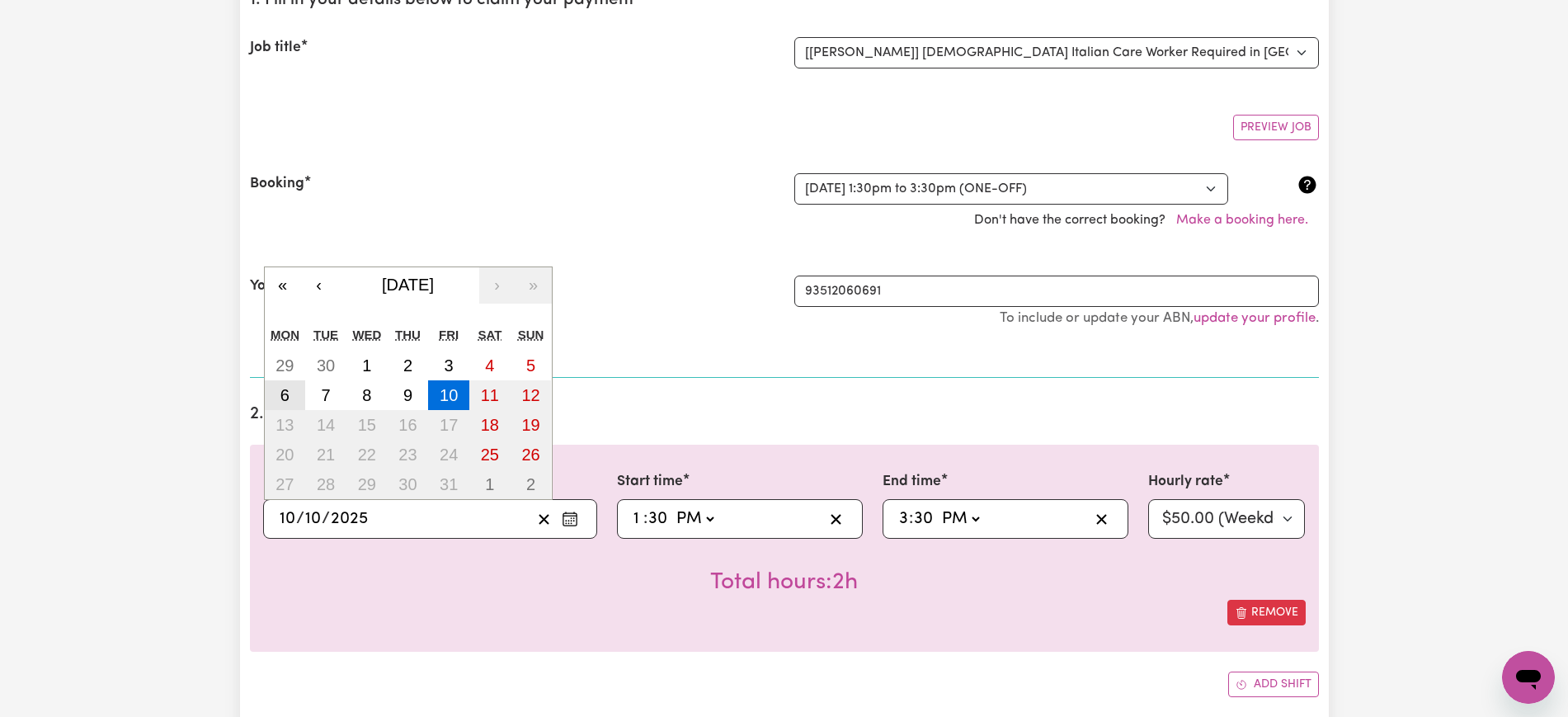
click at [287, 390] on abbr "6" at bounding box center [285, 395] width 9 height 18
type input "[DATE]"
type input "6"
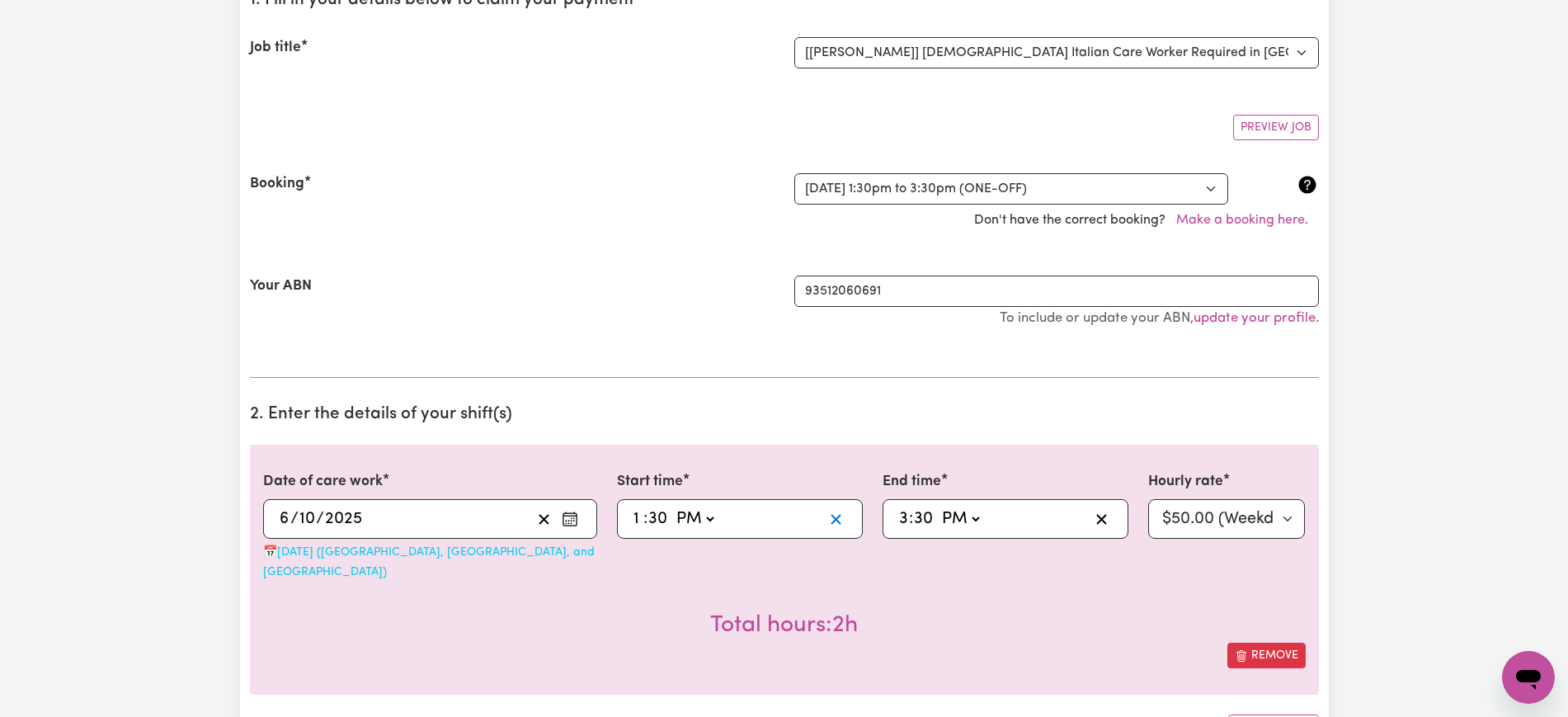
drag, startPoint x: 691, startPoint y: 626, endPoint x: 832, endPoint y: 529, distance: 171.1
click at [692, 643] on div "Remove" at bounding box center [785, 655] width 1043 height 26
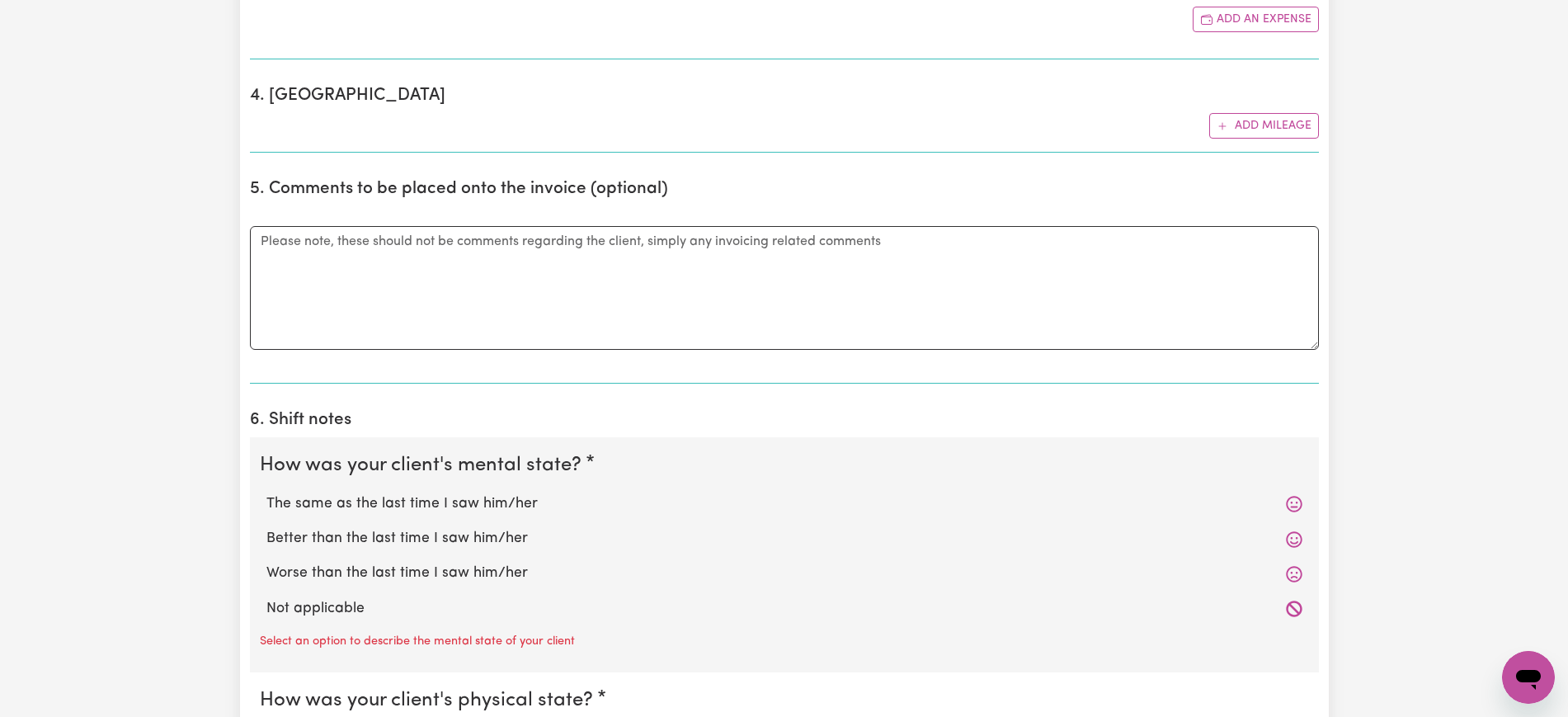
scroll to position [1341, 0]
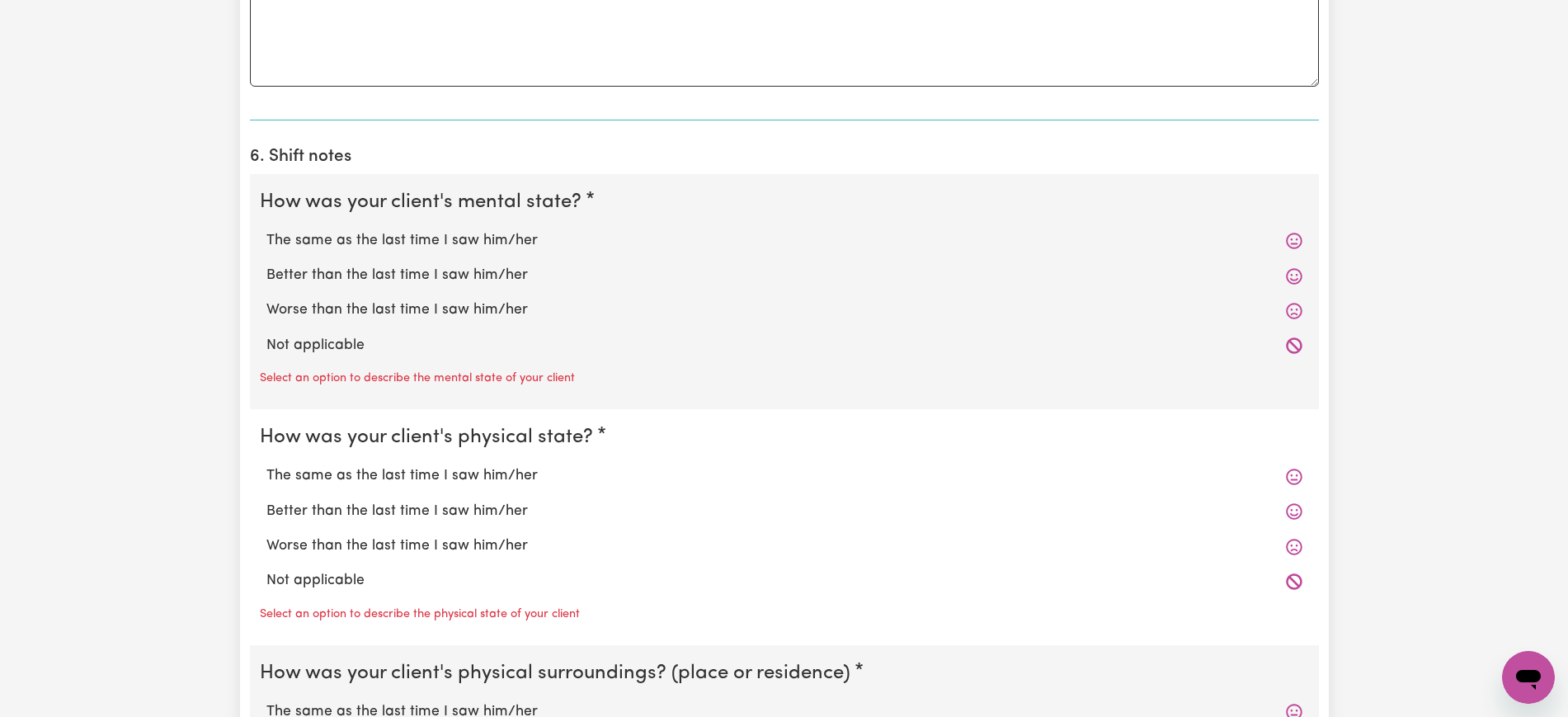
click at [292, 335] on label "Not applicable" at bounding box center [785, 345] width 1036 height 21
click at [267, 334] on input "Not applicable" at bounding box center [266, 334] width 1 height 1
radio input "true"
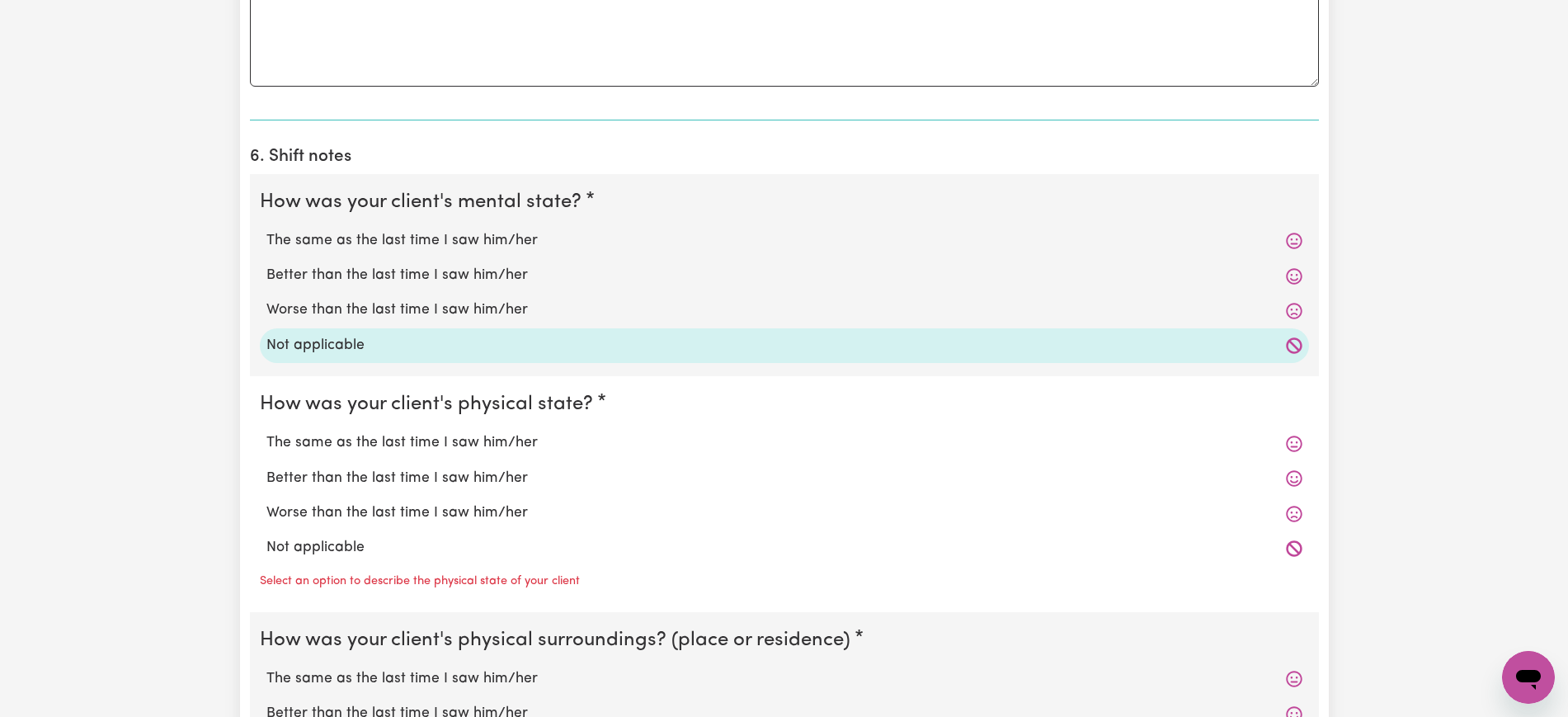
click at [301, 537] on label "Not applicable" at bounding box center [785, 548] width 1036 height 21
click at [267, 536] on input "Not applicable" at bounding box center [266, 536] width 1 height 1
radio input "true"
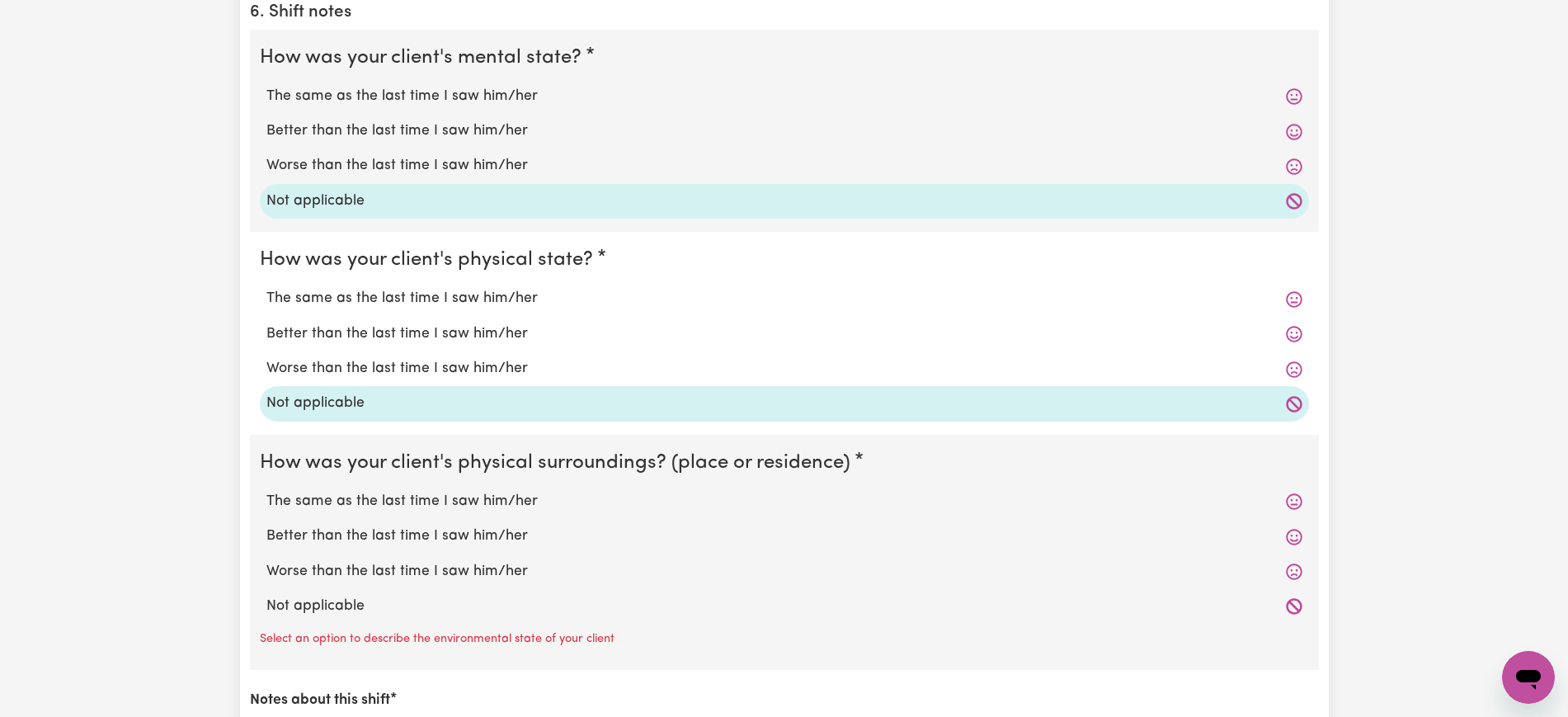
scroll to position [1546, 0]
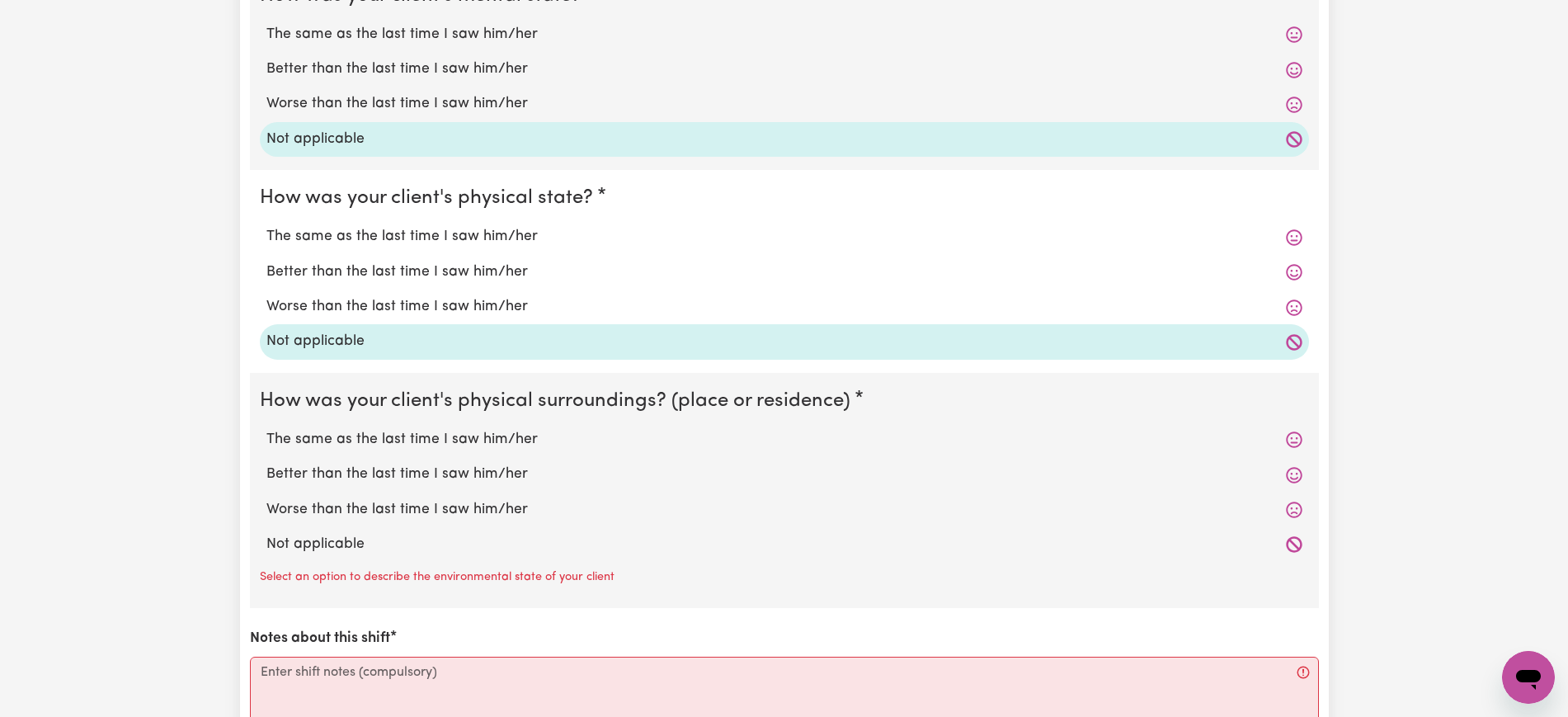
click at [335, 534] on label "Not applicable" at bounding box center [785, 544] width 1036 height 21
click at [267, 533] on input "Not applicable" at bounding box center [266, 533] width 1 height 1
radio input "true"
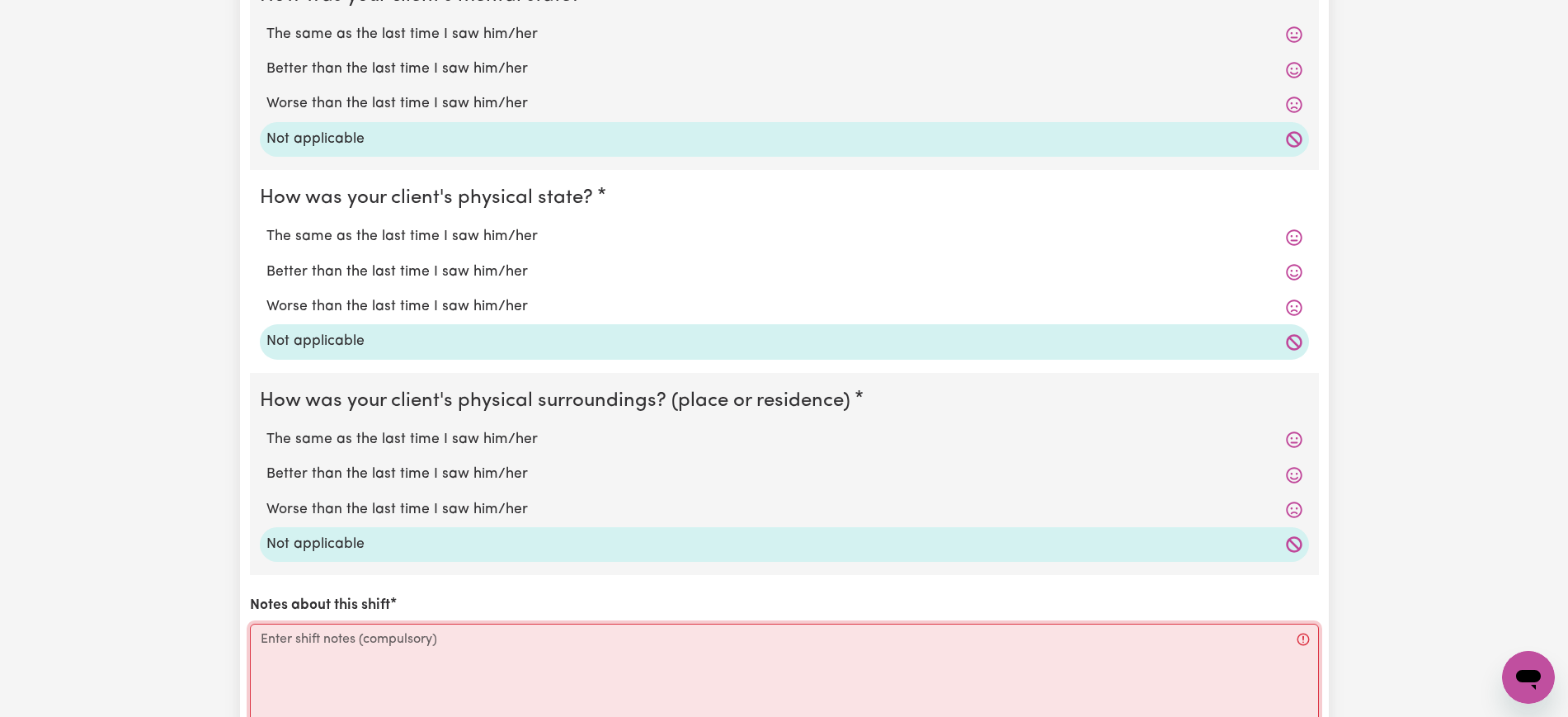
click at [321, 665] on textarea "Notes about this shift" at bounding box center [785, 686] width 1069 height 124
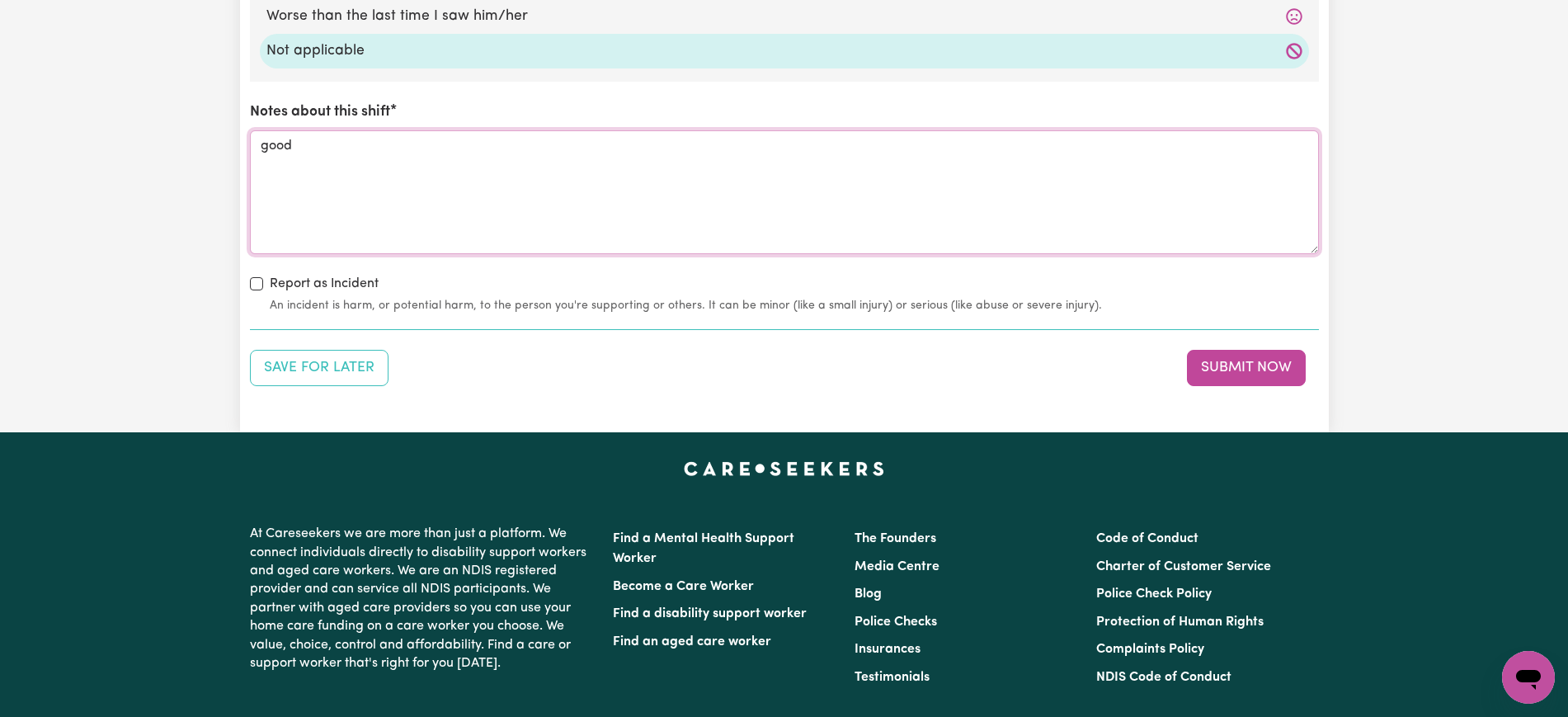
scroll to position [2024, 0]
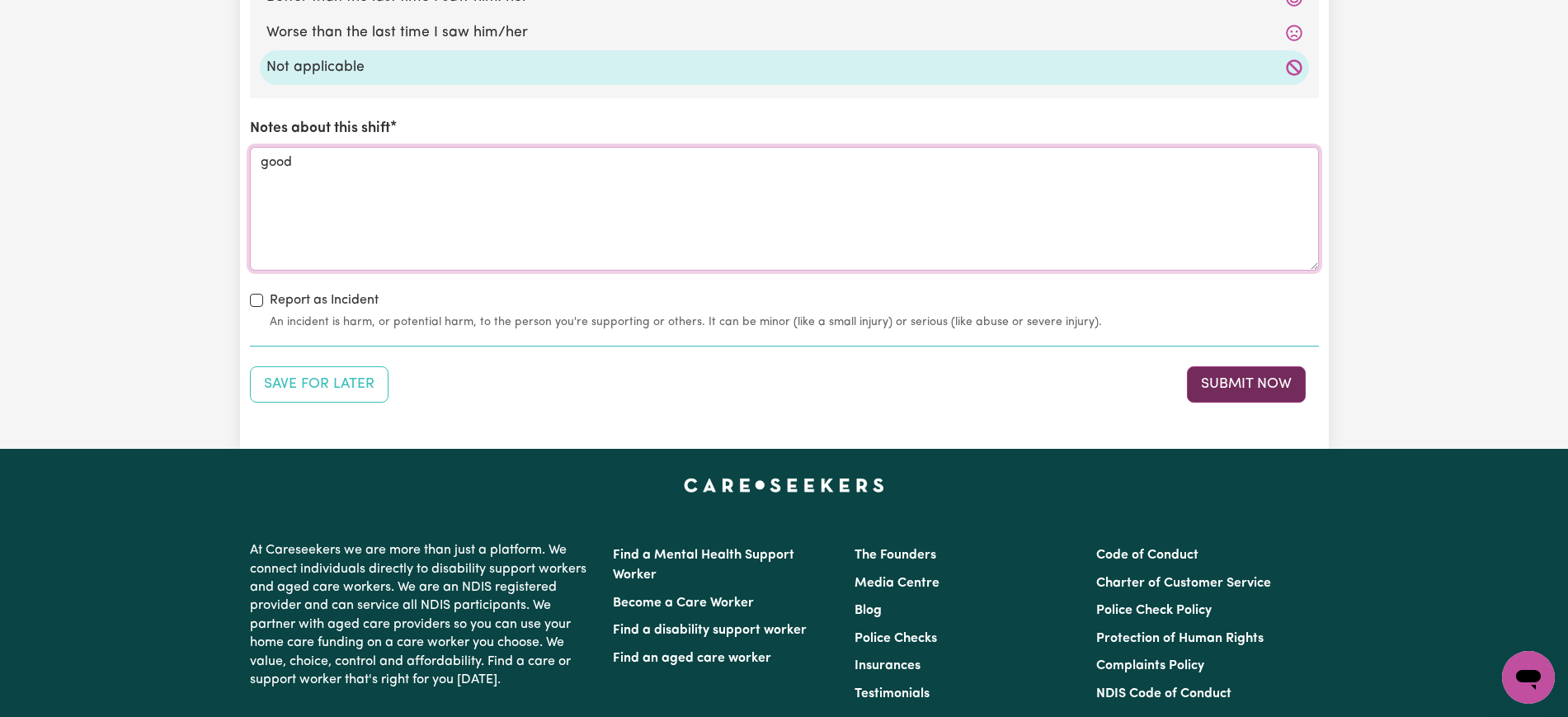
type textarea "good"
click at [1257, 366] on button "Submit Now" at bounding box center [1247, 384] width 119 height 36
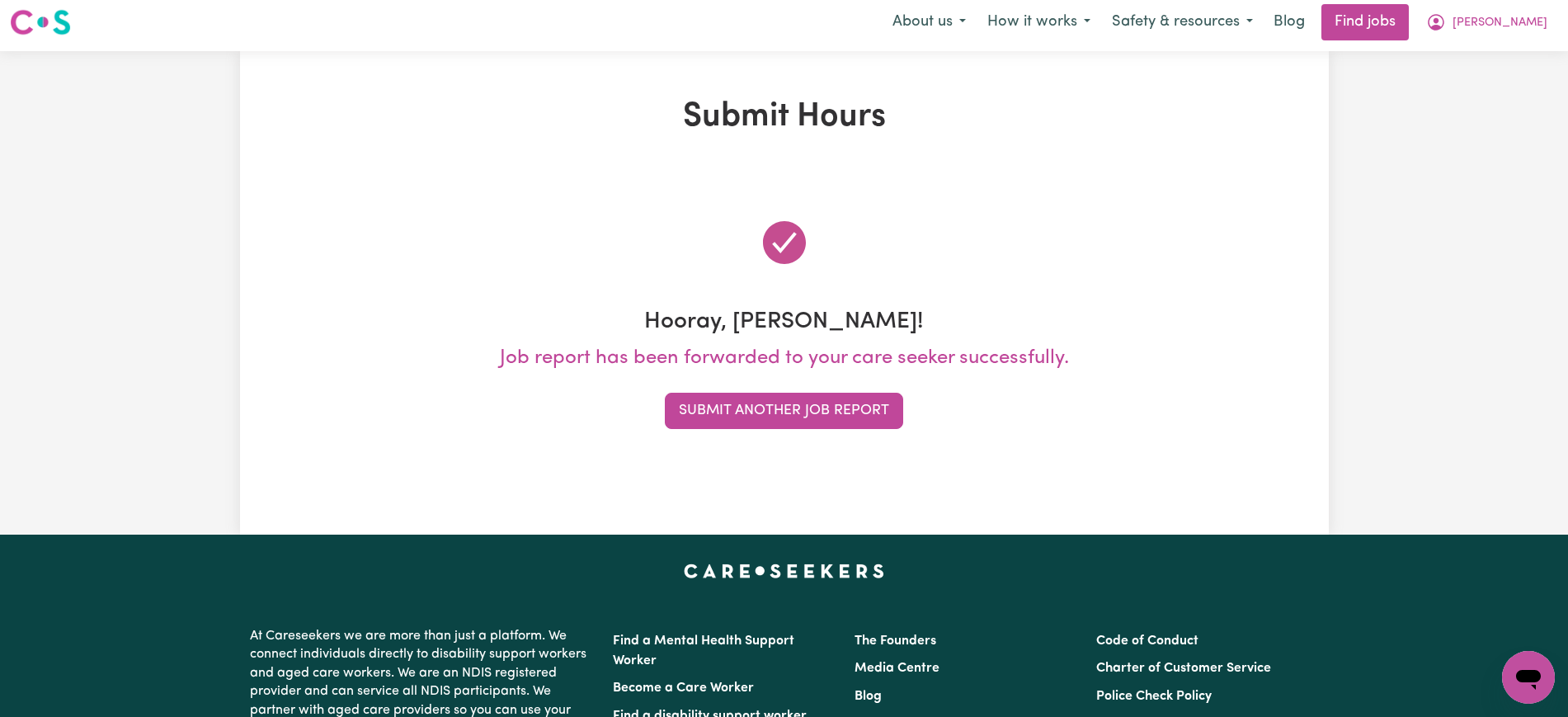
scroll to position [0, 0]
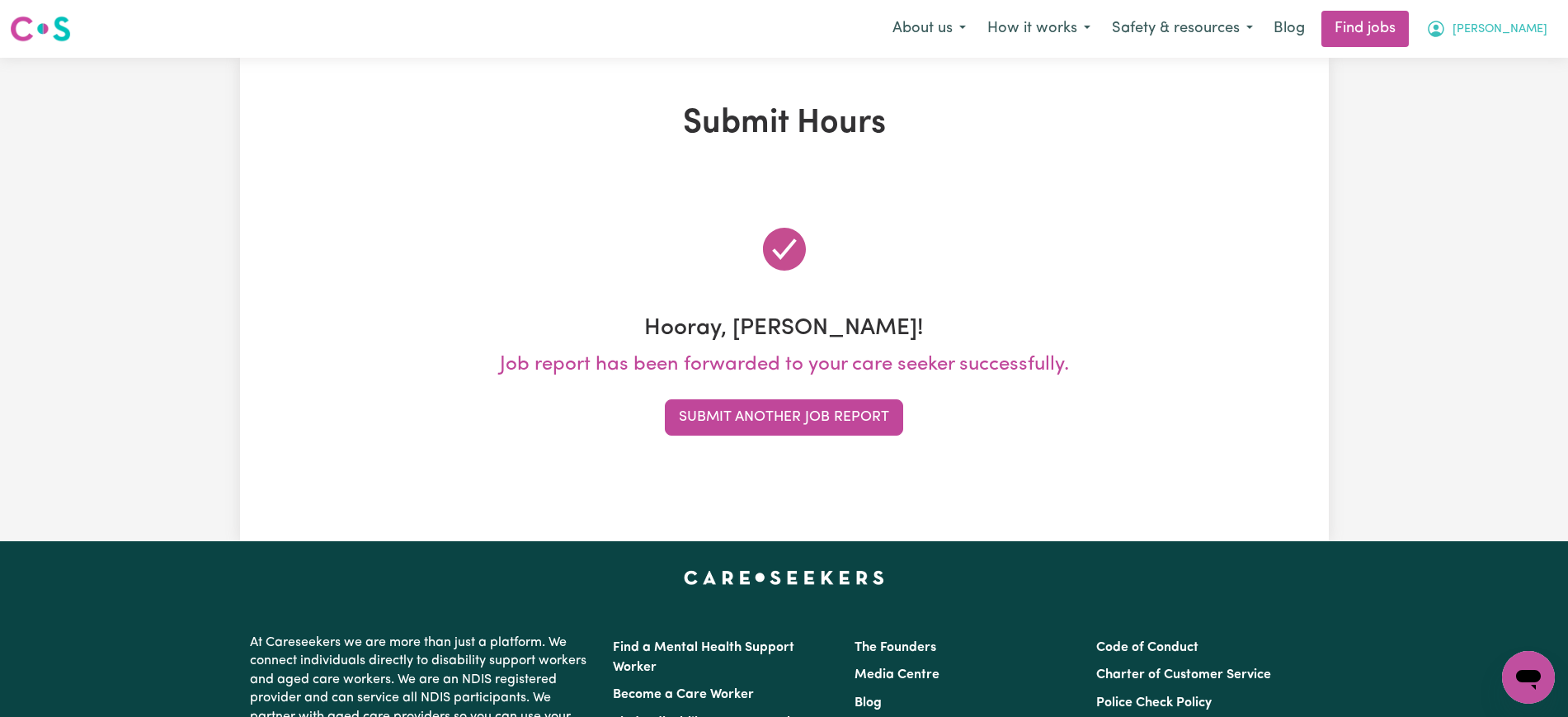
click at [1532, 33] on span "[PERSON_NAME]" at bounding box center [1500, 30] width 95 height 18
click at [1498, 89] on link "My Dashboard" at bounding box center [1493, 95] width 131 height 31
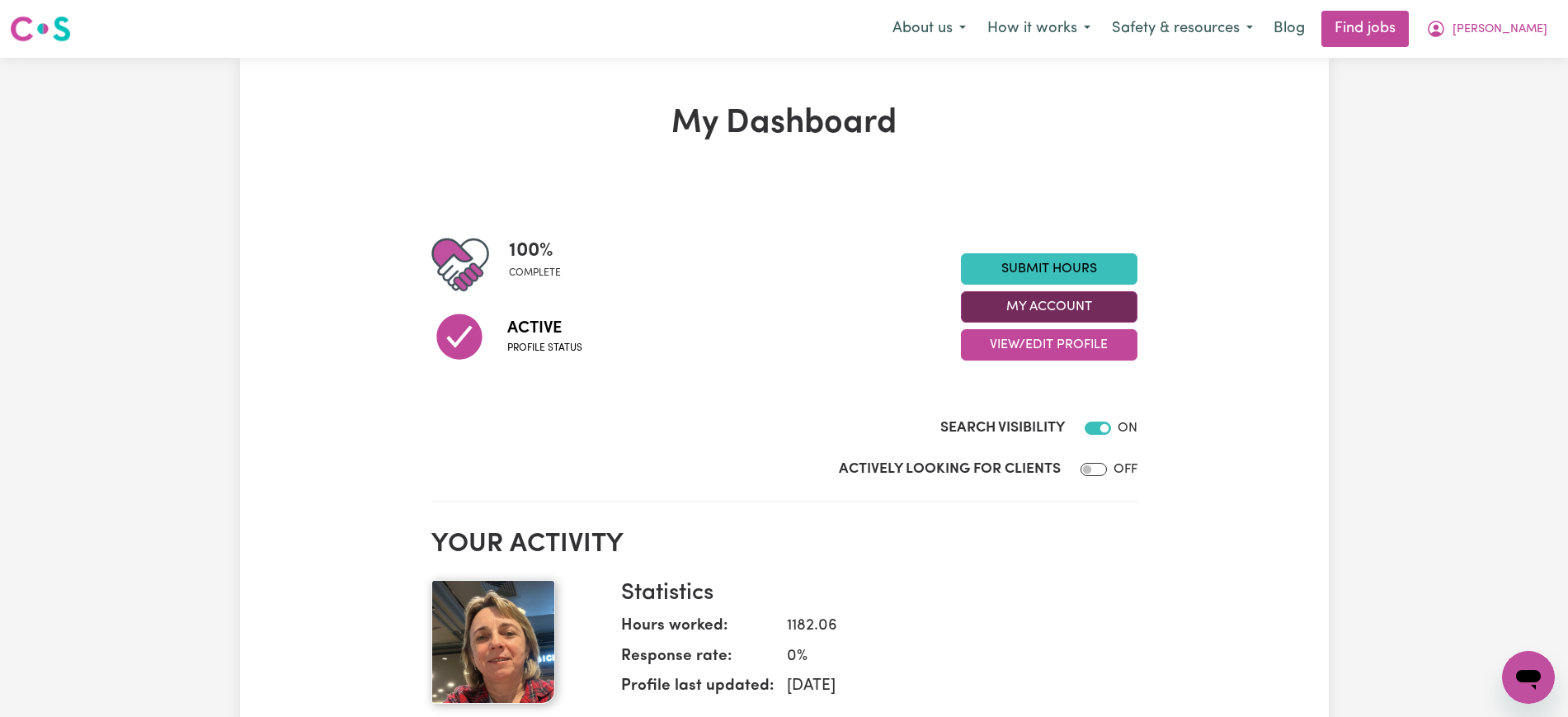
click at [1028, 301] on button "My Account" at bounding box center [1049, 307] width 177 height 31
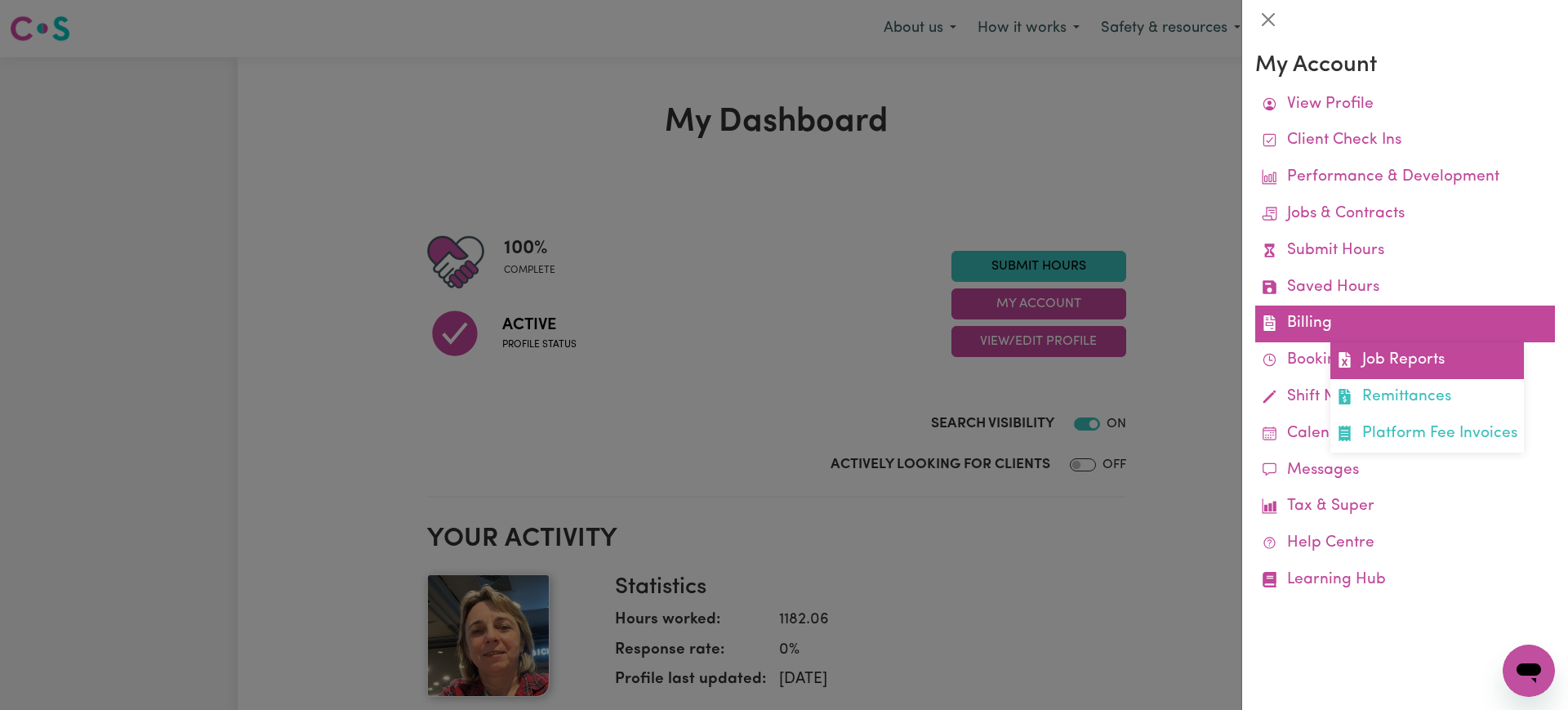
click at [1379, 361] on link "Job Reports" at bounding box center [1427, 360] width 194 height 37
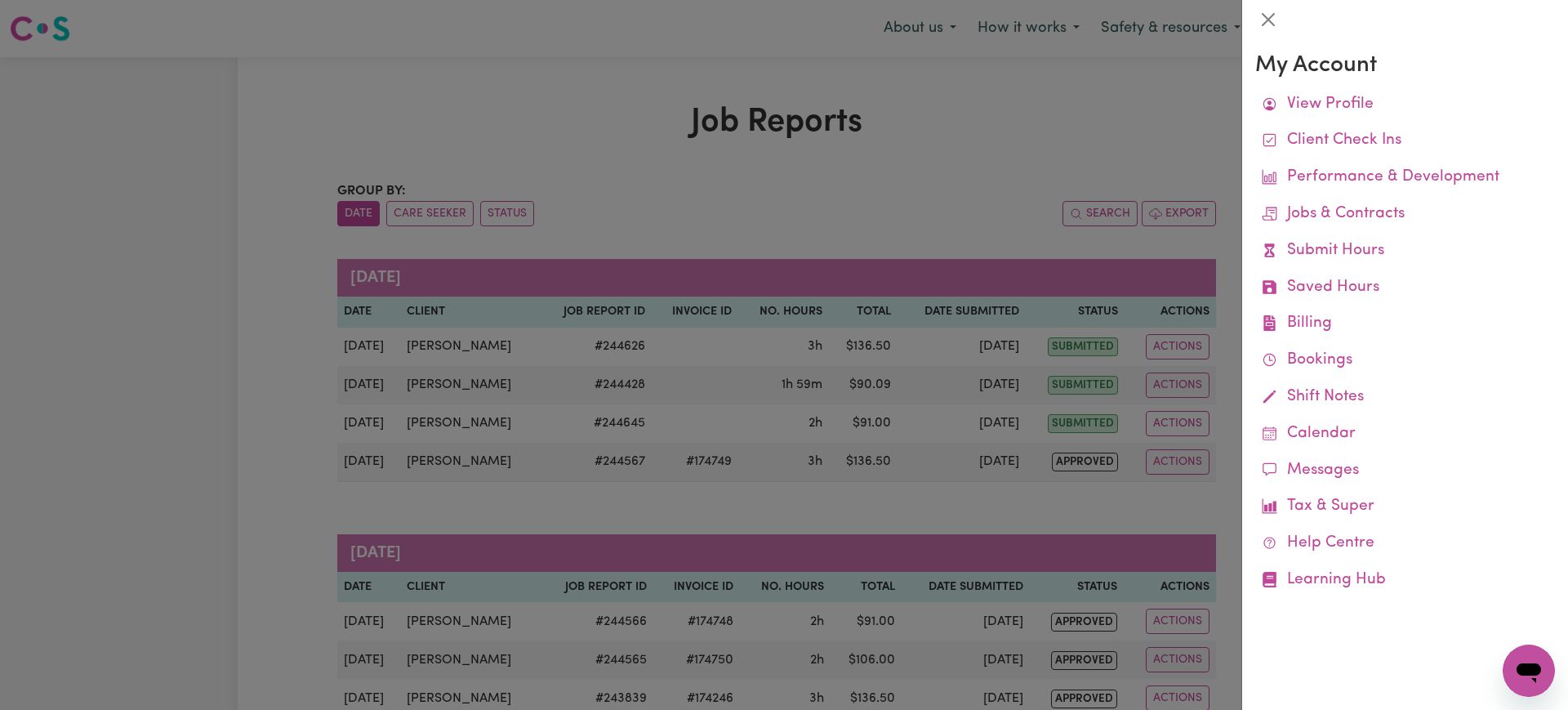
click at [942, 182] on div at bounding box center [784, 355] width 1568 height 710
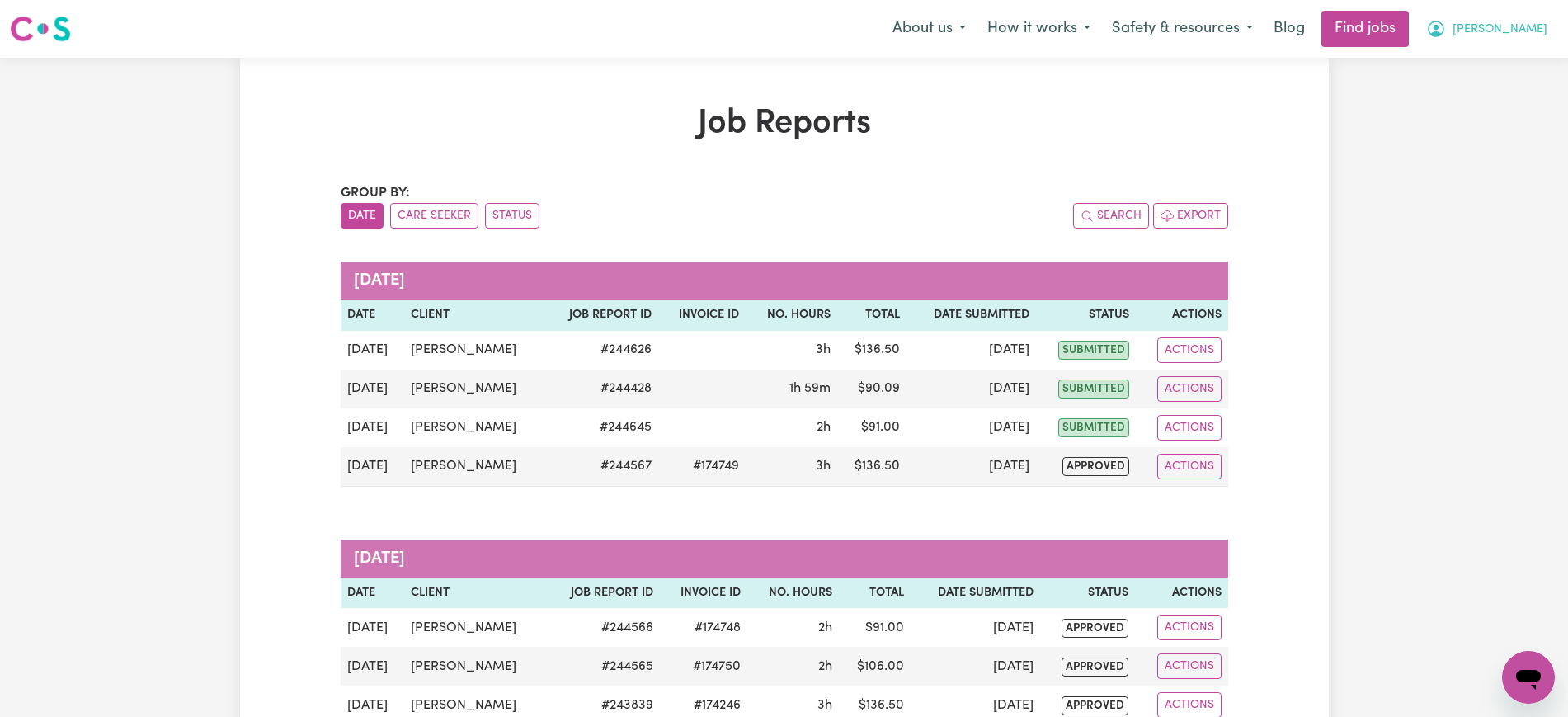
click at [1507, 20] on button "[PERSON_NAME]" at bounding box center [1487, 29] width 143 height 35
click at [1494, 133] on link "Logout" at bounding box center [1493, 126] width 131 height 31
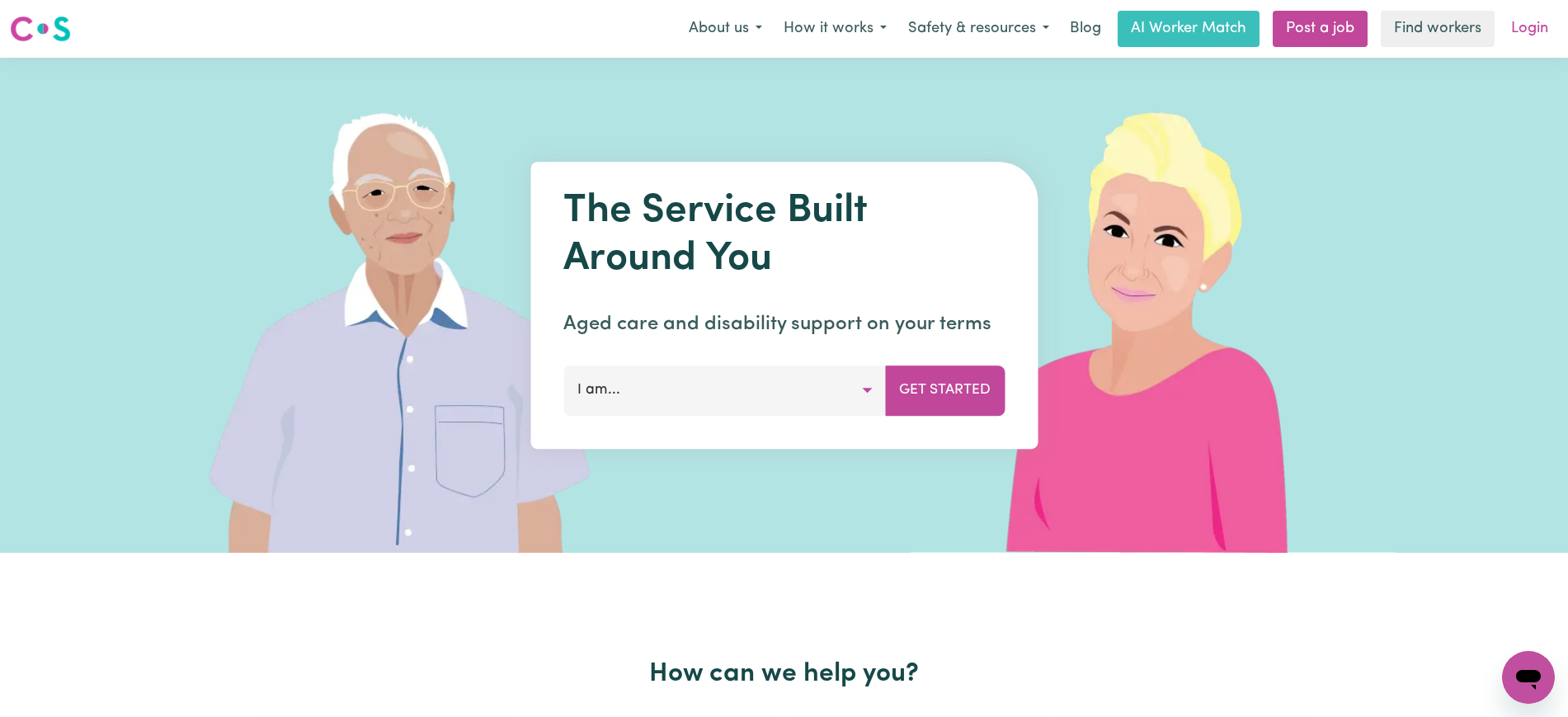
click at [1533, 26] on link "Login" at bounding box center [1530, 29] width 57 height 36
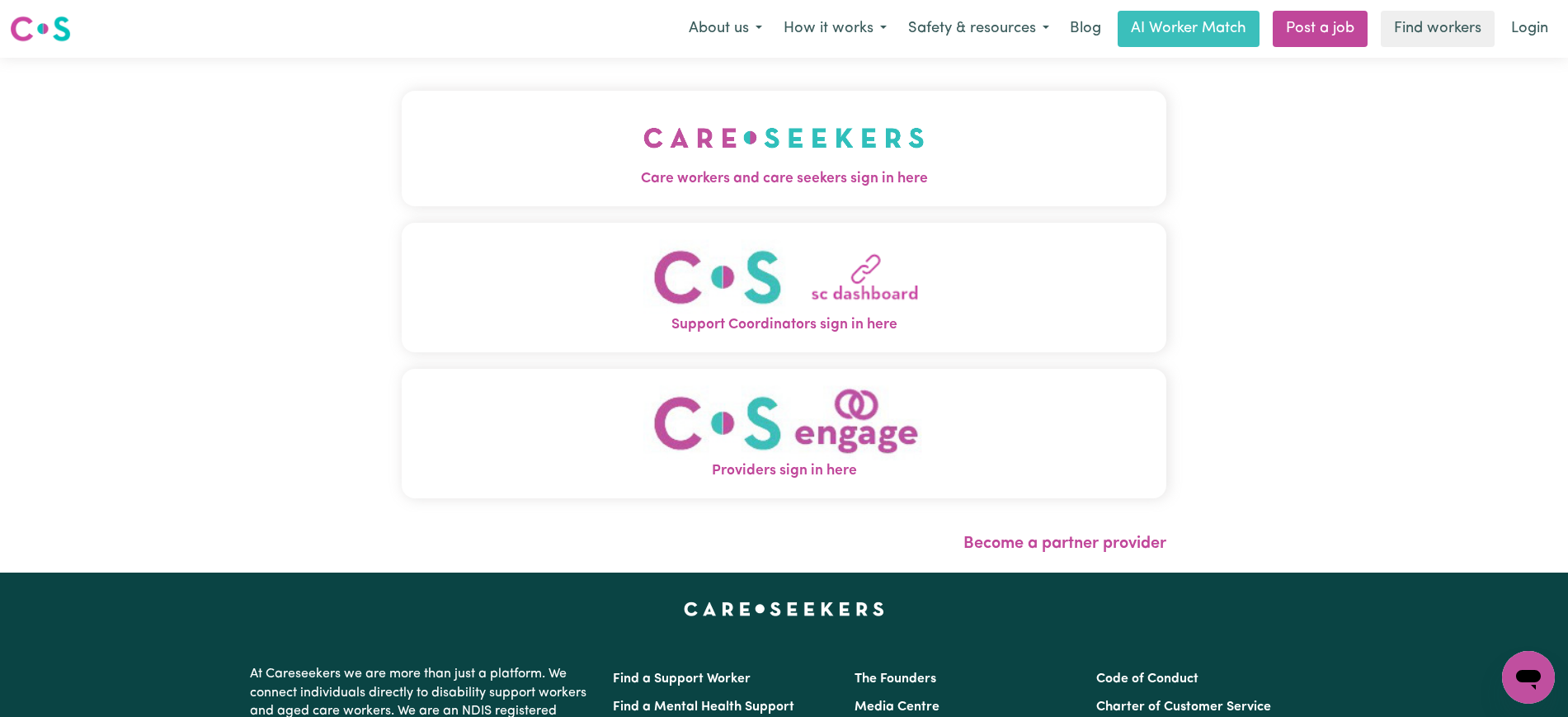
click at [630, 156] on button "Care workers and care seekers sign in here" at bounding box center [784, 149] width 765 height 116
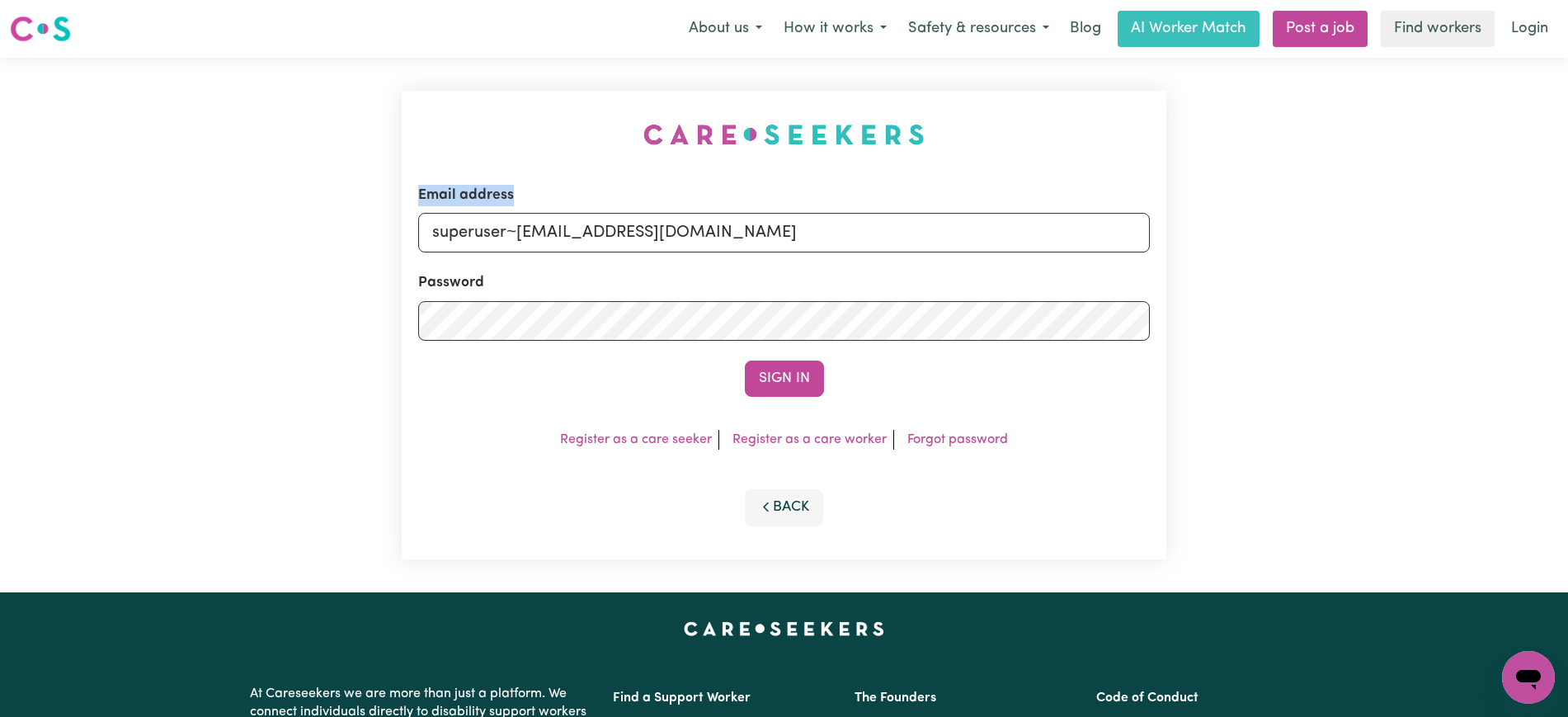
drag, startPoint x: 520, startPoint y: 178, endPoint x: 589, endPoint y: 207, distance: 74.8
click at [525, 183] on div "Email address superuser~halyna19711@gmail.com Password Sign In Register as a ca…" at bounding box center [784, 325] width 785 height 534
drag, startPoint x: 743, startPoint y: 226, endPoint x: 44, endPoint y: 255, distance: 699.6
click at [7, 257] on div "Email address superuser~halyna19711@gmail.com Password Sign In Register as a ca…" at bounding box center [784, 325] width 1568 height 534
type input "yvonne@careseekers.com.au"
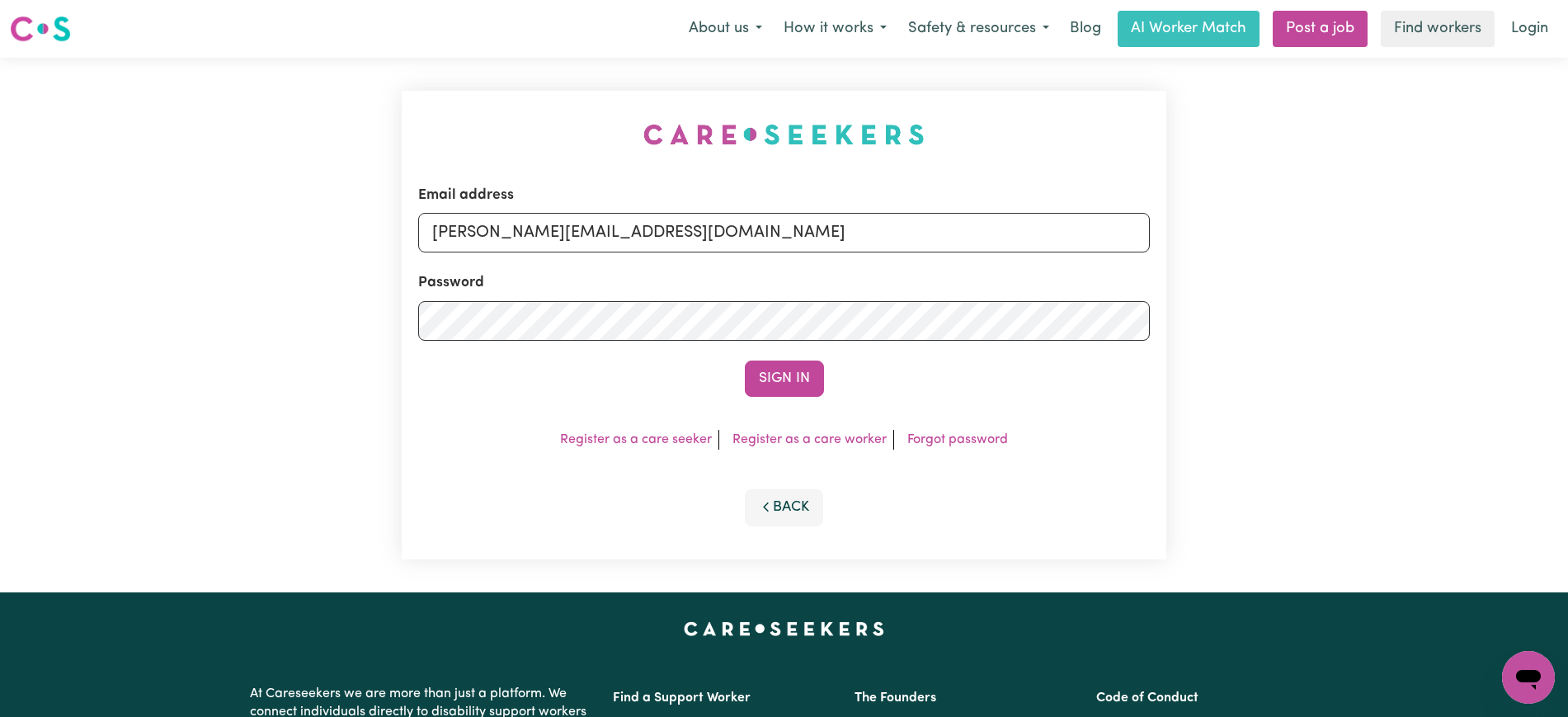
click at [745, 360] on button "Sign In" at bounding box center [785, 378] width 79 height 36
